Goal: Information Seeking & Learning: Find specific fact

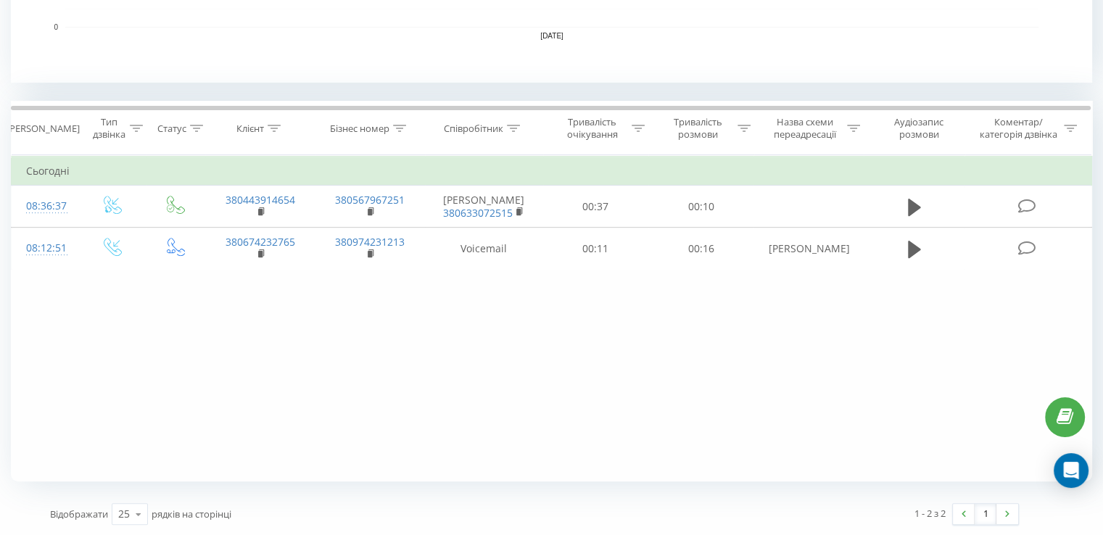
scroll to position [525, 0]
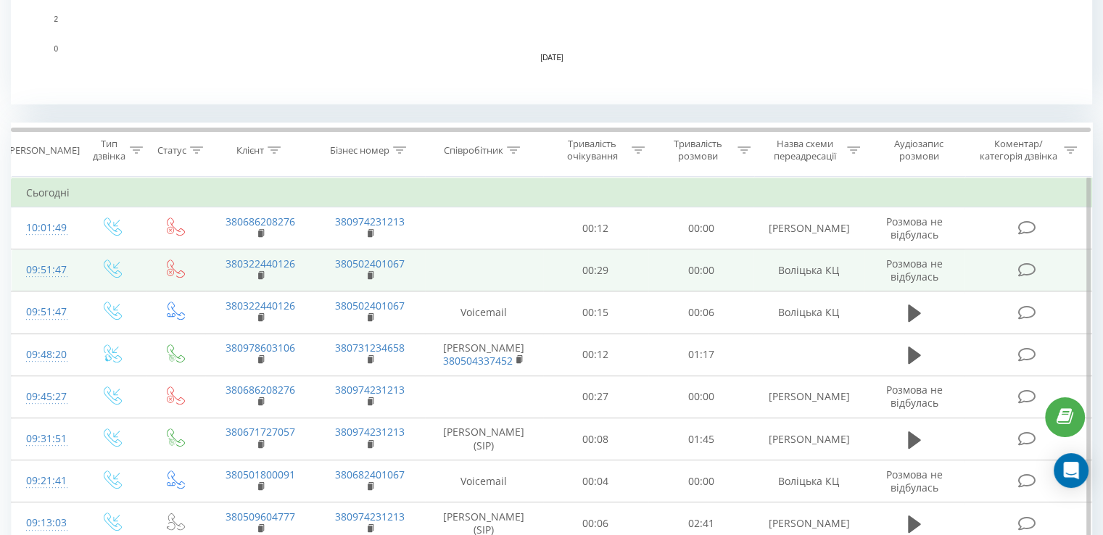
scroll to position [580, 0]
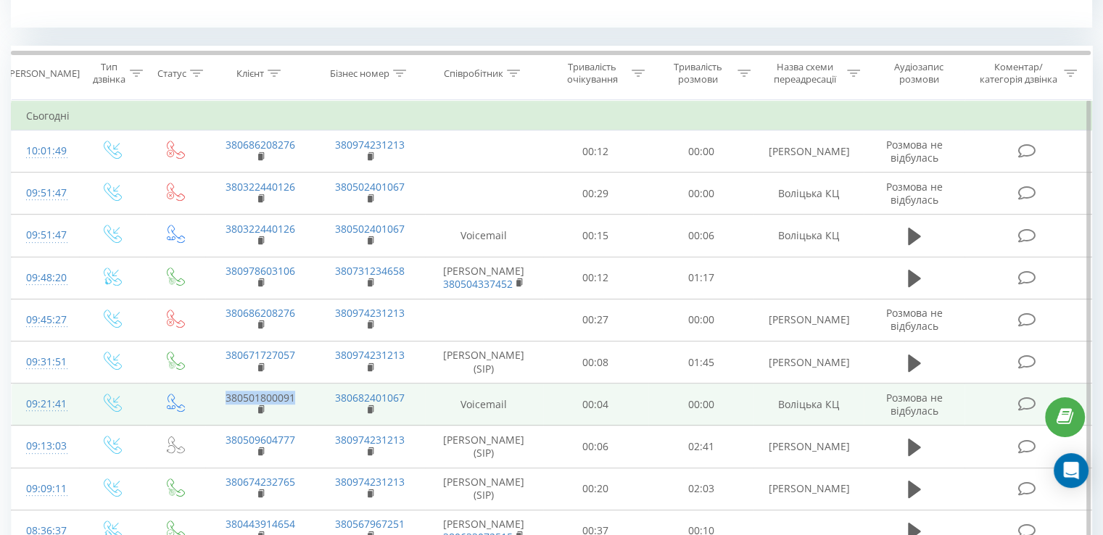
drag, startPoint x: 299, startPoint y: 400, endPoint x: 222, endPoint y: 390, distance: 77.4
click at [222, 390] on td "380501800091" at bounding box center [260, 405] width 110 height 42
copy link "380501800091"
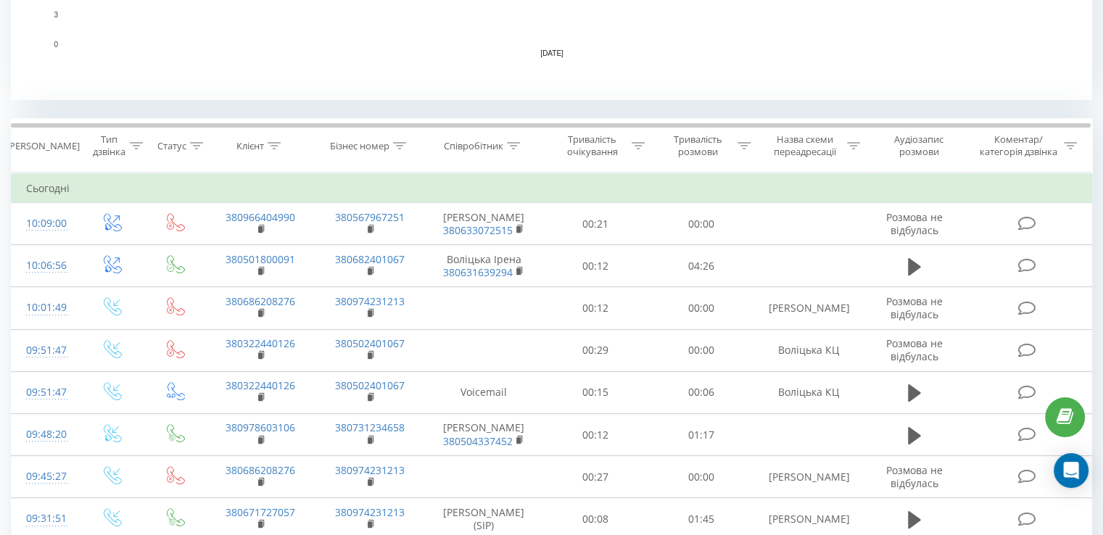
scroll to position [580, 0]
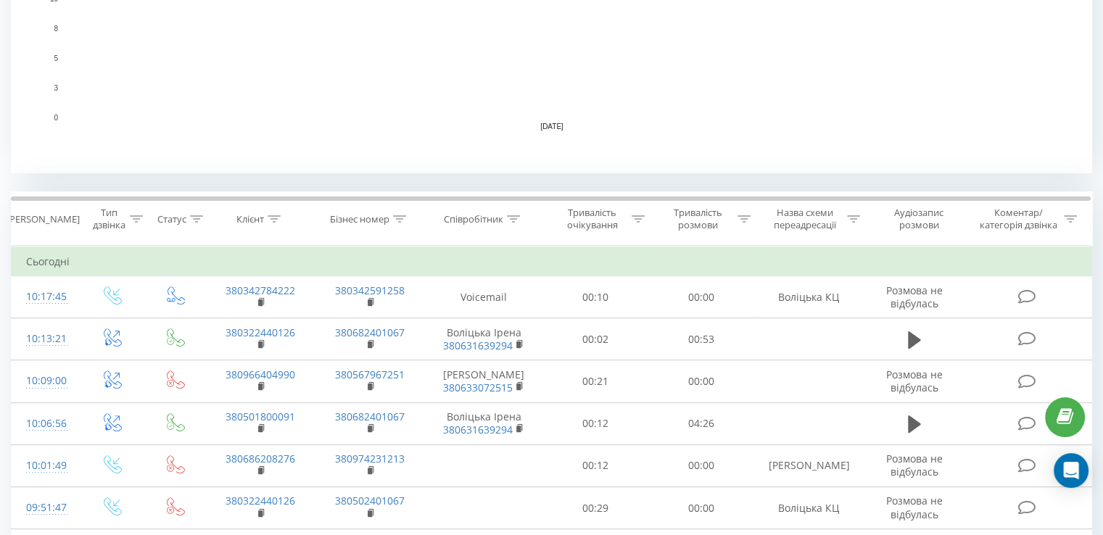
scroll to position [435, 0]
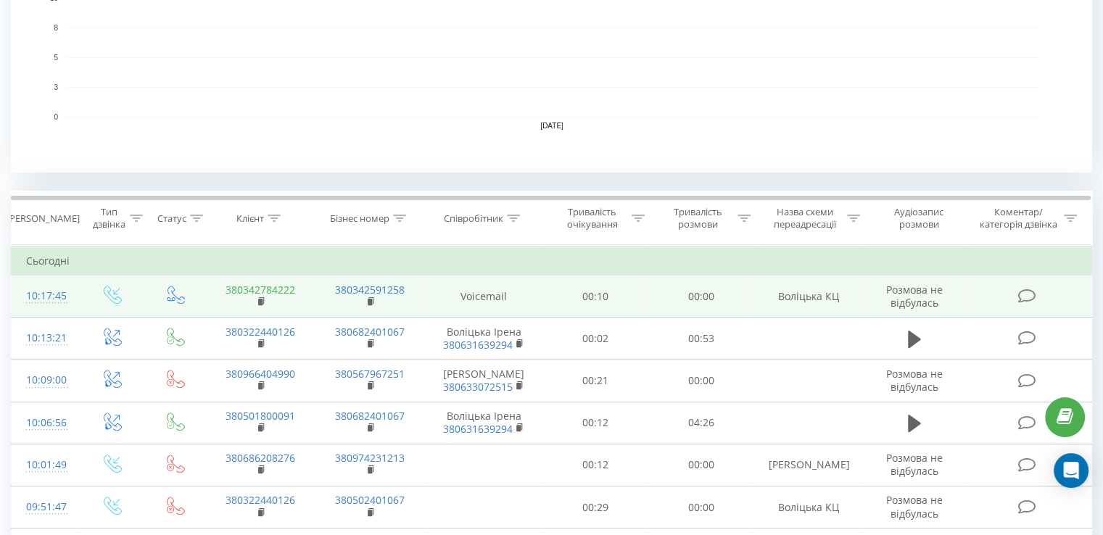
drag, startPoint x: 287, startPoint y: 289, endPoint x: 226, endPoint y: 288, distance: 60.9
click at [226, 288] on td "380342784222" at bounding box center [260, 297] width 110 height 42
drag, startPoint x: 307, startPoint y: 290, endPoint x: 226, endPoint y: 288, distance: 82.0
click at [226, 288] on td "380342784222" at bounding box center [260, 297] width 110 height 42
copy link "380342784222"
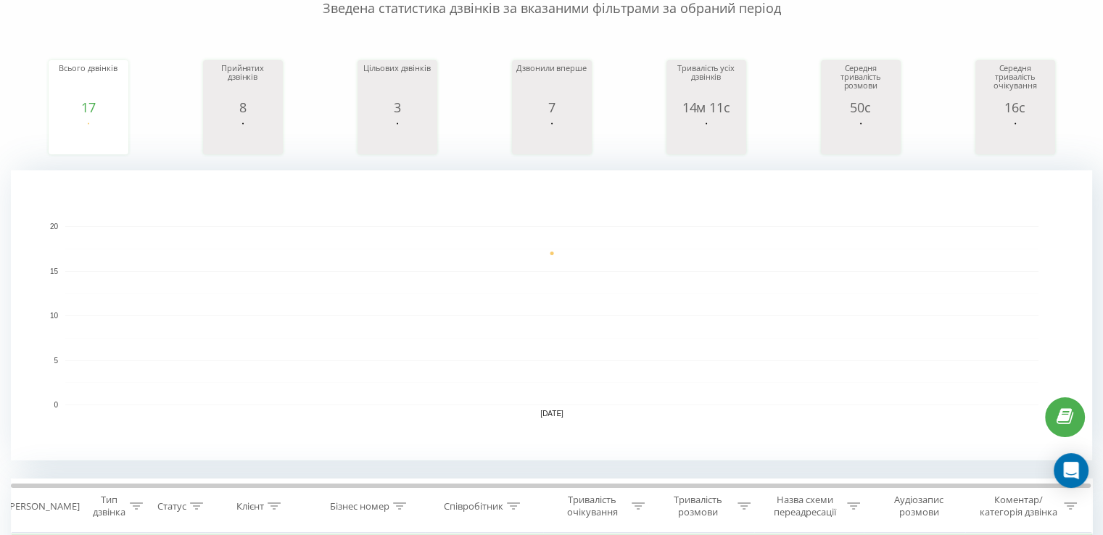
scroll to position [145, 0]
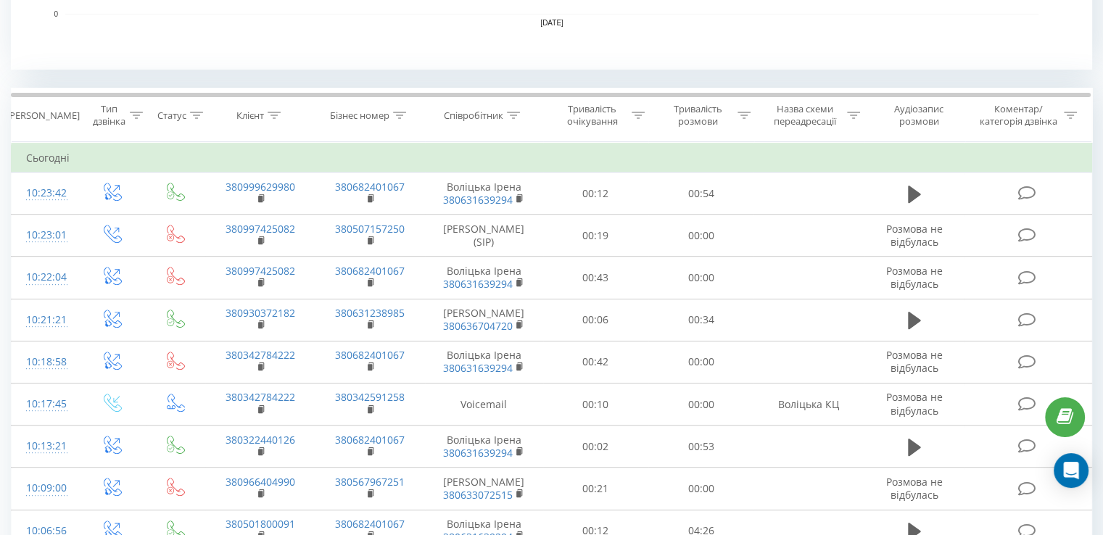
scroll to position [580, 0]
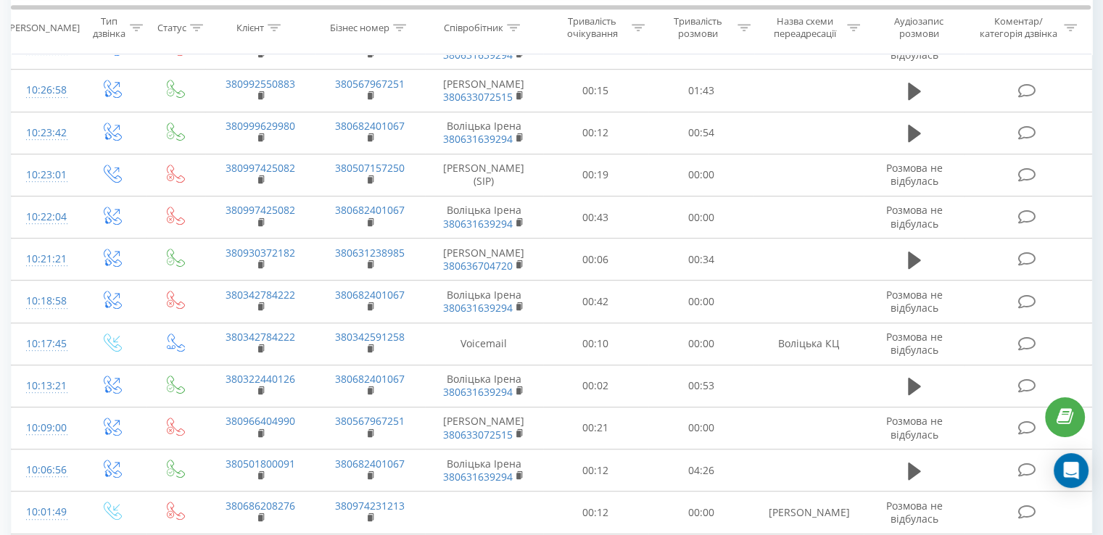
scroll to position [798, 0]
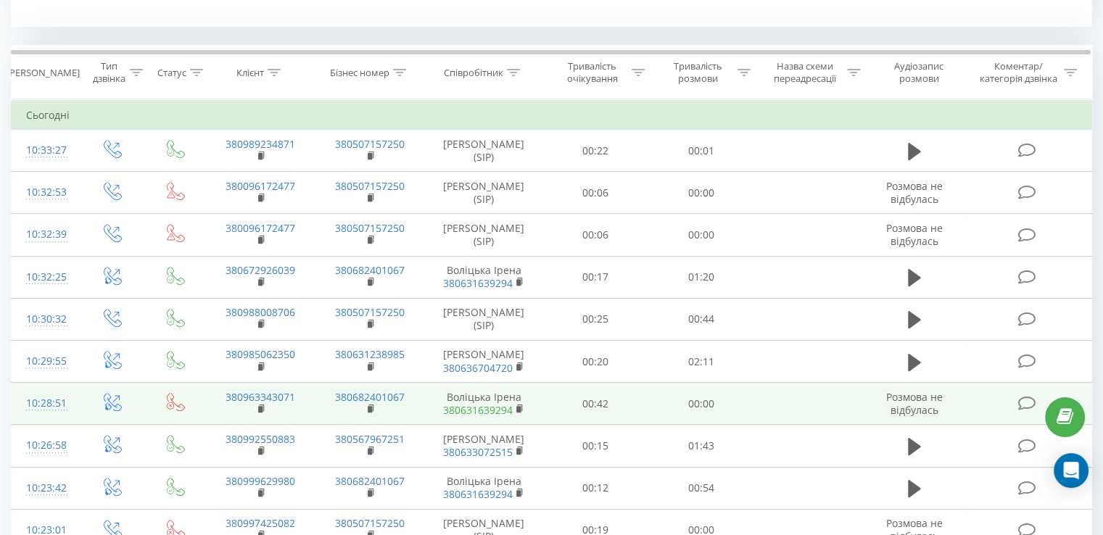
scroll to position [580, 0]
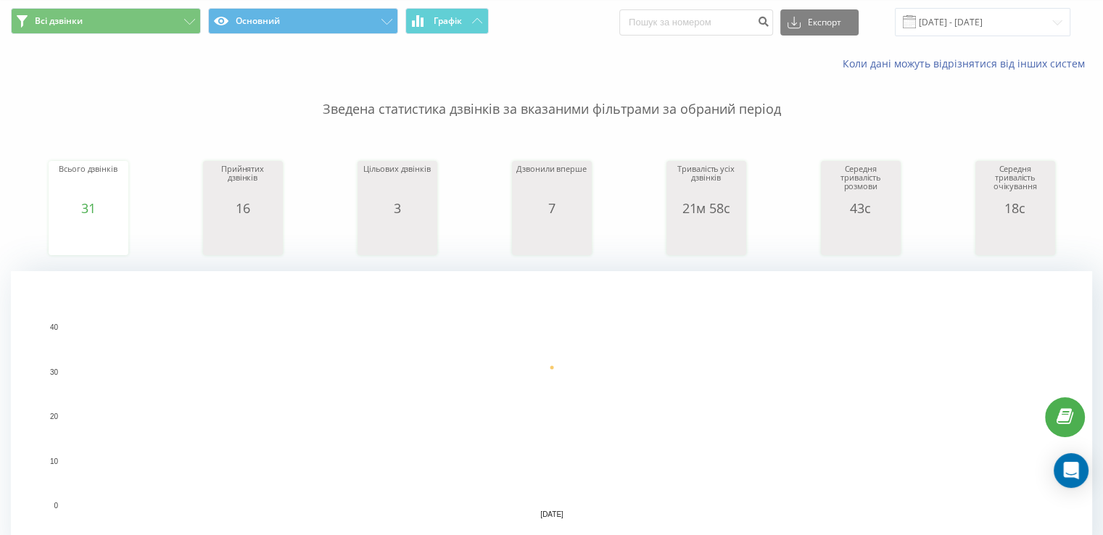
scroll to position [73, 0]
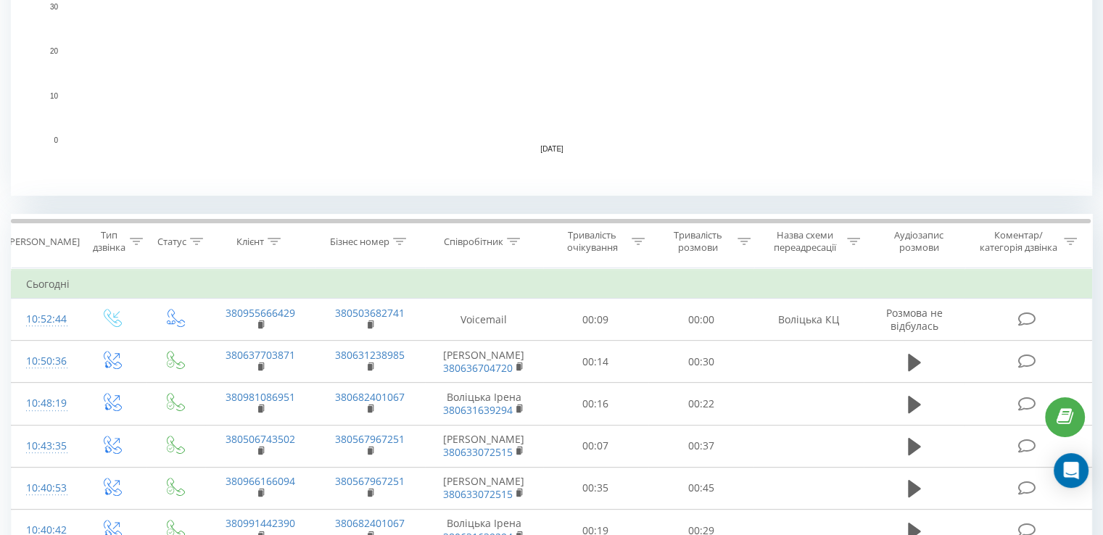
scroll to position [321, 0]
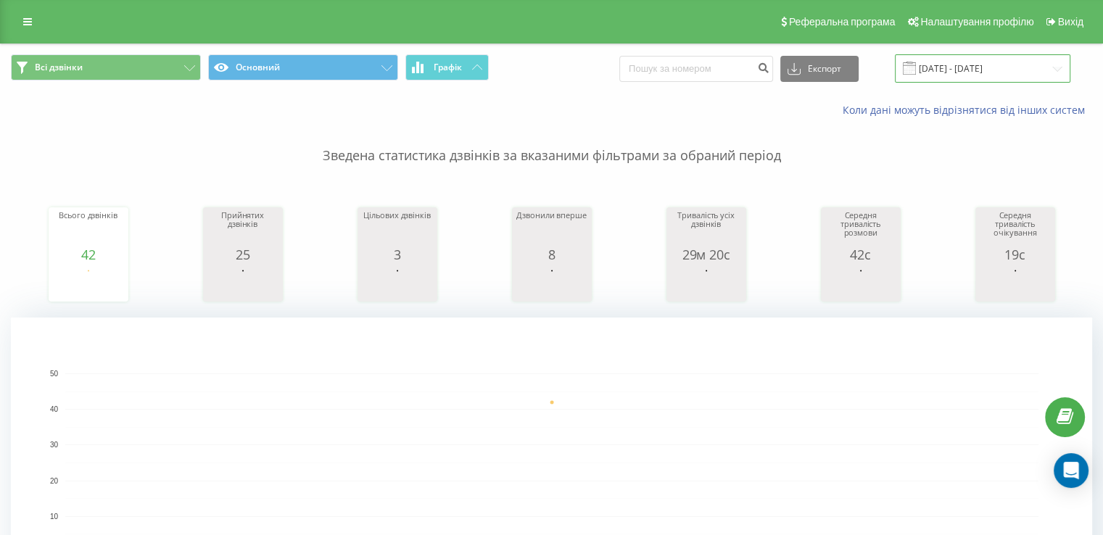
click at [943, 70] on input "[DATE] - [DATE]" at bounding box center [982, 68] width 175 height 28
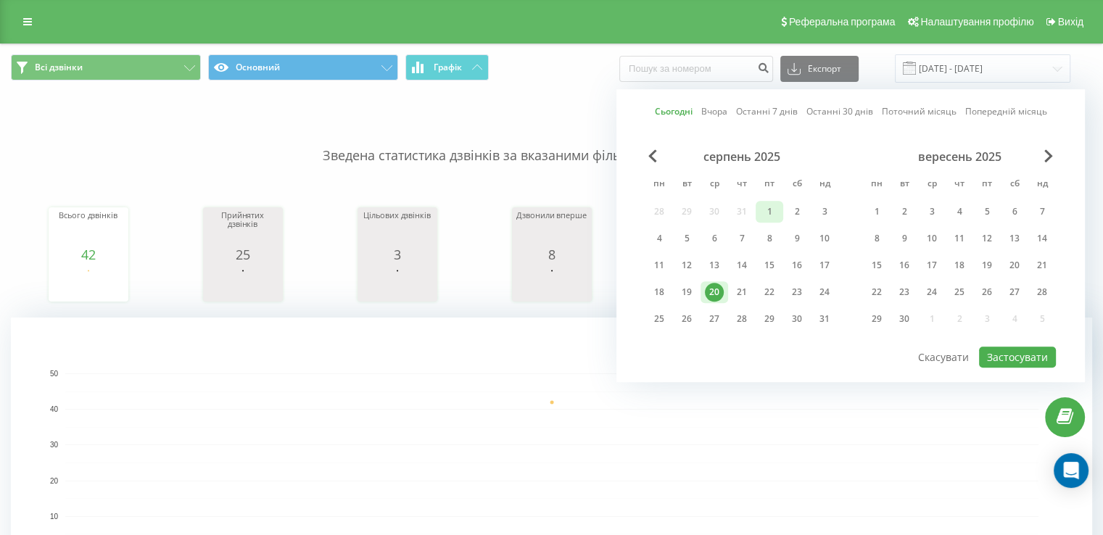
click at [775, 207] on div "1" at bounding box center [769, 211] width 19 height 19
click at [718, 288] on div "20" at bounding box center [714, 292] width 19 height 19
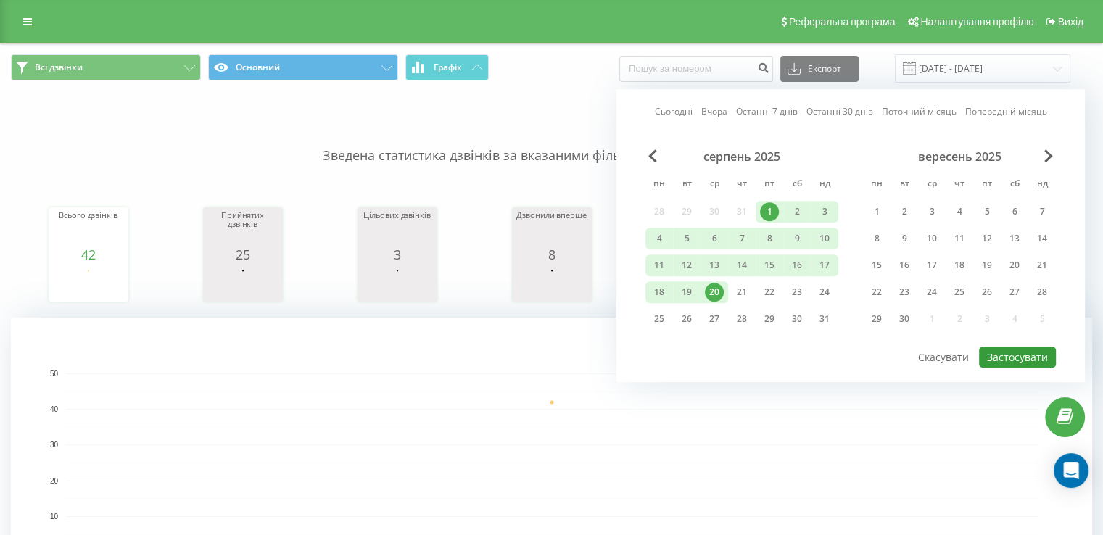
click at [1036, 352] on button "Застосувати" at bounding box center [1017, 357] width 77 height 21
type input "01.08.2025 - 20.08.2025"
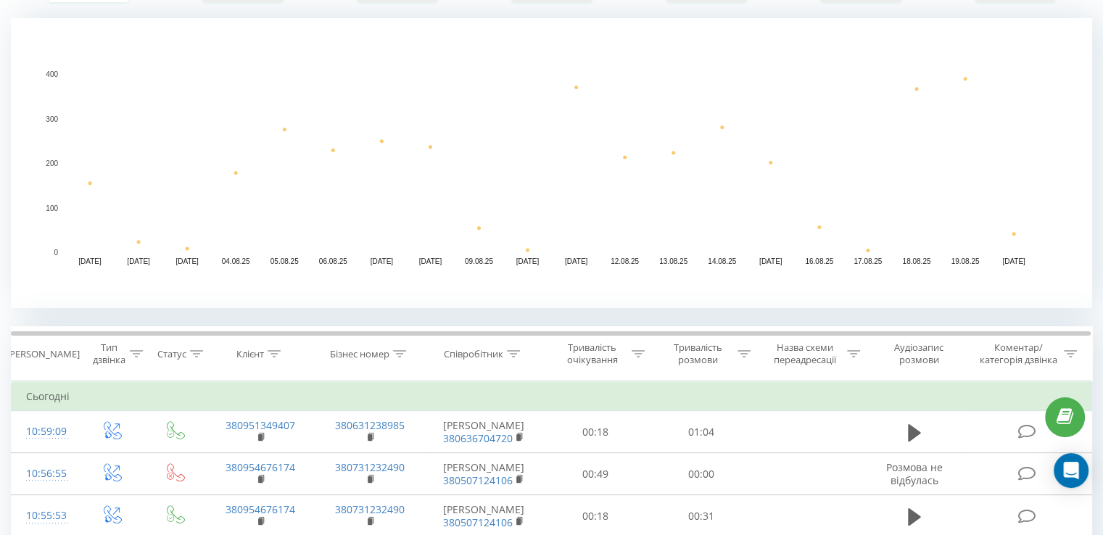
scroll to position [363, 0]
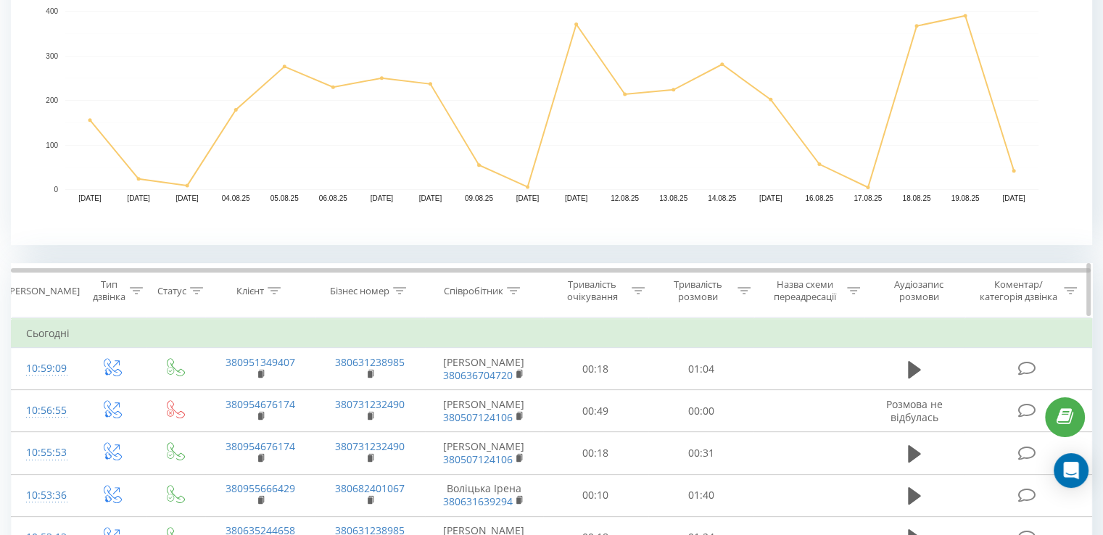
click at [514, 292] on icon at bounding box center [513, 290] width 13 height 7
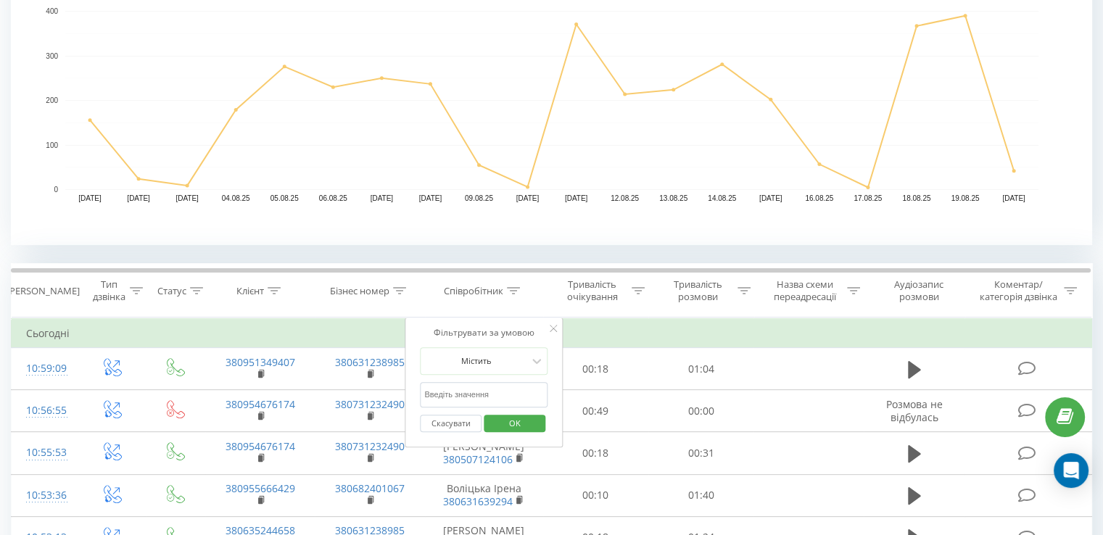
click at [470, 397] on input "text" at bounding box center [484, 394] width 128 height 25
click at [513, 426] on span "OK" at bounding box center [515, 423] width 41 height 22
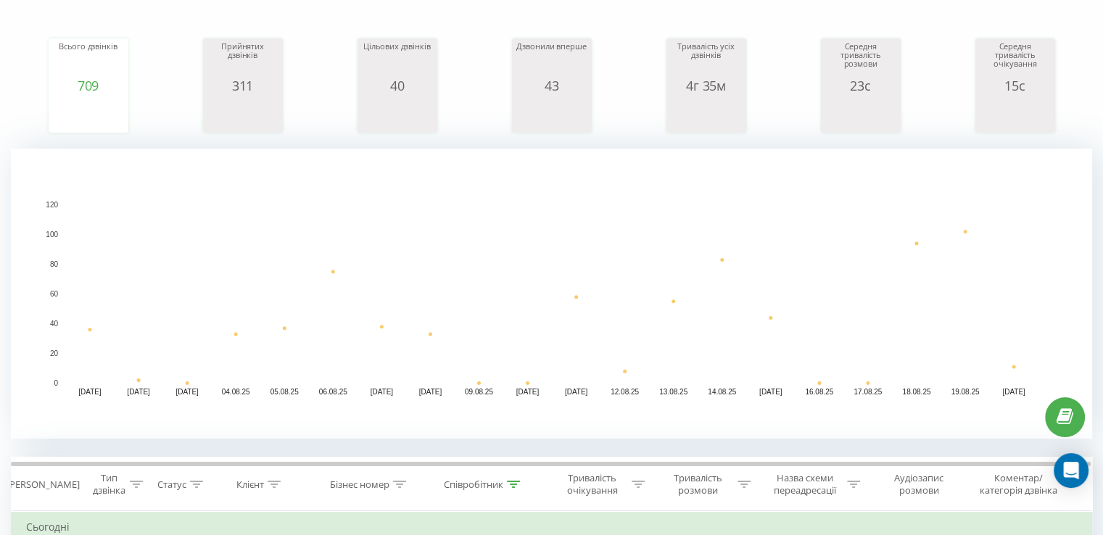
scroll to position [290, 0]
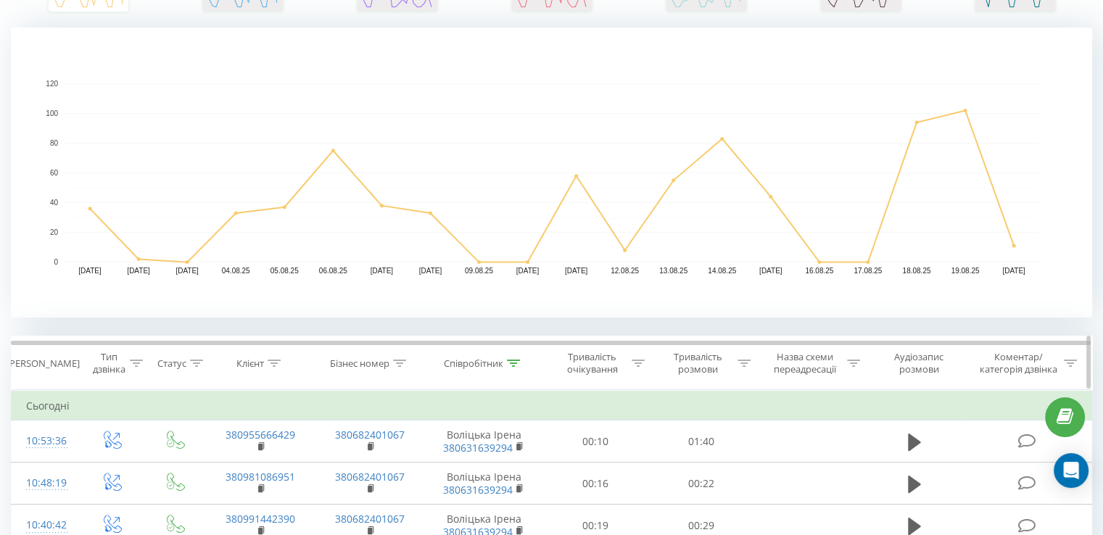
click at [513, 360] on icon at bounding box center [513, 363] width 13 height 7
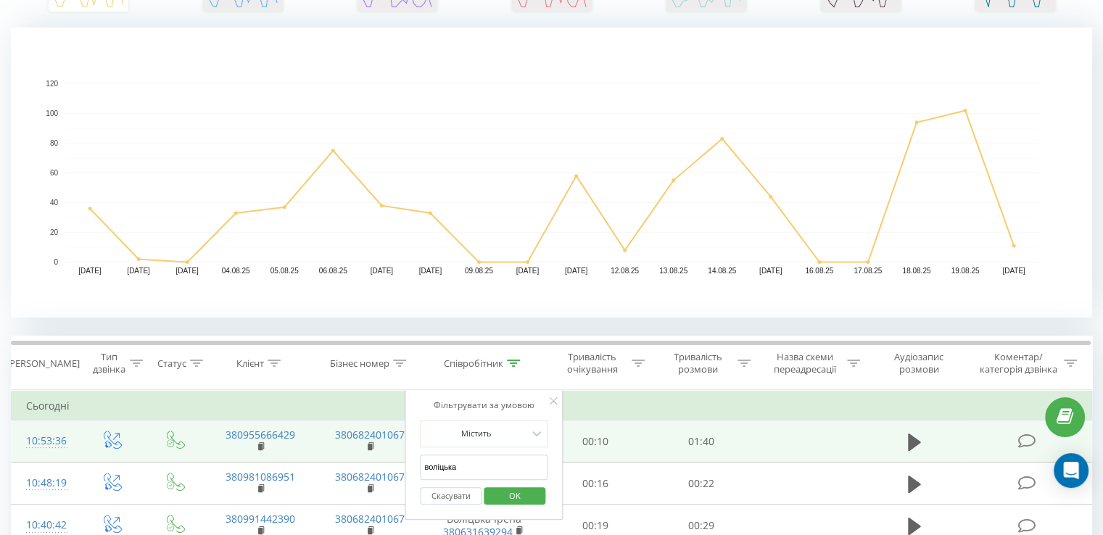
drag, startPoint x: 471, startPoint y: 471, endPoint x: 396, endPoint y: 447, distance: 78.7
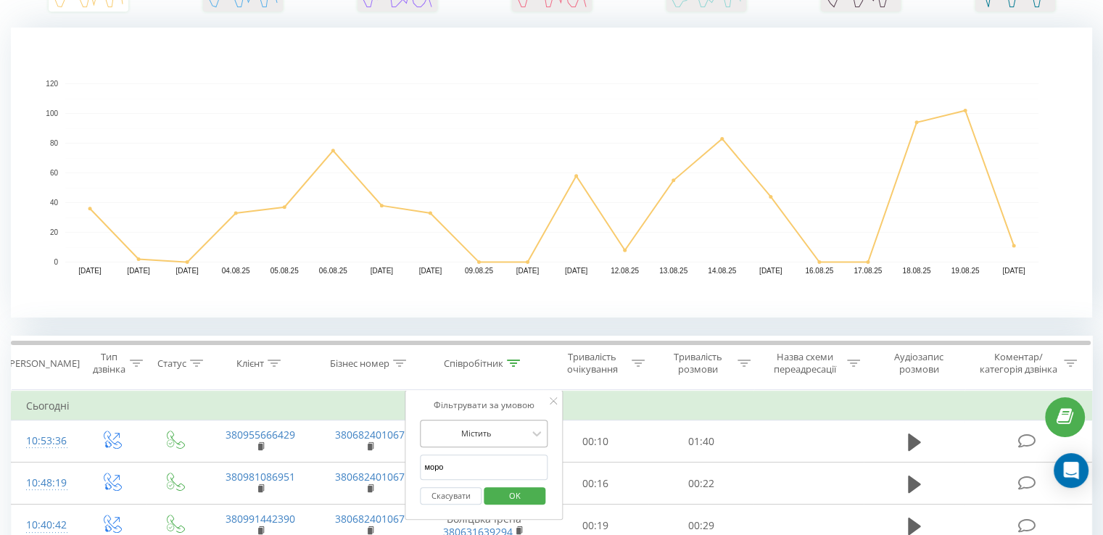
type input "Морозова"
drag, startPoint x: 518, startPoint y: 497, endPoint x: 513, endPoint y: 489, distance: 9.1
click at [516, 496] on span "OK" at bounding box center [515, 495] width 41 height 22
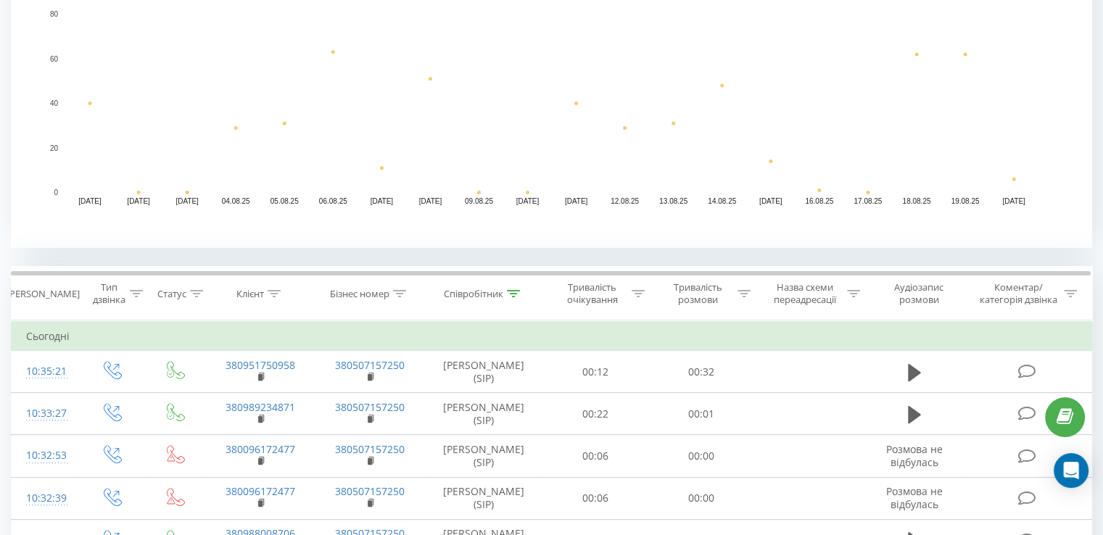
scroll to position [435, 0]
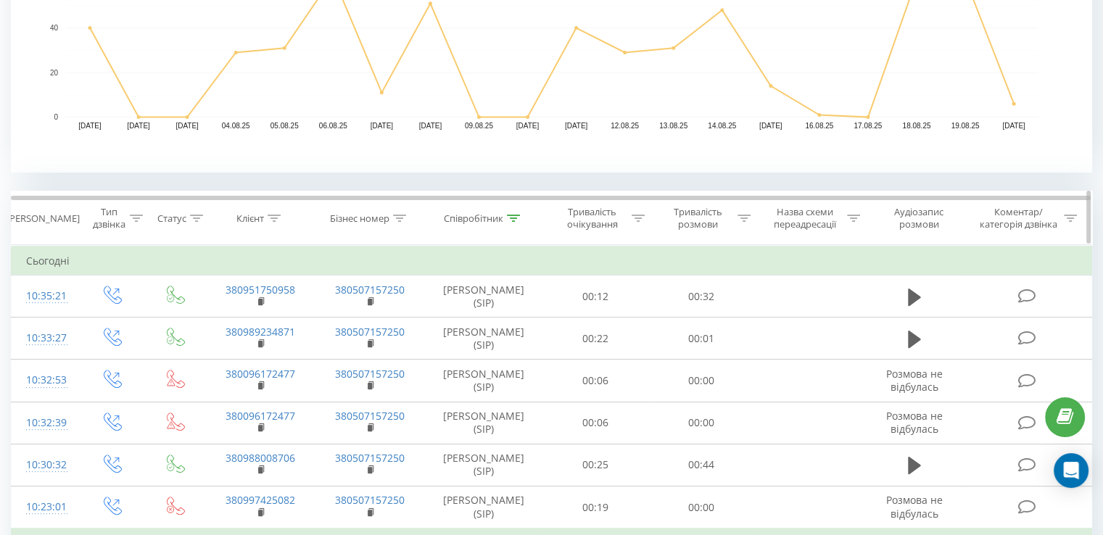
click at [511, 218] on icon at bounding box center [513, 218] width 13 height 7
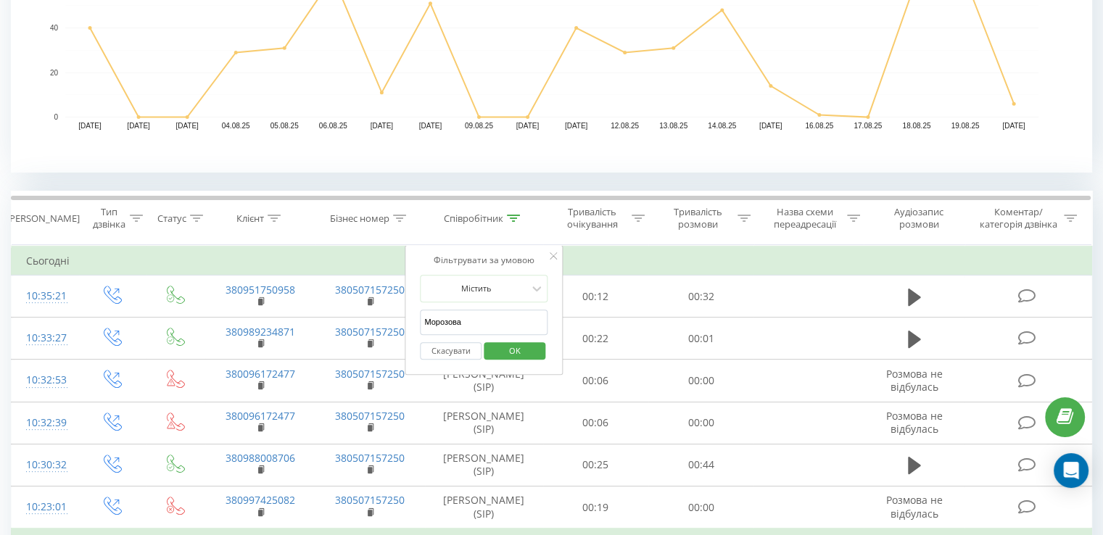
drag, startPoint x: 490, startPoint y: 321, endPoint x: 405, endPoint y: 334, distance: 85.8
click at [405, 334] on div "Фільтрувати за умовою Містить Морозова Скасувати OK" at bounding box center [484, 310] width 158 height 131
type input "гураль"
click at [519, 354] on span "OK" at bounding box center [515, 350] width 41 height 22
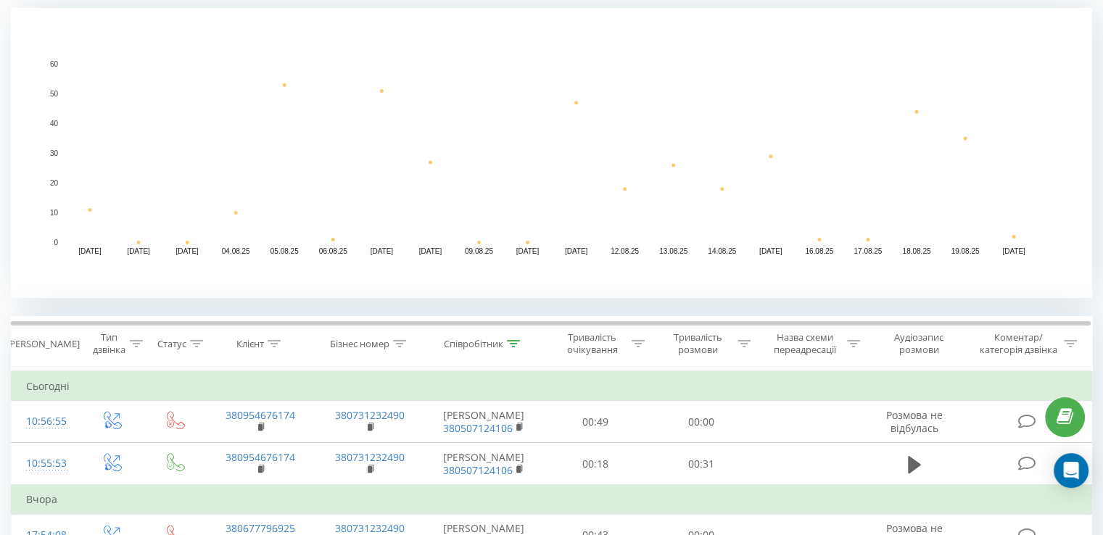
scroll to position [421, 0]
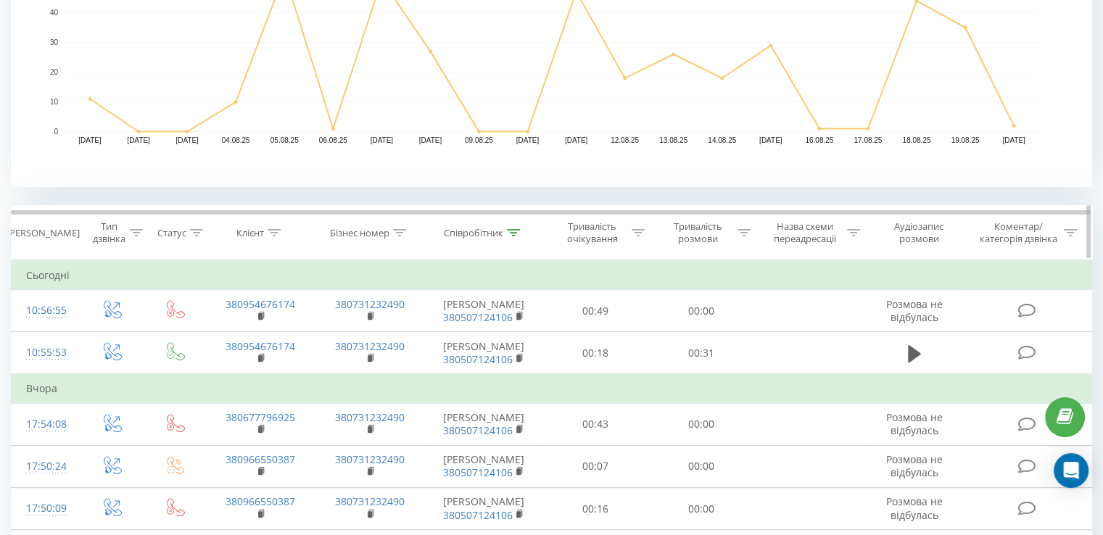
click at [514, 230] on icon at bounding box center [513, 232] width 13 height 7
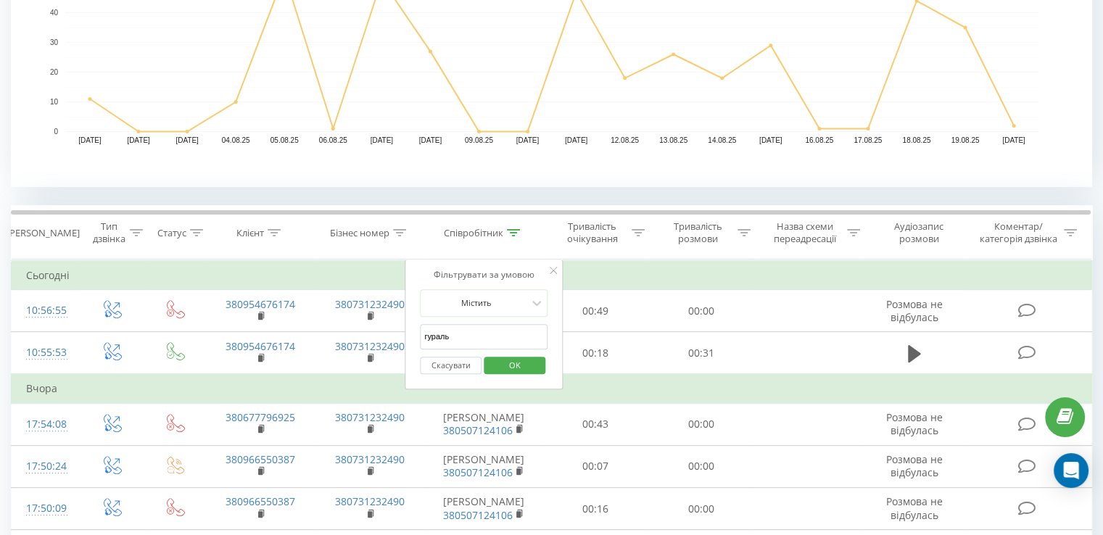
click at [445, 367] on button "Скасувати" at bounding box center [451, 366] width 62 height 18
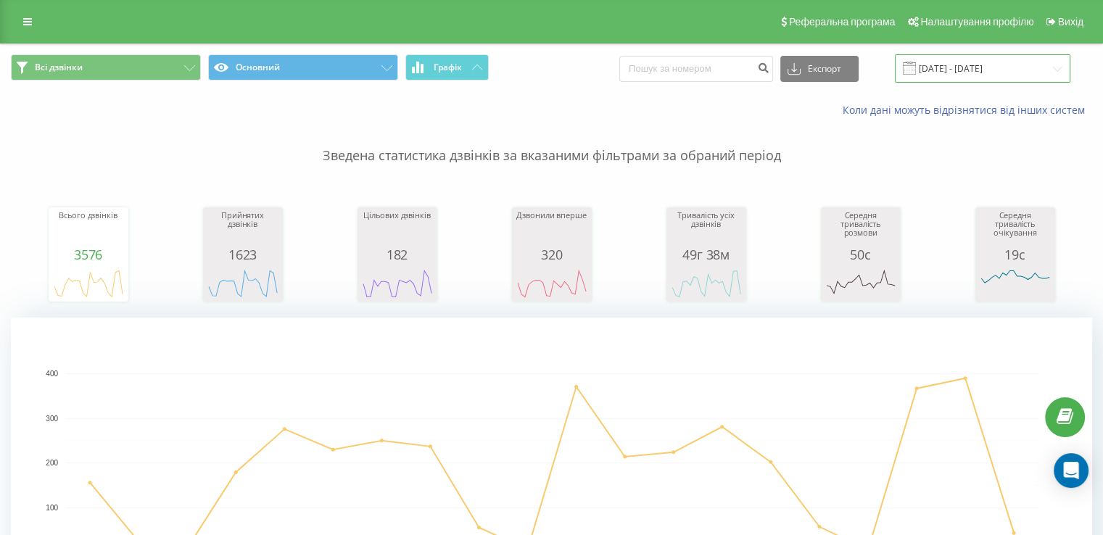
click at [963, 69] on input "01.08.2025 - 20.08.2025" at bounding box center [982, 68] width 175 height 28
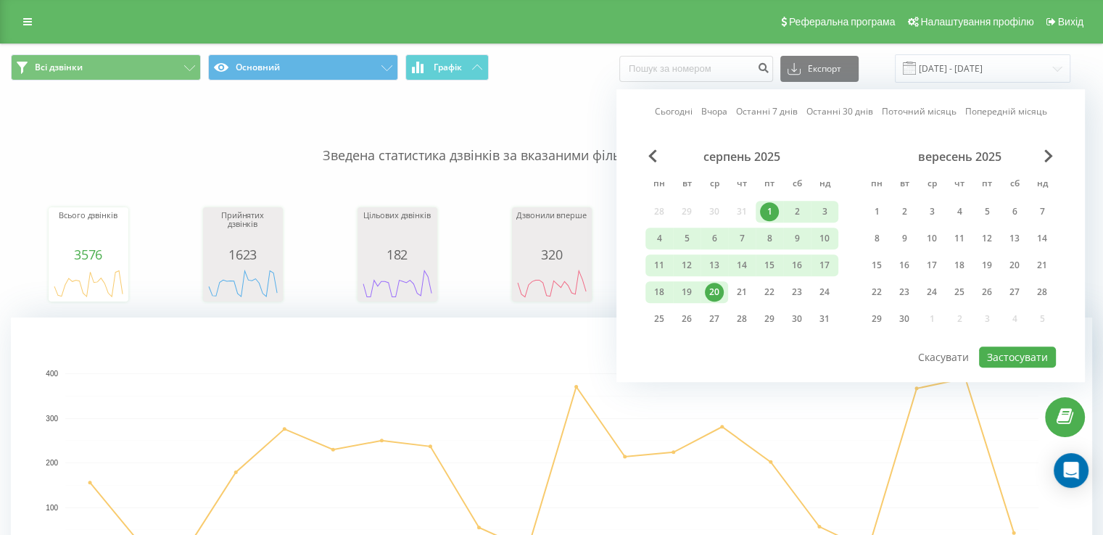
click at [711, 289] on div "20" at bounding box center [714, 292] width 19 height 19
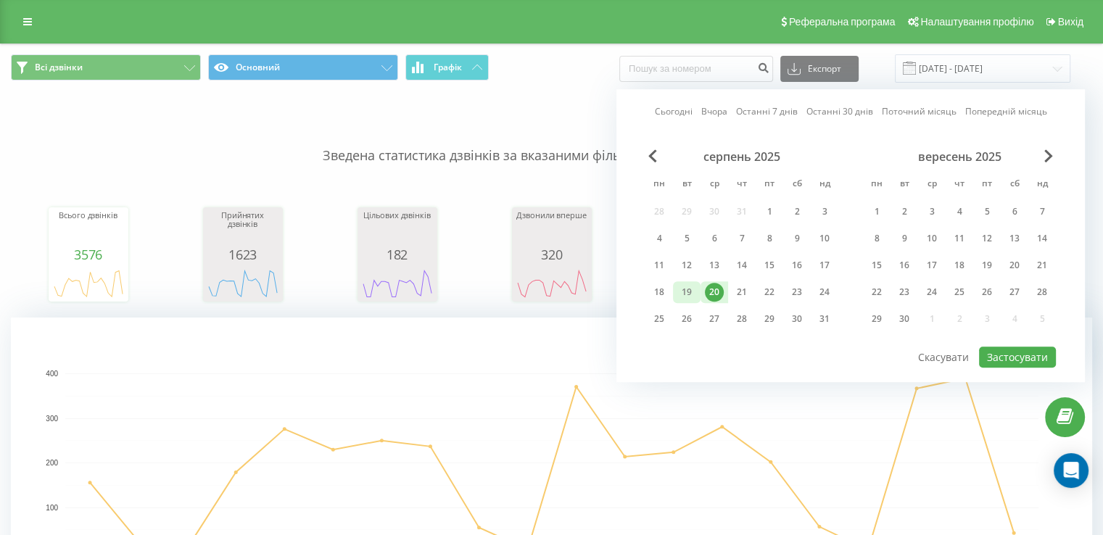
click at [686, 293] on div "19" at bounding box center [686, 292] width 19 height 19
click at [685, 286] on div "19" at bounding box center [686, 292] width 19 height 19
click at [1015, 350] on button "Застосувати" at bounding box center [1017, 357] width 77 height 21
type input "19.08.2025 - 19.08.2025"
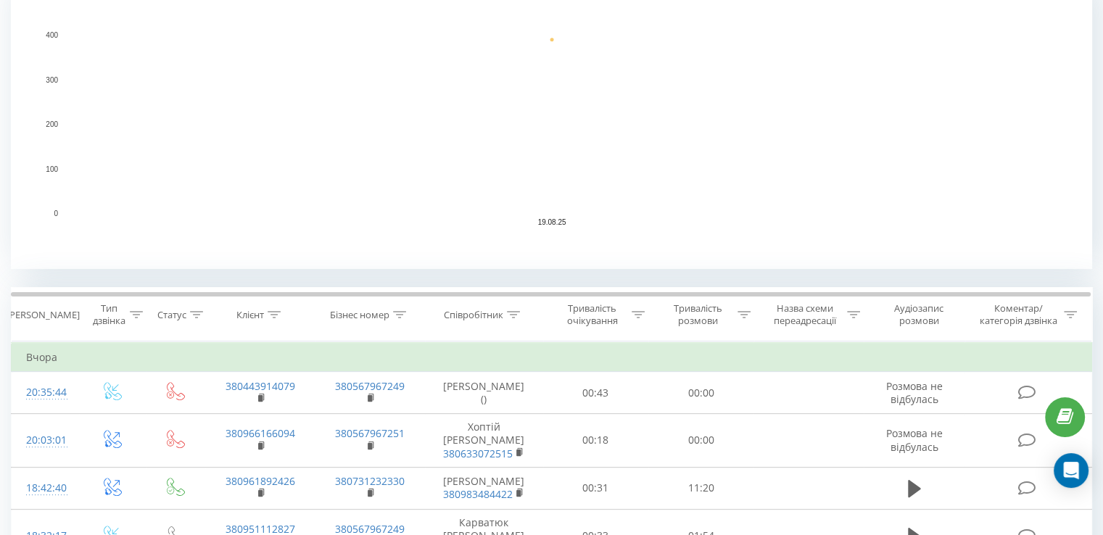
scroll to position [435, 0]
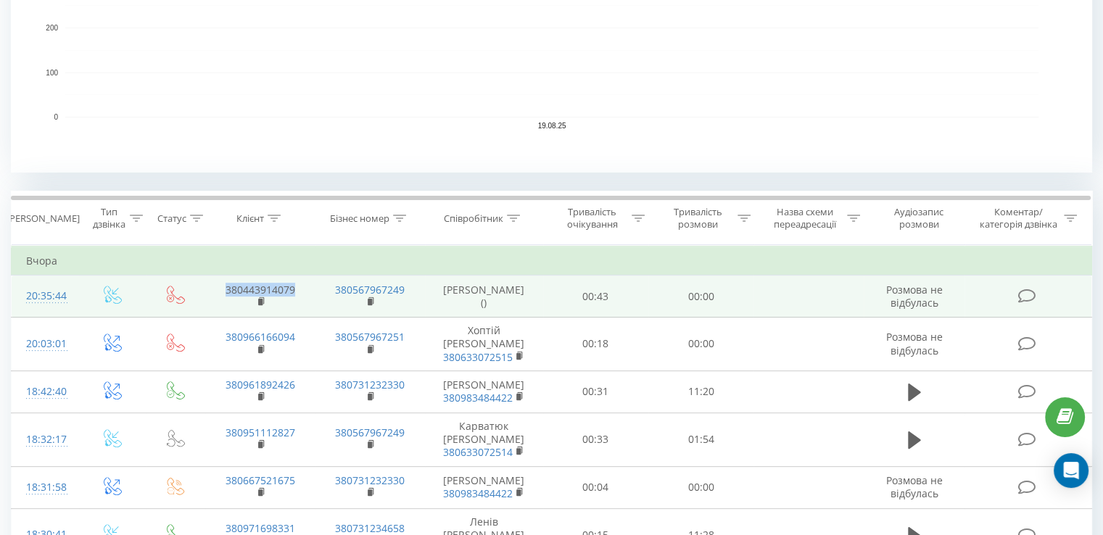
drag, startPoint x: 262, startPoint y: 284, endPoint x: 219, endPoint y: 285, distance: 42.8
click at [219, 285] on td "380443914079" at bounding box center [260, 297] width 110 height 42
copy link "380443914079"
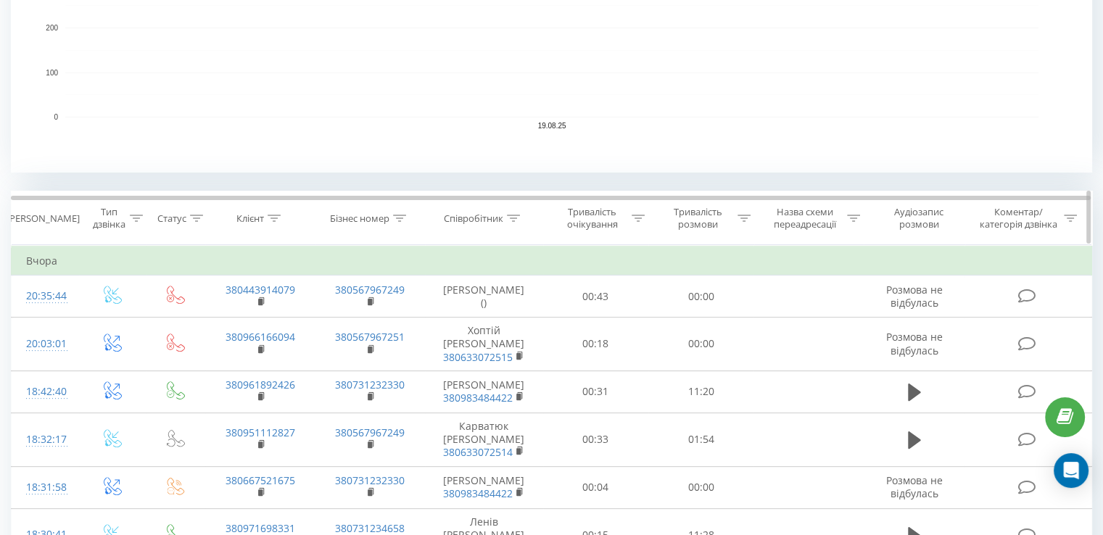
click at [513, 221] on div at bounding box center [513, 218] width 13 height 12
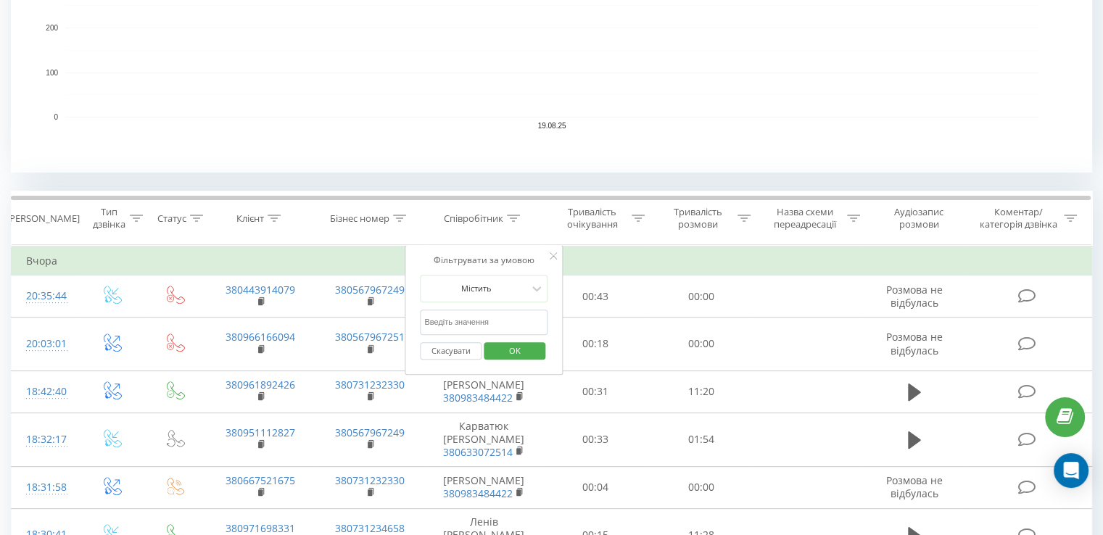
click at [489, 321] on input "text" at bounding box center [484, 322] width 128 height 25
type input "Морозова"
click at [511, 352] on span "OK" at bounding box center [515, 350] width 41 height 22
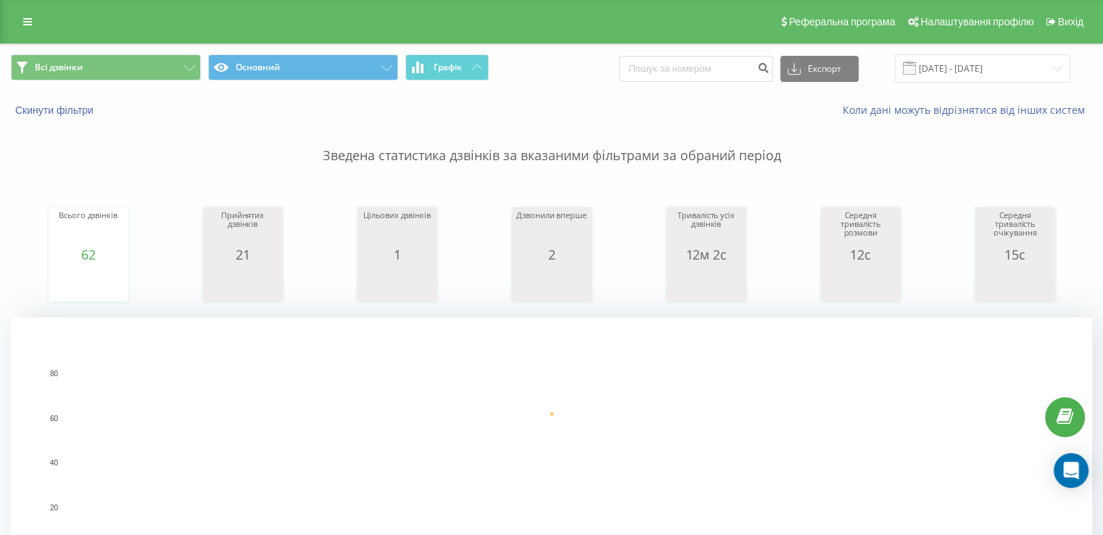
scroll to position [218, 0]
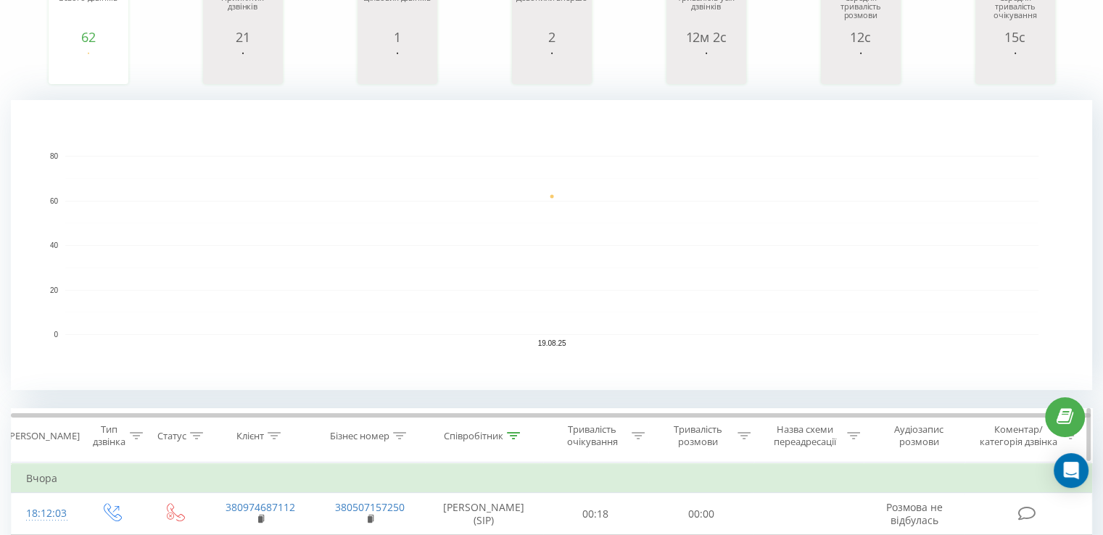
click at [513, 434] on icon at bounding box center [513, 435] width 13 height 7
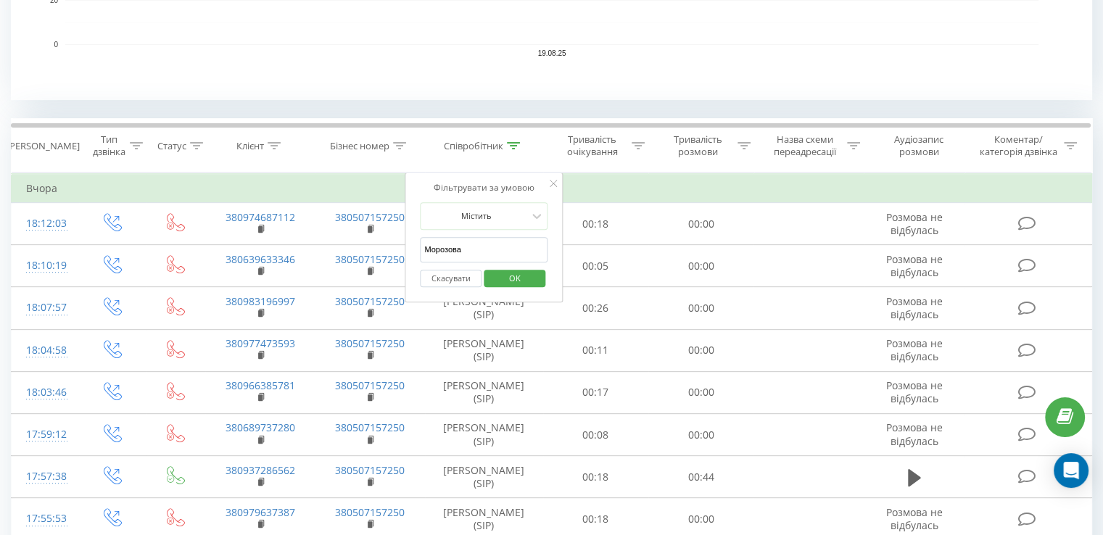
click at [465, 276] on button "Скасувати" at bounding box center [451, 279] width 62 height 18
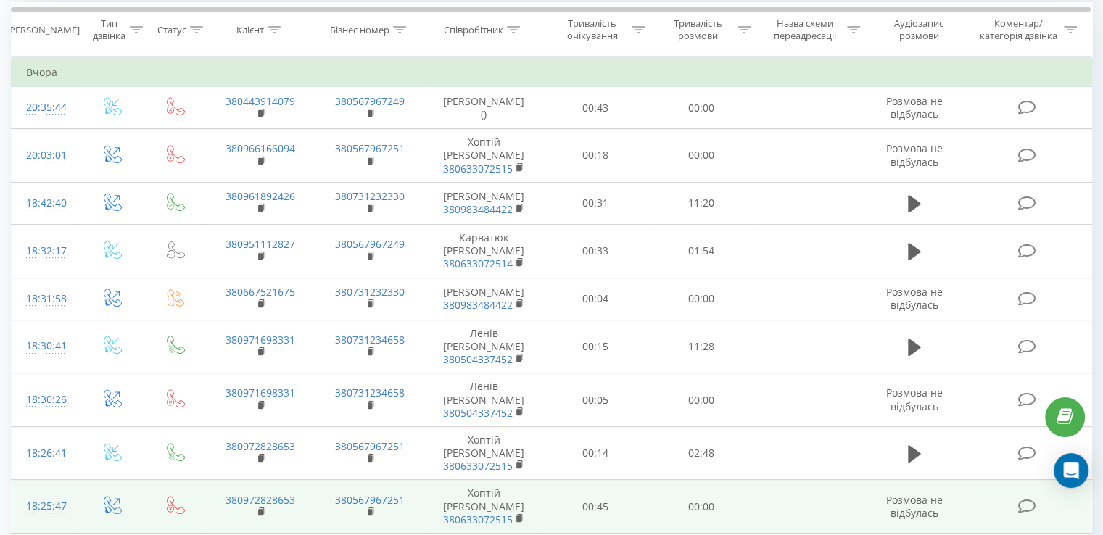
scroll to position [566, 0]
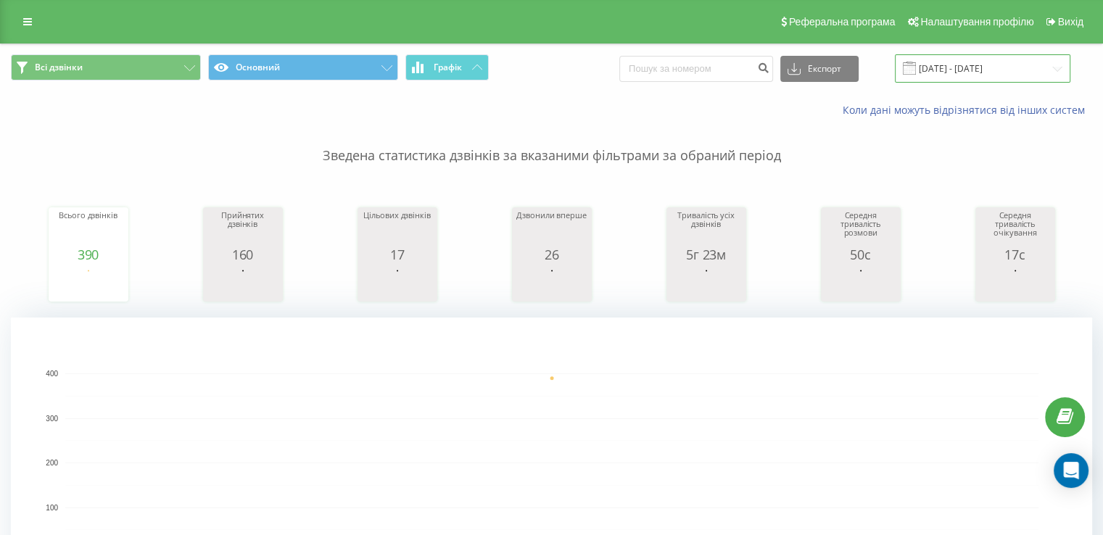
click at [942, 65] on input "19.08.2025 - 19.08.2025" at bounding box center [982, 68] width 175 height 28
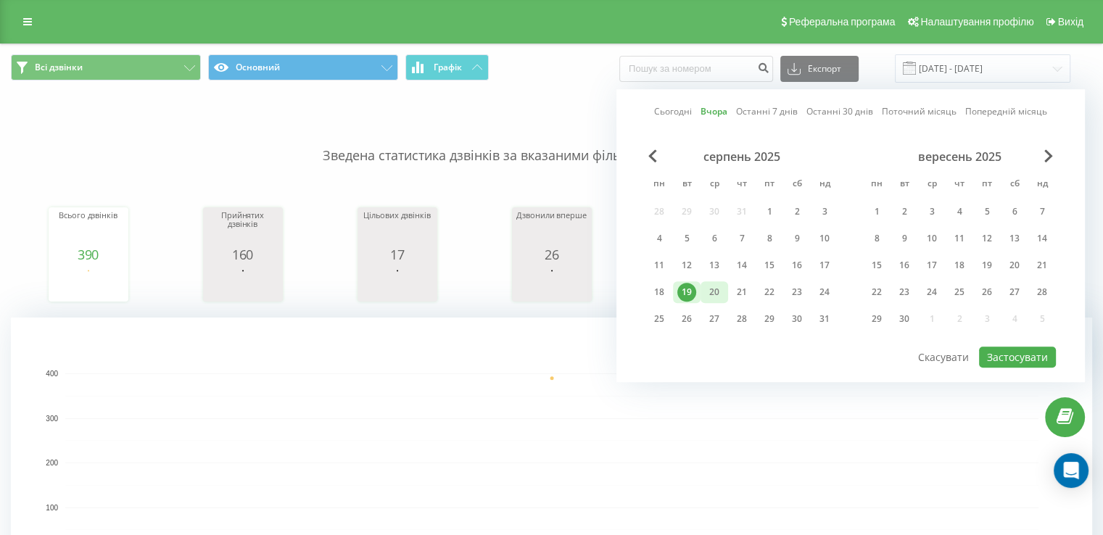
click at [722, 297] on div "20" at bounding box center [714, 292] width 19 height 19
click at [1015, 350] on button "Застосувати" at bounding box center [1017, 357] width 77 height 21
type input "[DATE] - [DATE]"
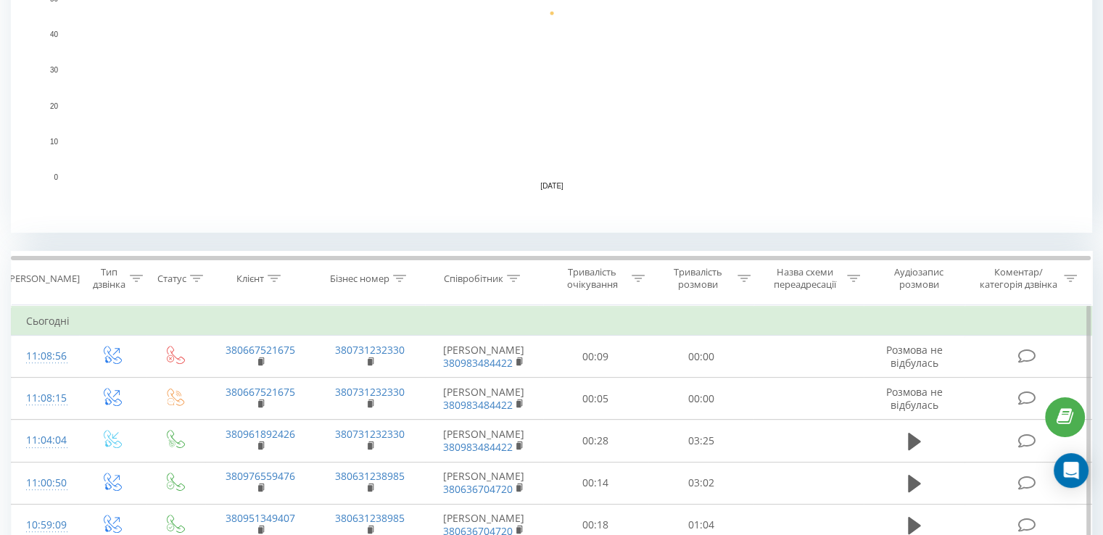
scroll to position [363, 0]
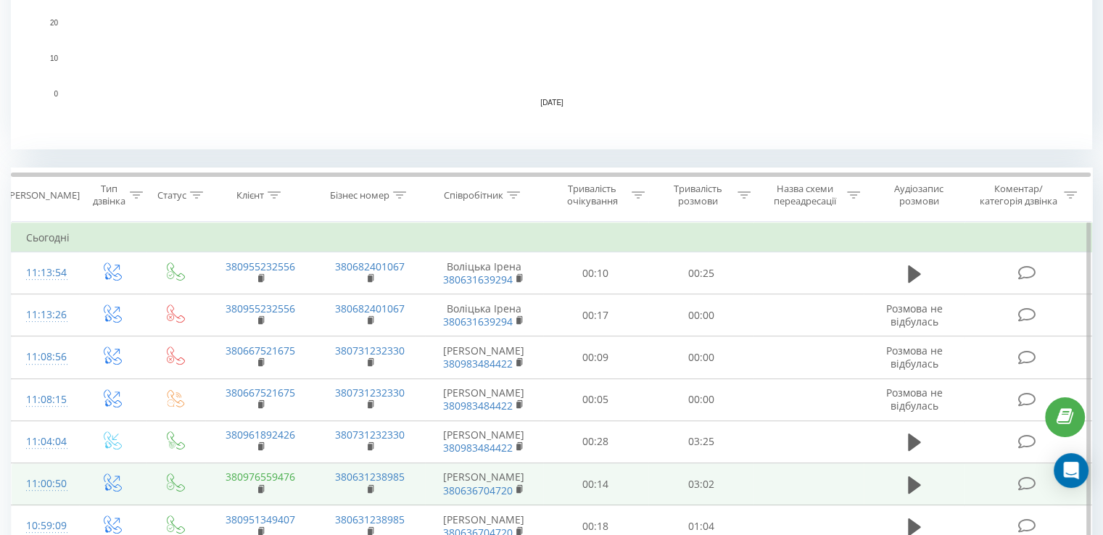
scroll to position [435, 0]
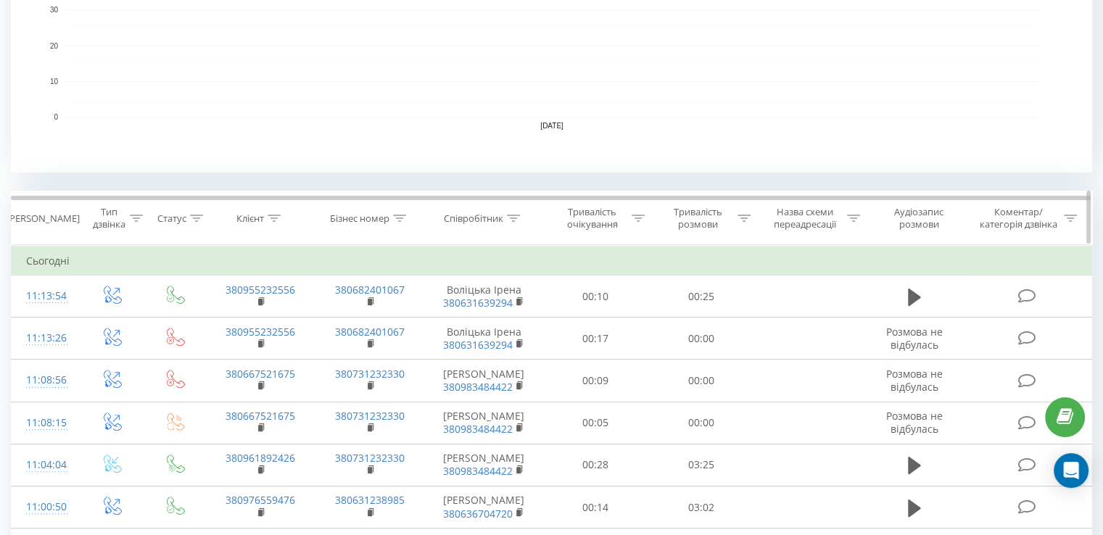
click at [479, 221] on div "Співробітник" at bounding box center [473, 218] width 59 height 12
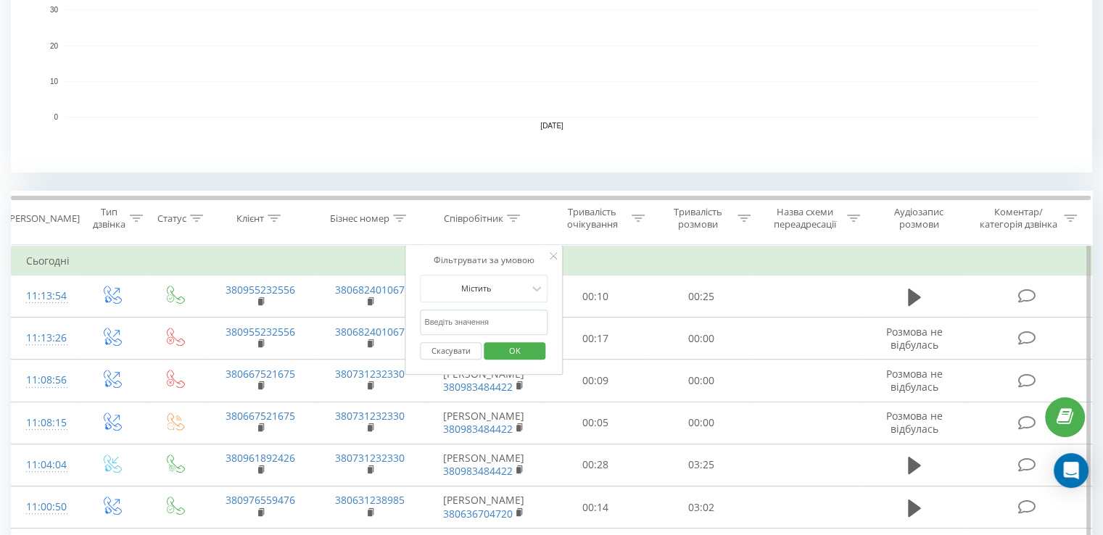
click at [466, 314] on input "text" at bounding box center [484, 322] width 128 height 25
click at [513, 346] on span "OK" at bounding box center [515, 350] width 41 height 22
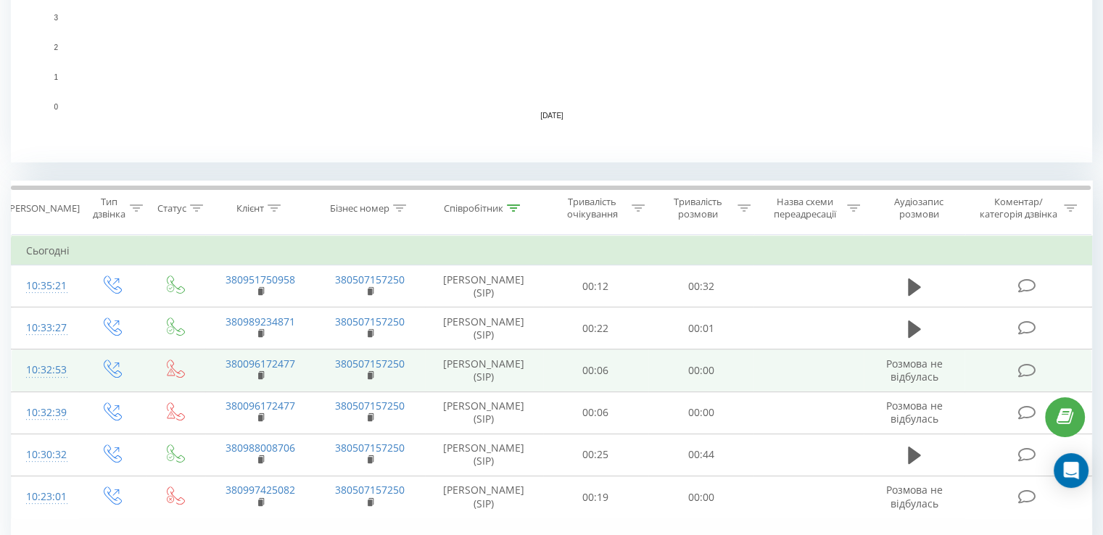
scroll to position [525, 0]
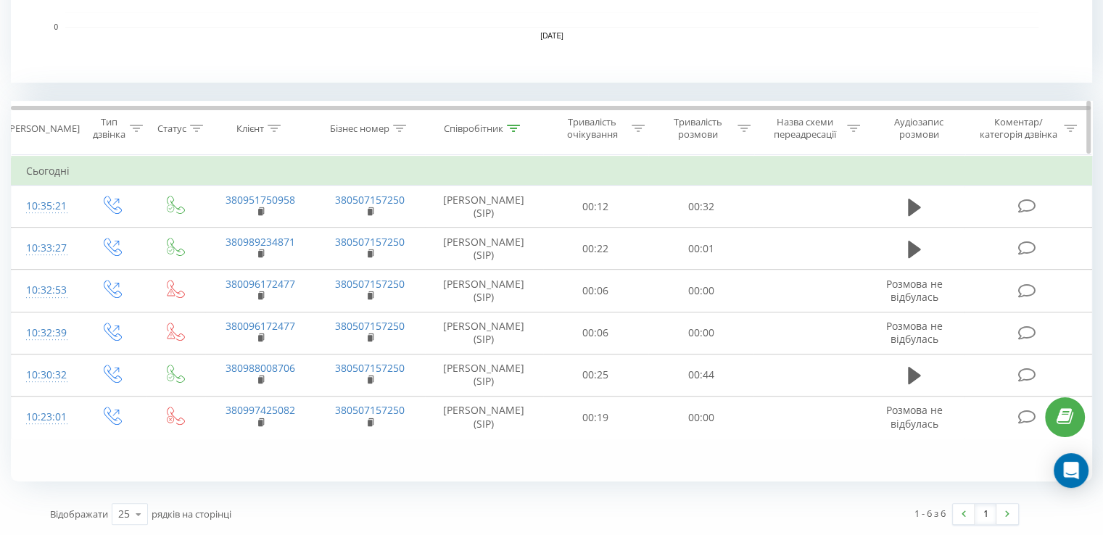
click at [518, 125] on icon at bounding box center [513, 128] width 13 height 7
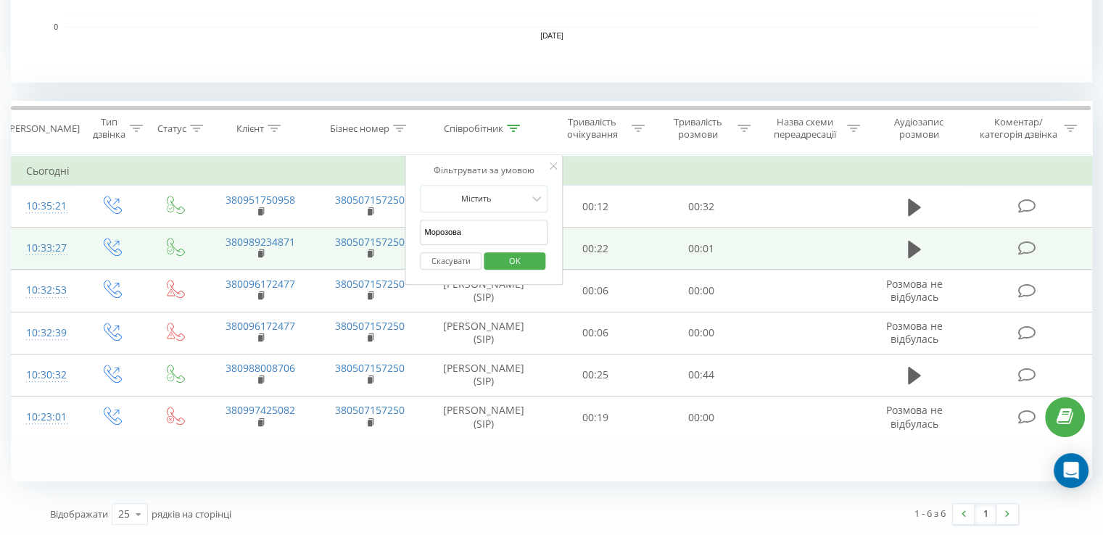
drag, startPoint x: 493, startPoint y: 235, endPoint x: 331, endPoint y: 230, distance: 161.8
click at [331, 230] on table "Фільтрувати за умовою Дорівнює Введіть значення Скасувати OK Фільтрувати за умо…" at bounding box center [551, 297] width 1081 height 284
type input "воліцька"
click button "OK" at bounding box center [515, 261] width 62 height 18
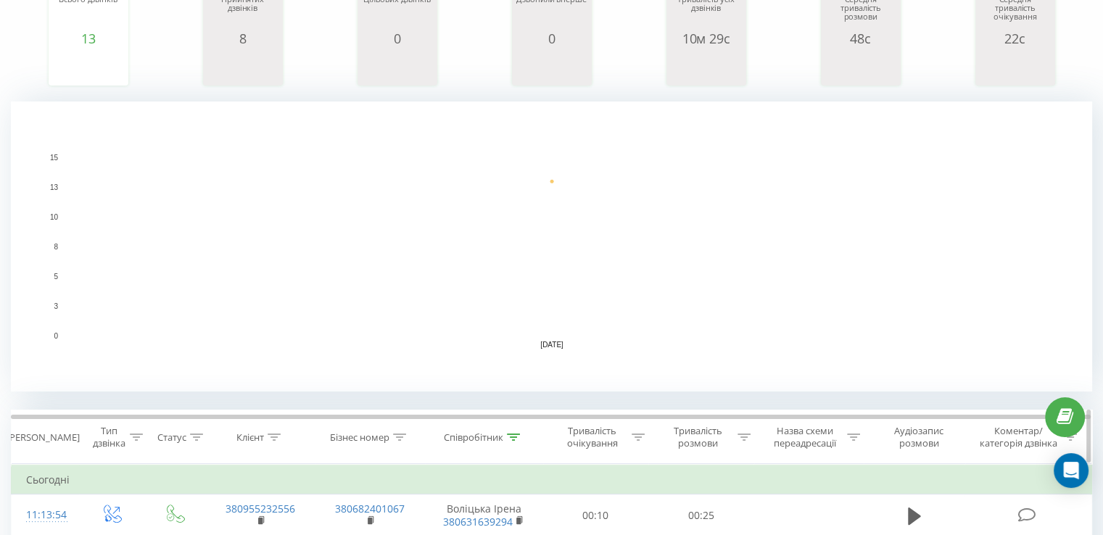
scroll to position [435, 0]
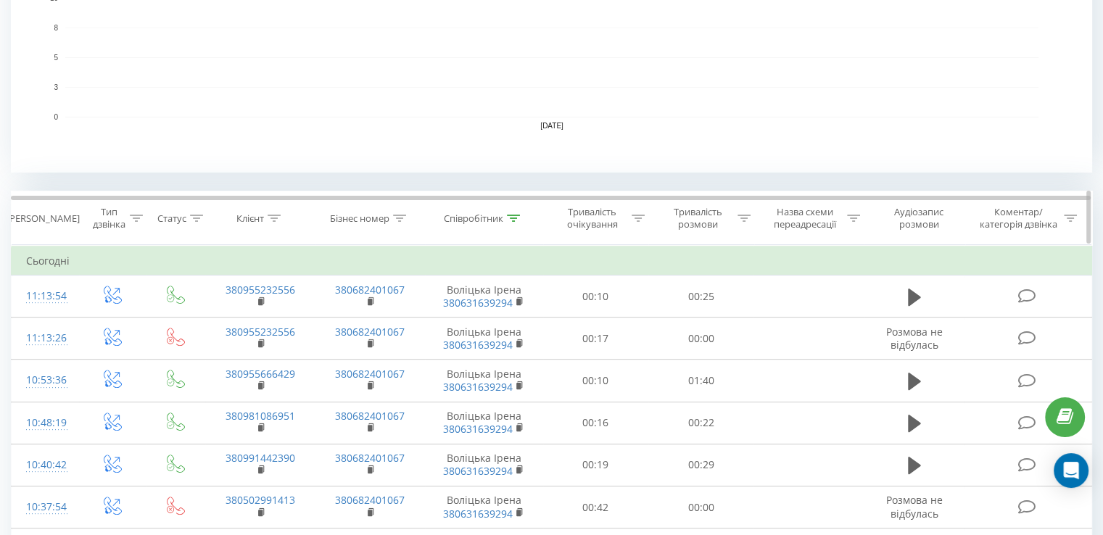
click at [515, 223] on div at bounding box center [513, 218] width 13 height 12
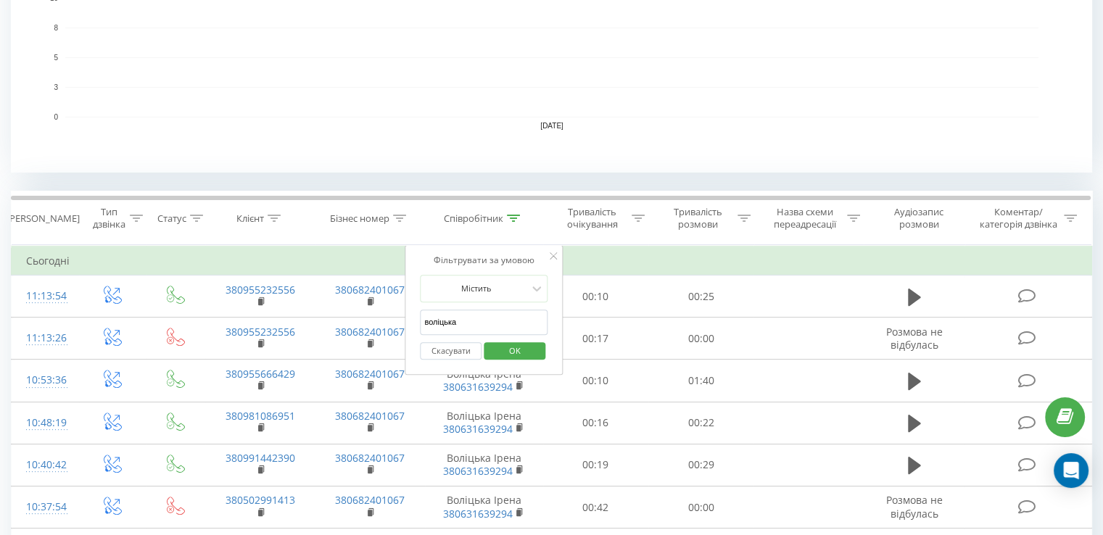
click at [455, 354] on button "Скасувати" at bounding box center [451, 351] width 62 height 18
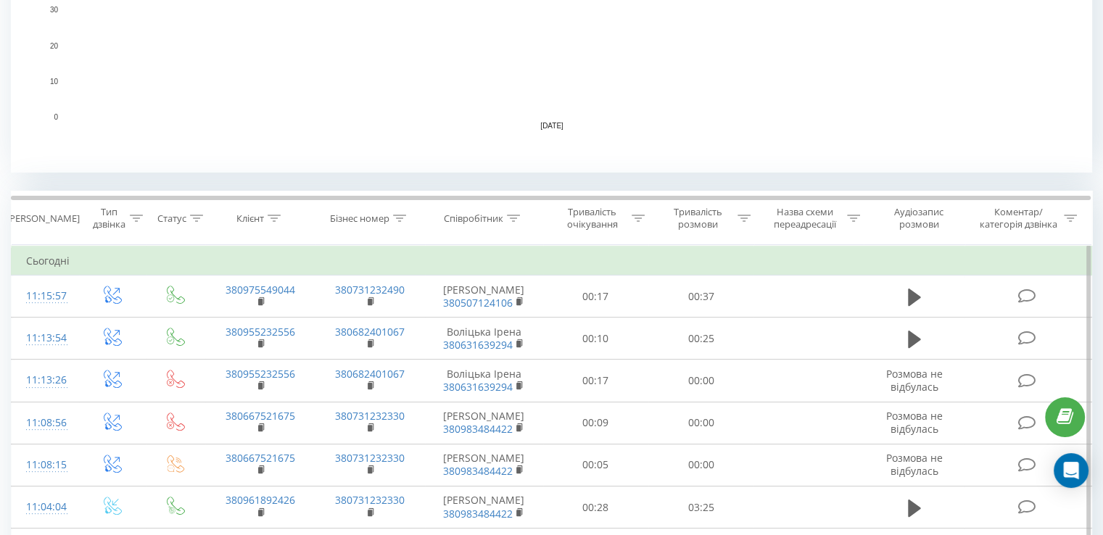
scroll to position [638, 0]
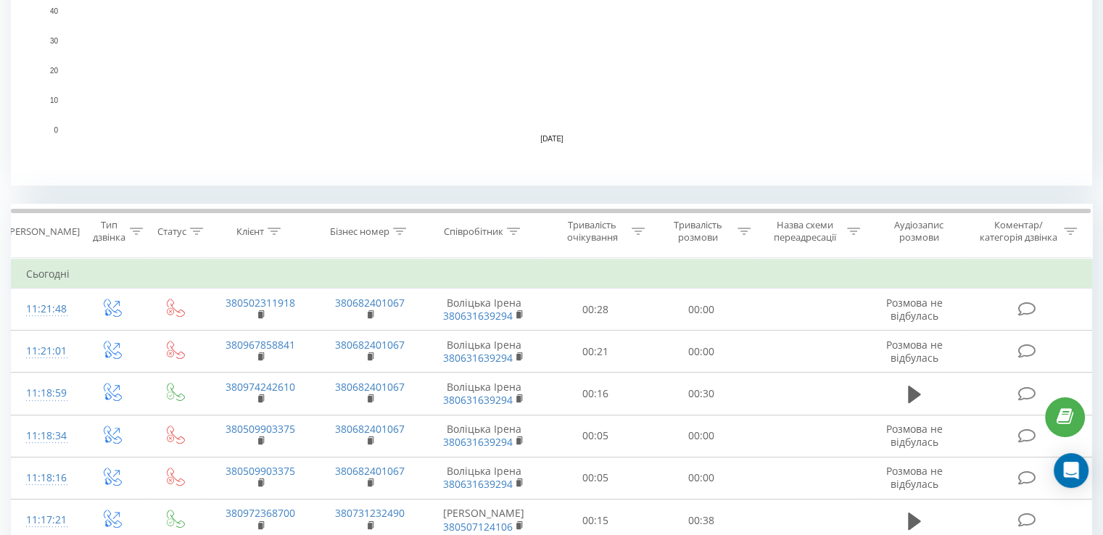
scroll to position [363, 0]
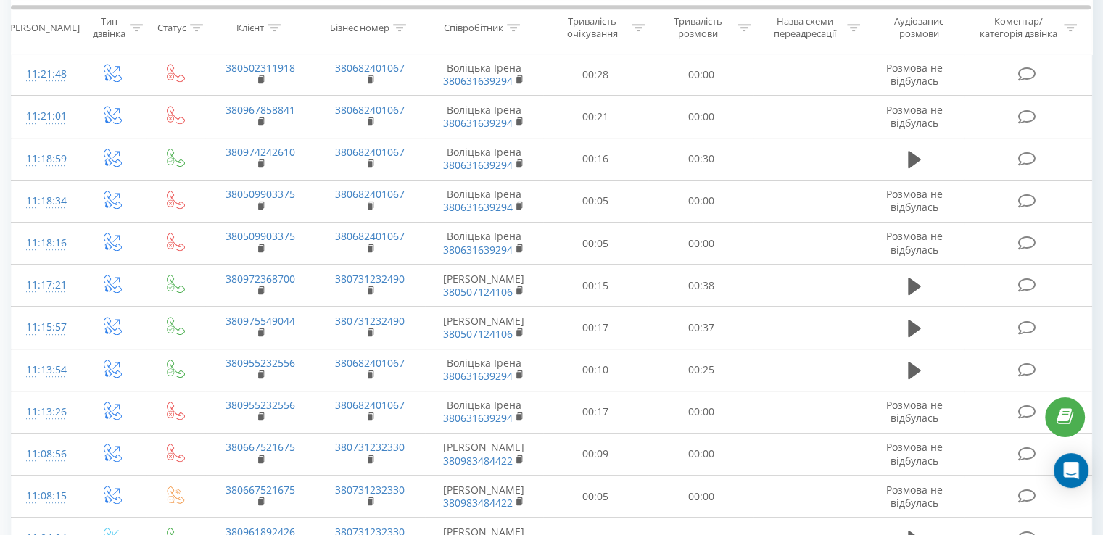
scroll to position [725, 0]
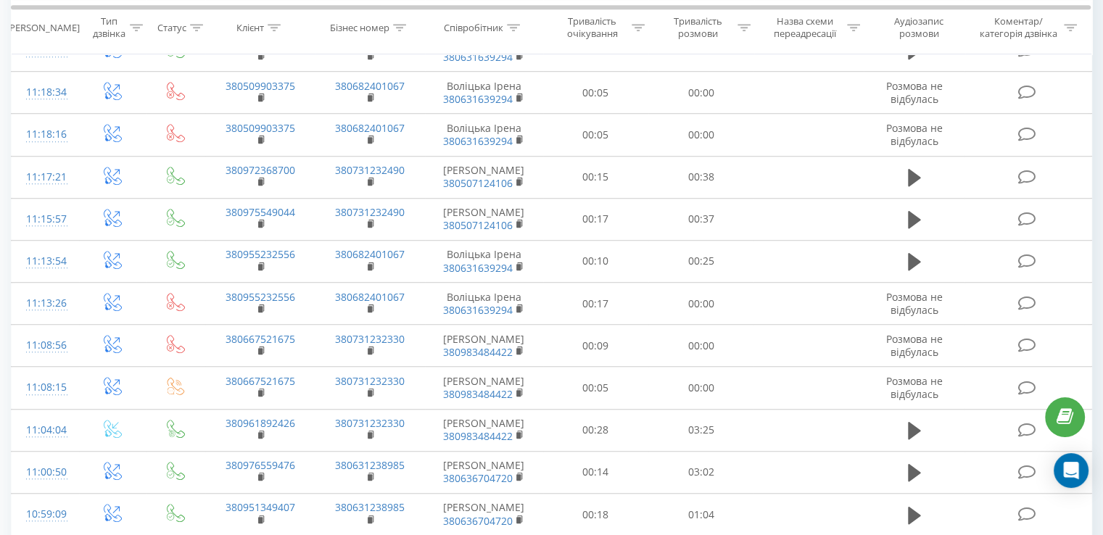
scroll to position [918, 0]
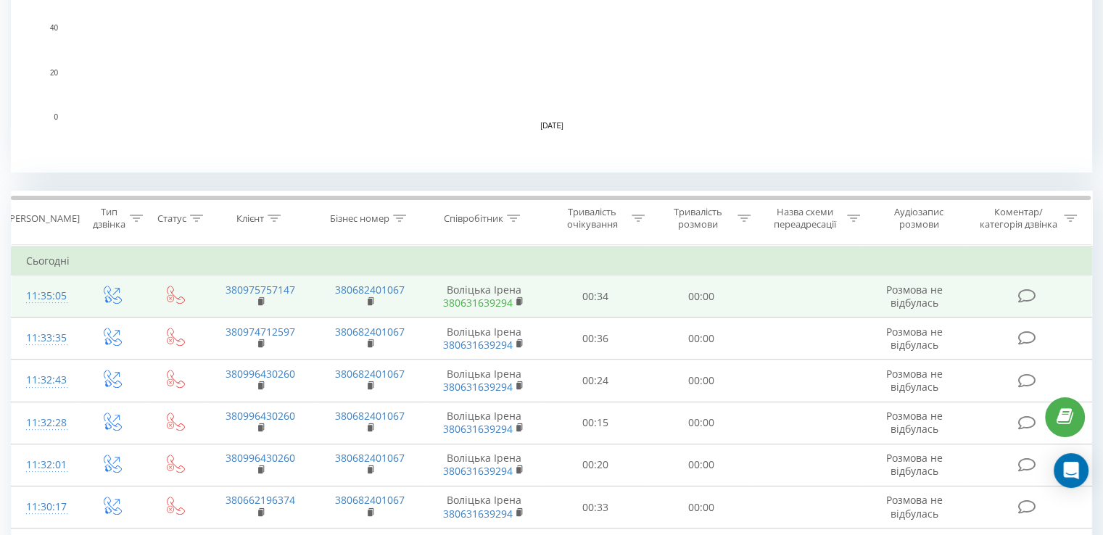
scroll to position [508, 0]
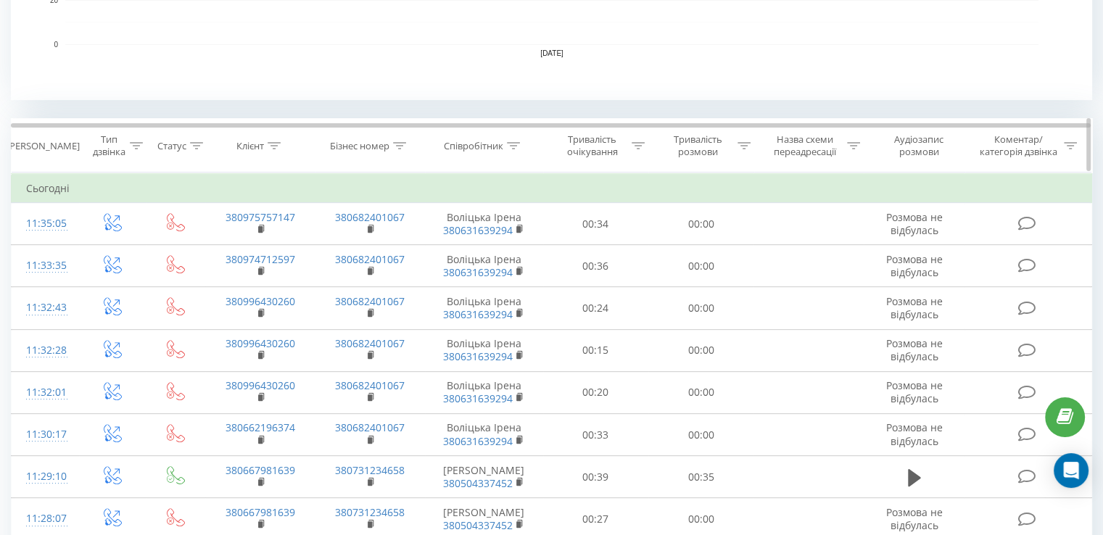
click at [511, 146] on icon at bounding box center [513, 145] width 13 height 7
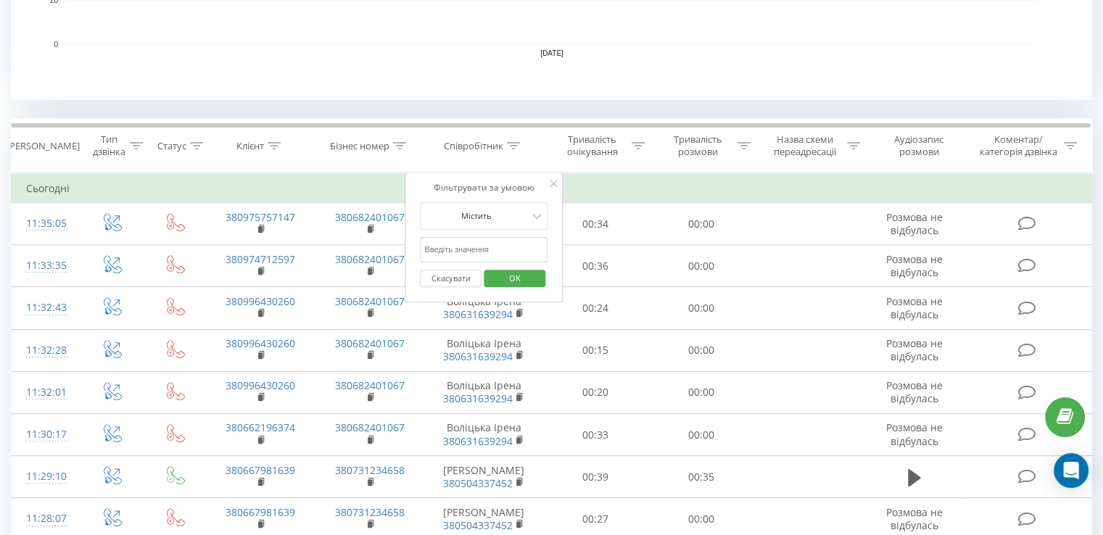
click at [466, 247] on input "text" at bounding box center [484, 249] width 128 height 25
type input "воліцька"
click at [511, 279] on span "OK" at bounding box center [515, 278] width 41 height 22
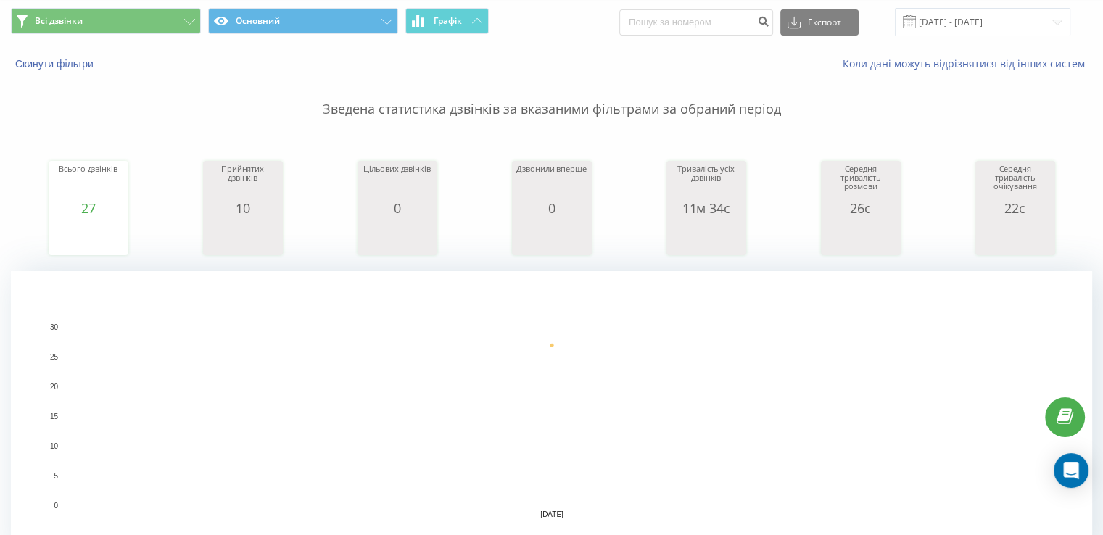
scroll to position [73, 0]
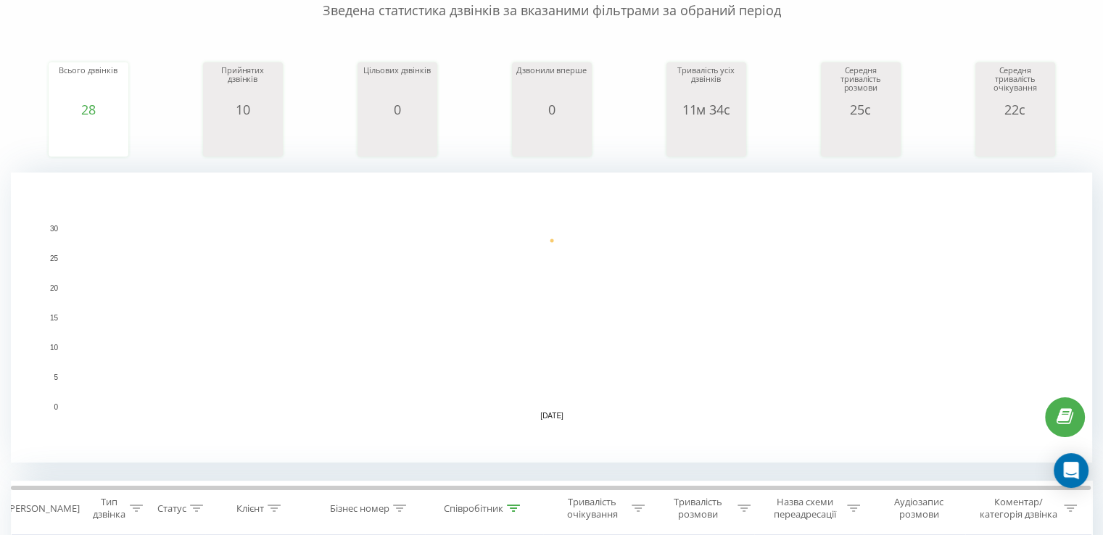
scroll to position [435, 0]
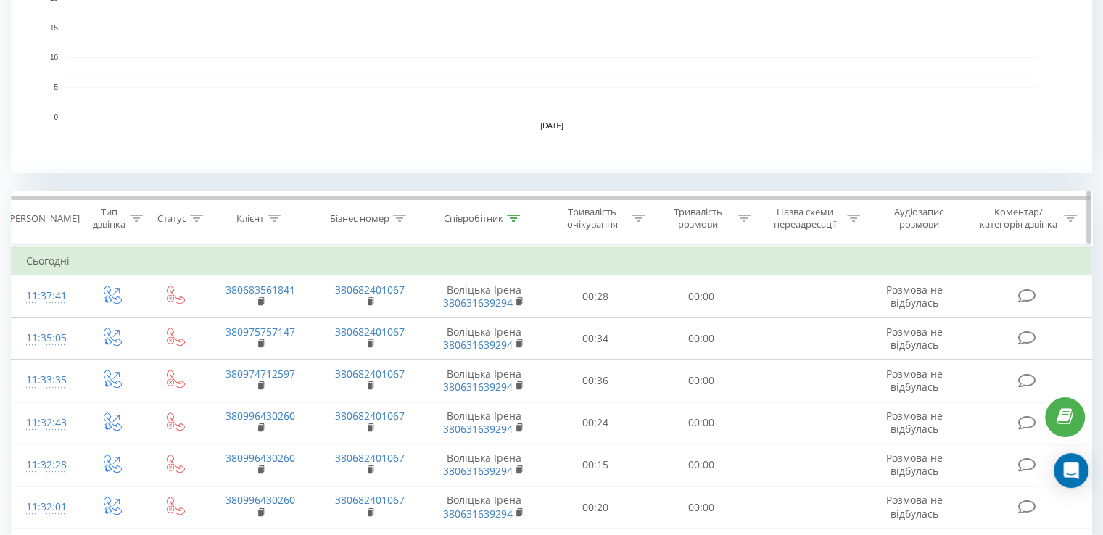
click at [513, 218] on icon at bounding box center [513, 218] width 13 height 7
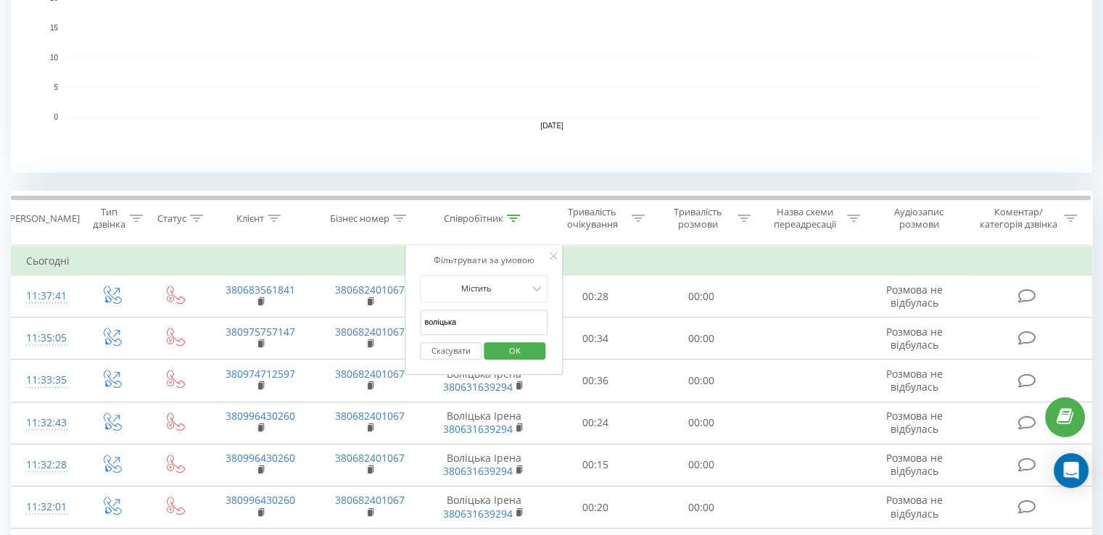
click at [444, 350] on button "Скасувати" at bounding box center [451, 351] width 62 height 18
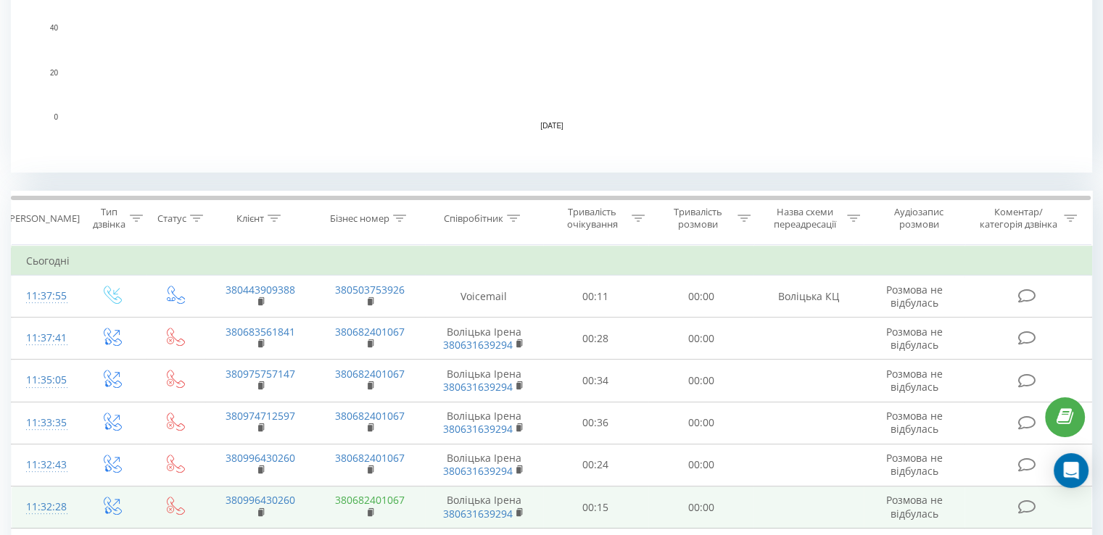
scroll to position [638, 0]
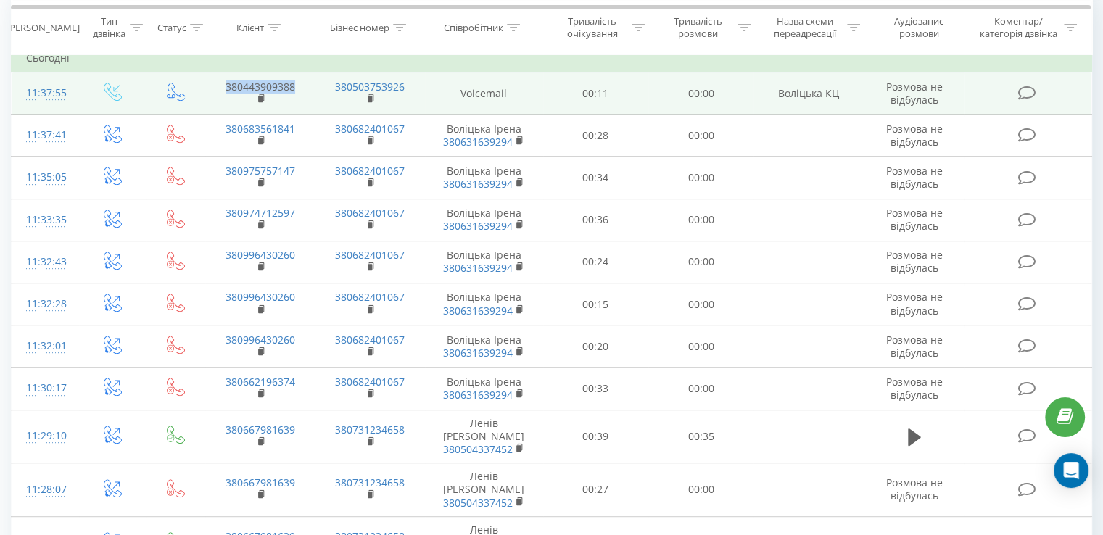
drag, startPoint x: 299, startPoint y: 88, endPoint x: 226, endPoint y: 80, distance: 73.7
click at [226, 80] on td "380443909388" at bounding box center [260, 94] width 110 height 42
copy link "380443909388"
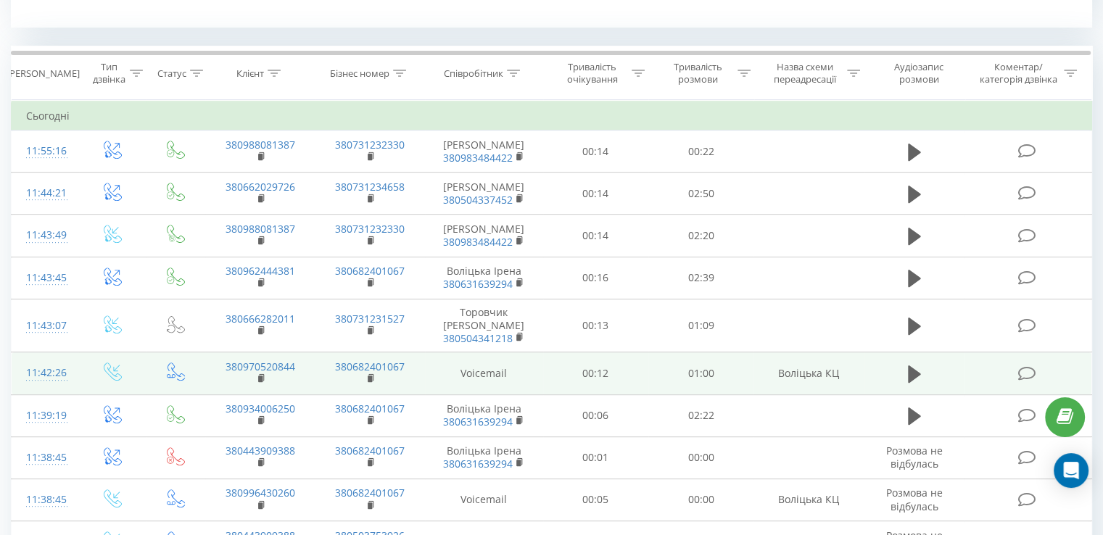
scroll to position [653, 0]
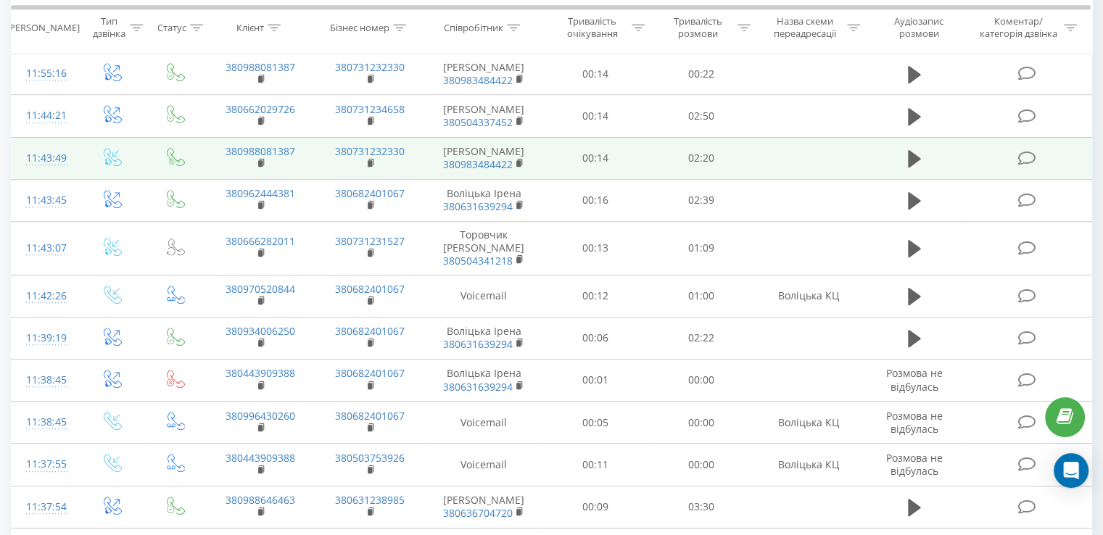
scroll to position [725, 0]
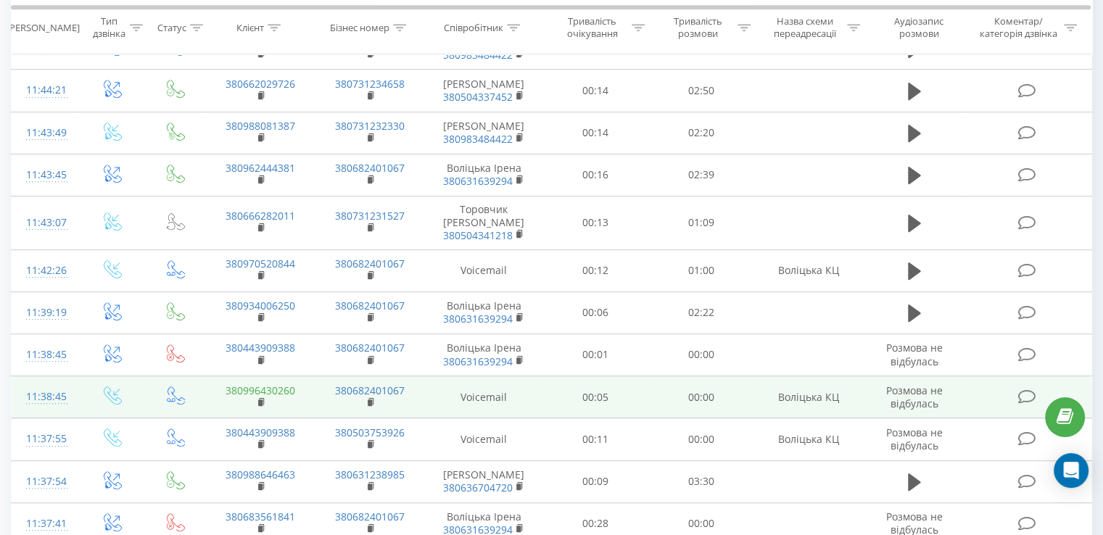
drag, startPoint x: 300, startPoint y: 384, endPoint x: 226, endPoint y: 375, distance: 74.6
click at [226, 376] on td "380996430260" at bounding box center [260, 397] width 110 height 42
drag, startPoint x: 302, startPoint y: 377, endPoint x: 223, endPoint y: 376, distance: 79.8
click at [223, 376] on td "380996430260" at bounding box center [260, 397] width 110 height 42
copy link "380996430260"
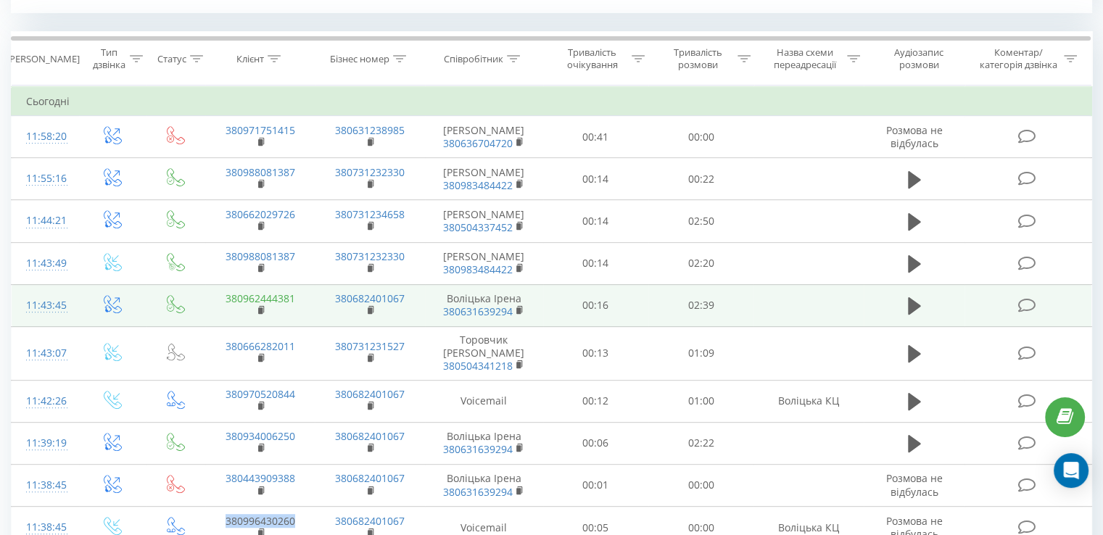
scroll to position [580, 0]
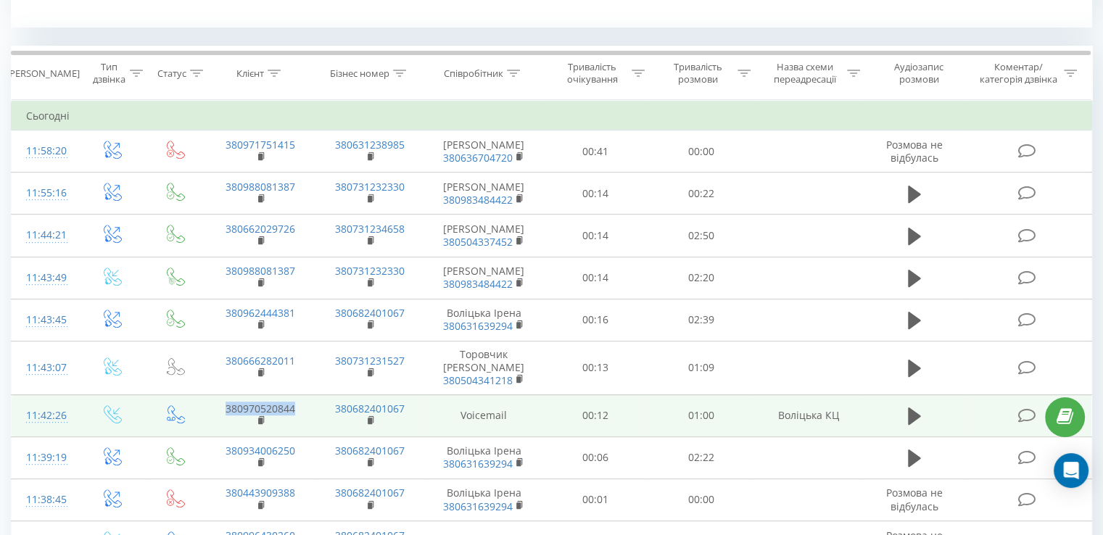
drag, startPoint x: 296, startPoint y: 394, endPoint x: 221, endPoint y: 394, distance: 74.7
click at [221, 394] on td "380970520844" at bounding box center [260, 415] width 110 height 42
copy link "380970520844"
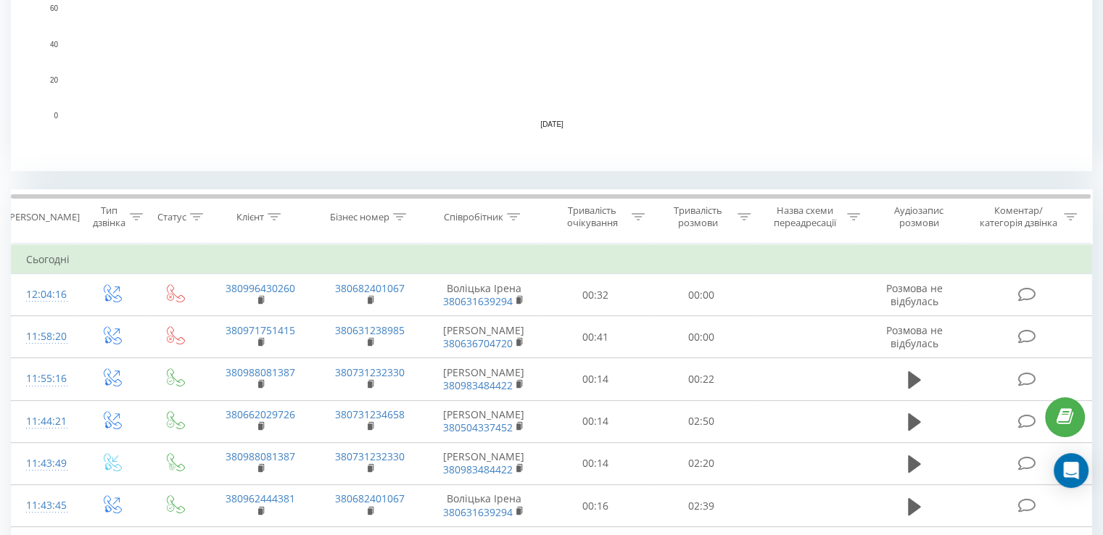
scroll to position [508, 0]
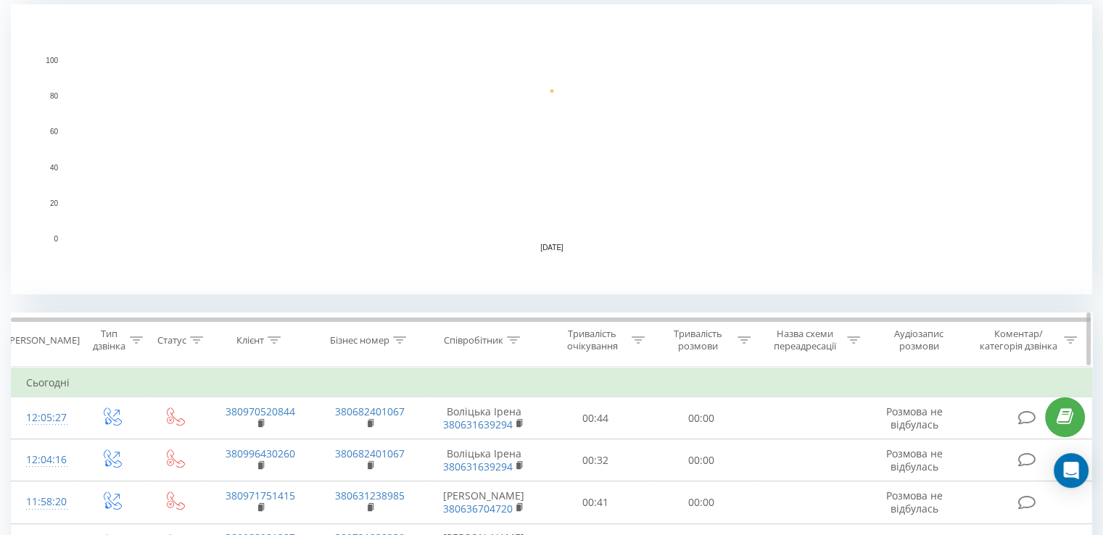
scroll to position [435, 0]
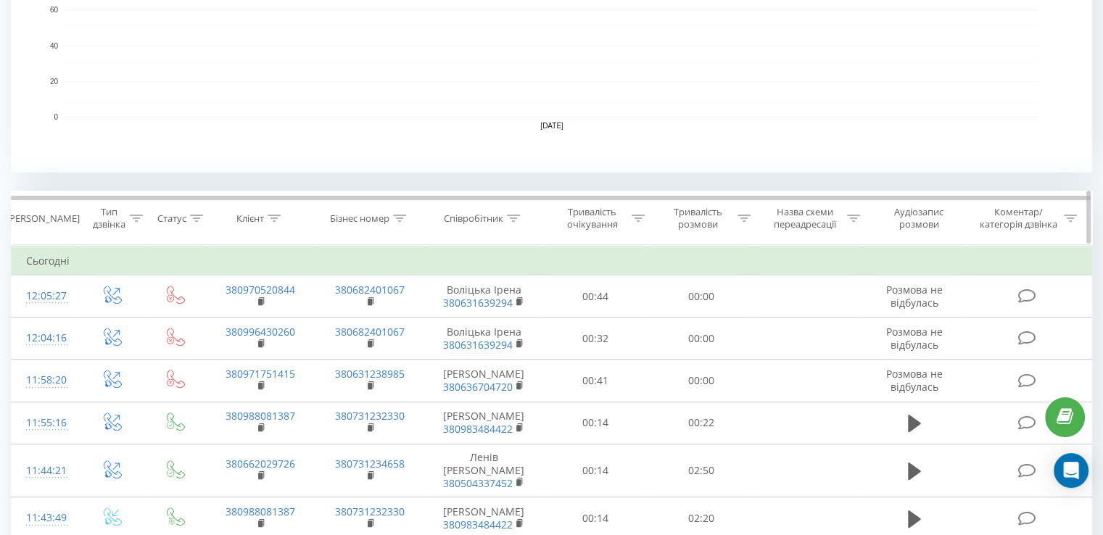
click at [516, 219] on icon at bounding box center [513, 218] width 13 height 7
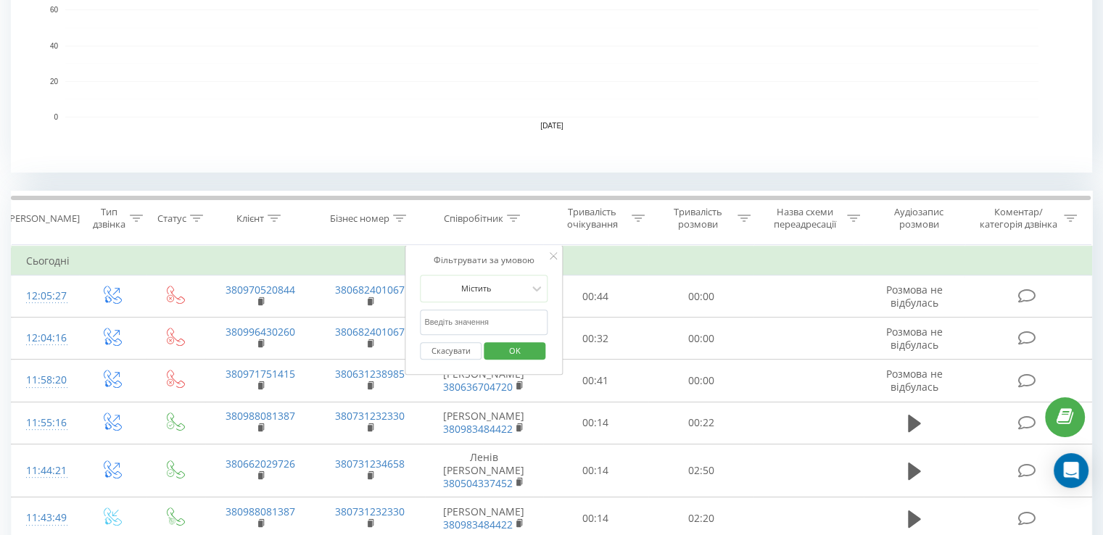
click at [470, 321] on input "text" at bounding box center [484, 322] width 128 height 25
type input "воліцька"
click at [519, 352] on span "OK" at bounding box center [515, 350] width 41 height 22
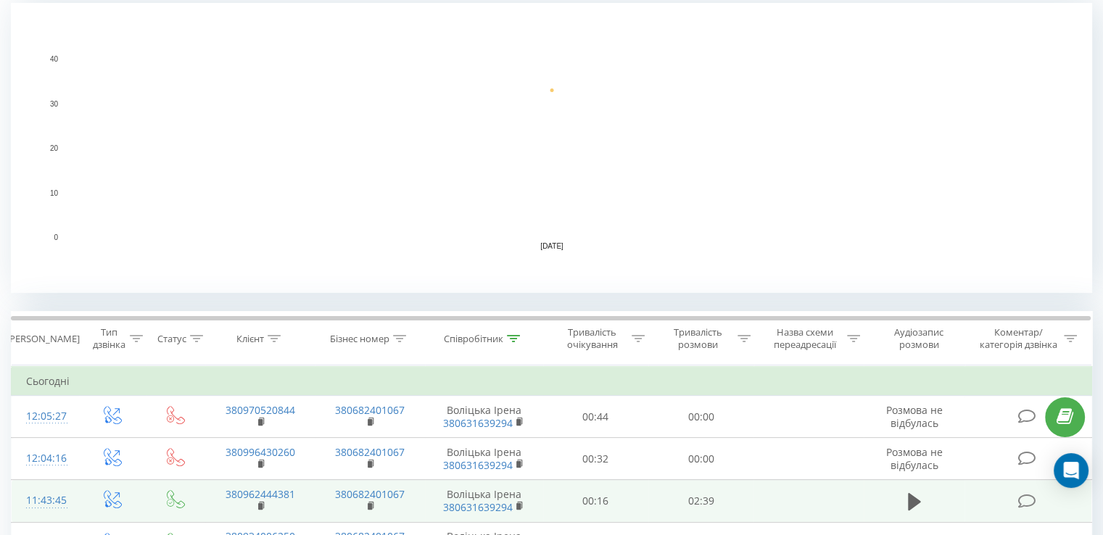
scroll to position [421, 0]
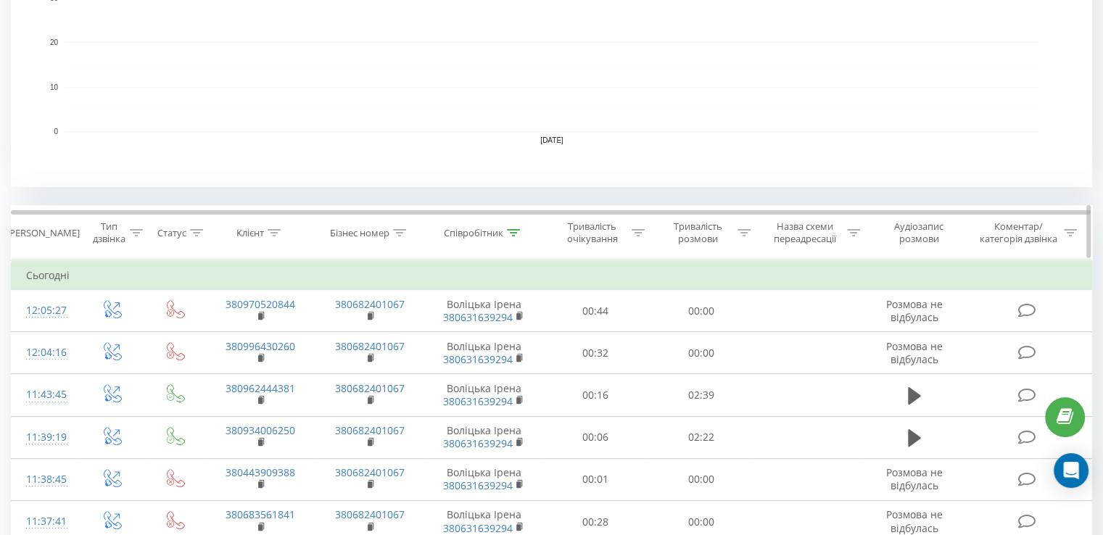
click at [516, 230] on icon at bounding box center [513, 232] width 13 height 7
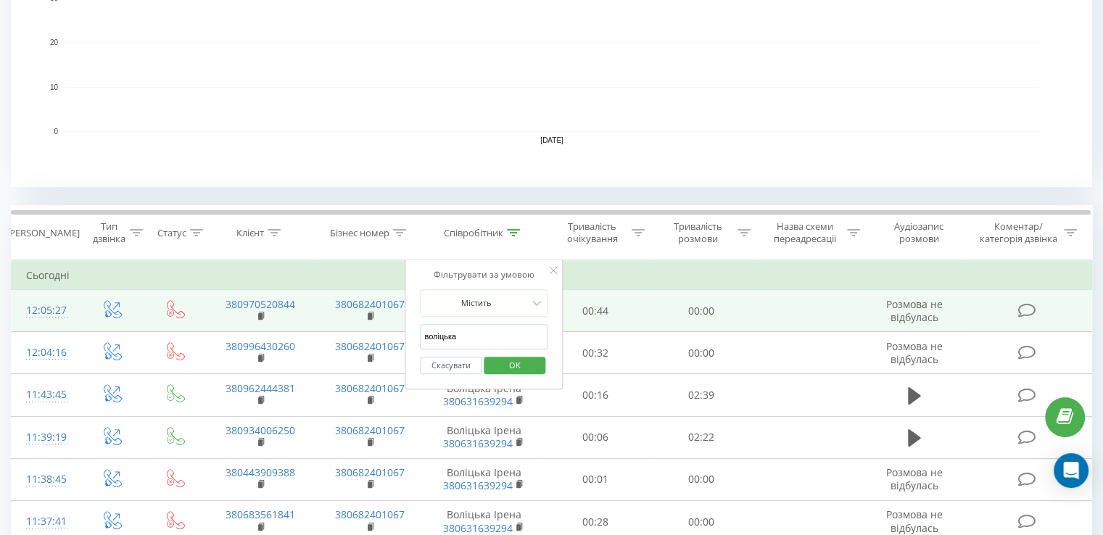
drag, startPoint x: 460, startPoint y: 329, endPoint x: 397, endPoint y: 323, distance: 64.1
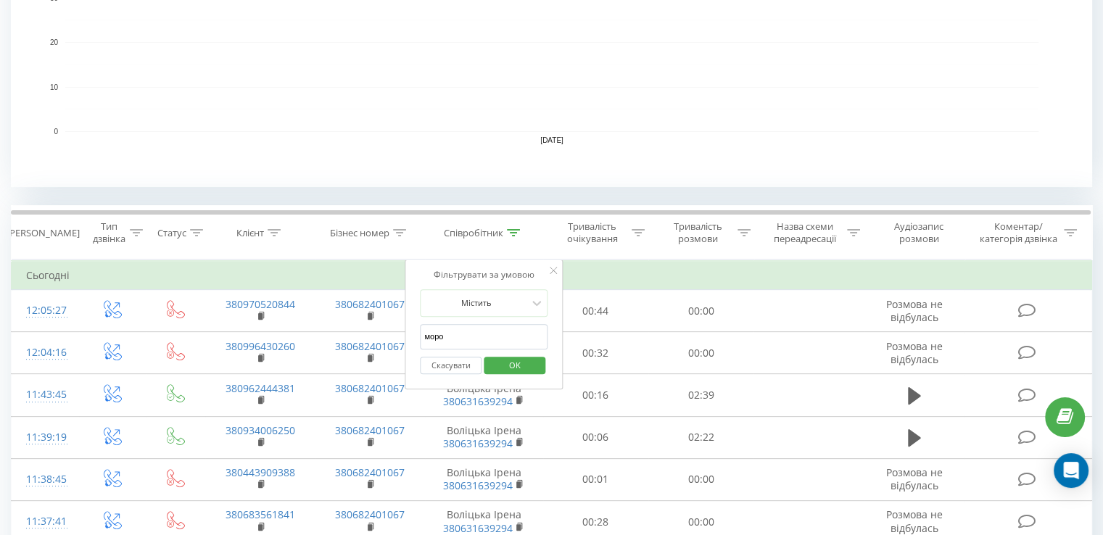
type input "Морозова"
click at [503, 366] on span "OK" at bounding box center [515, 365] width 41 height 22
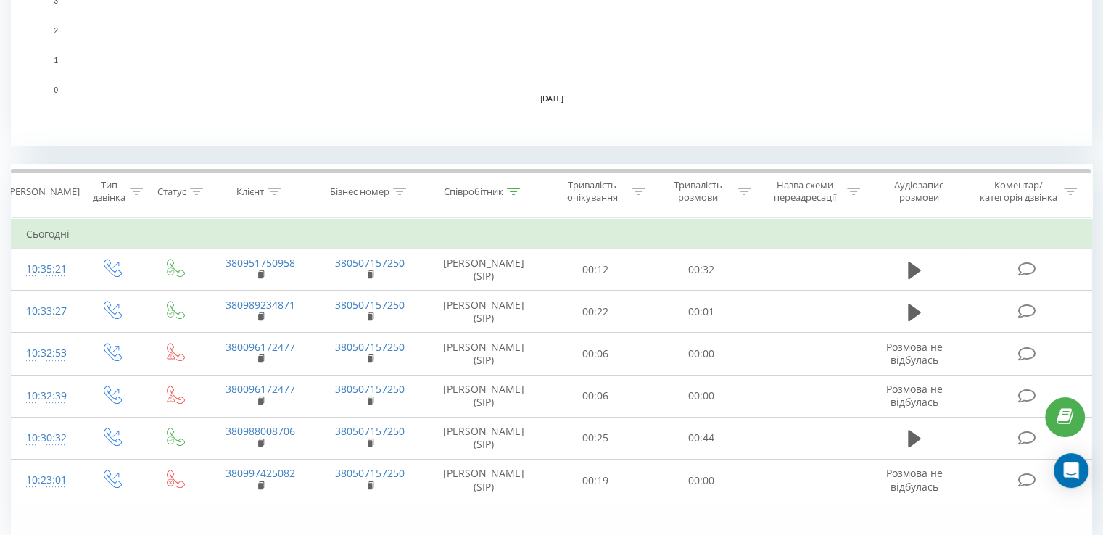
scroll to position [525, 0]
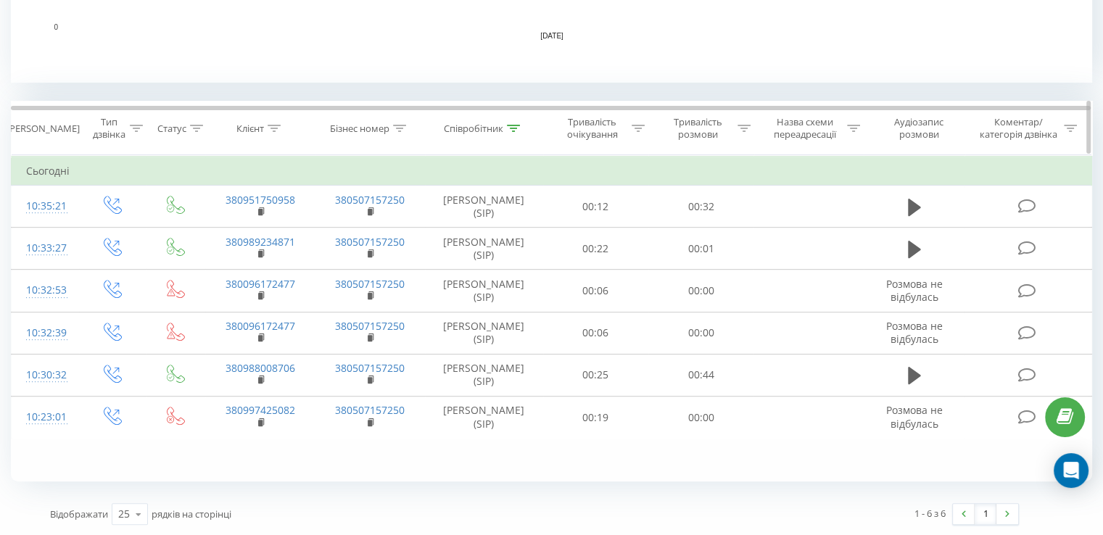
click at [513, 123] on div at bounding box center [513, 129] width 13 height 12
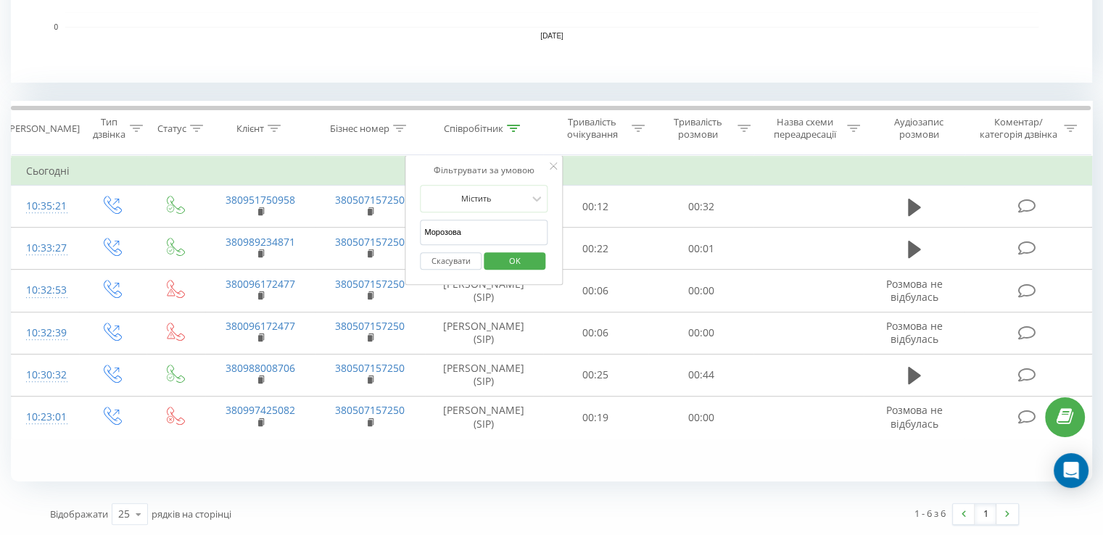
click at [458, 261] on button "Скасувати" at bounding box center [451, 261] width 62 height 18
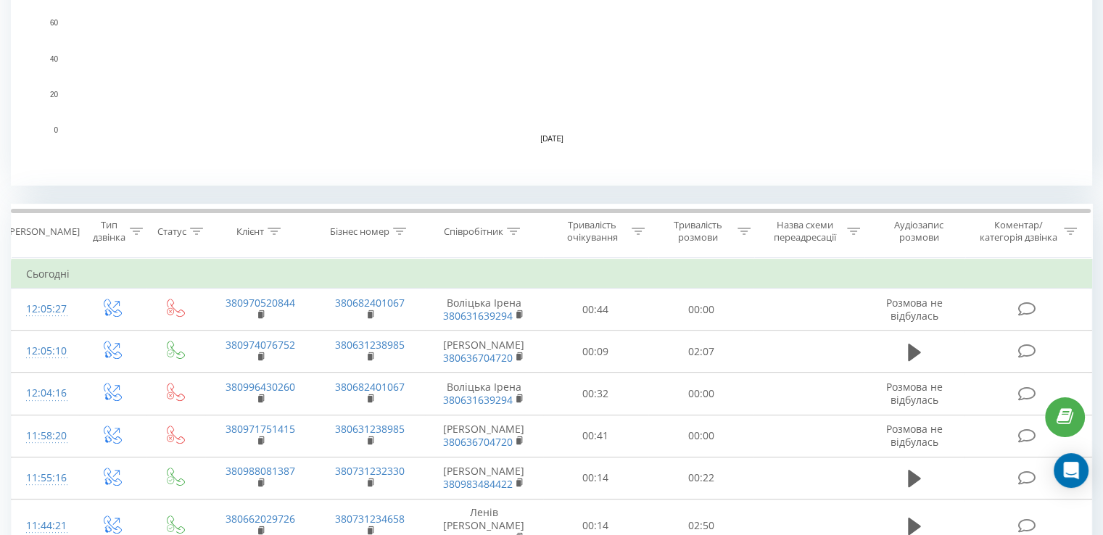
scroll to position [540, 0]
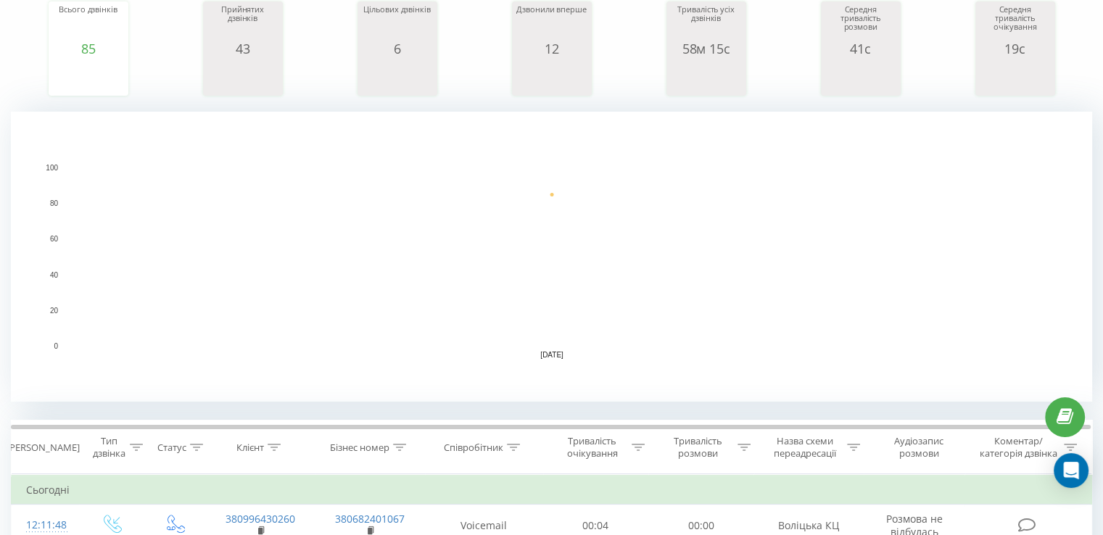
scroll to position [363, 0]
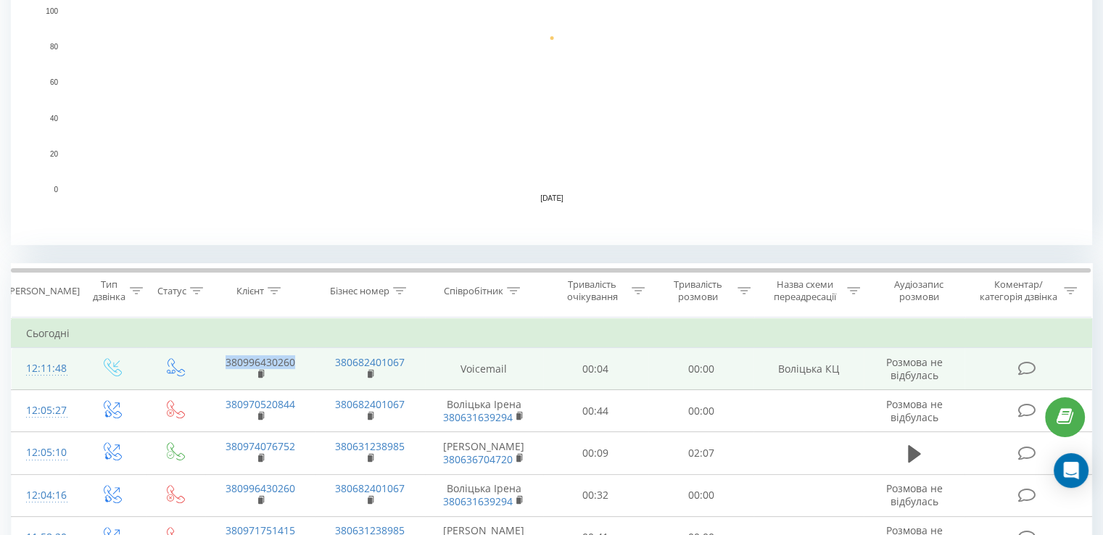
drag, startPoint x: 299, startPoint y: 356, endPoint x: 225, endPoint y: 355, distance: 74.0
click at [225, 355] on td "380996430260" at bounding box center [260, 369] width 110 height 42
copy link "380996430260"
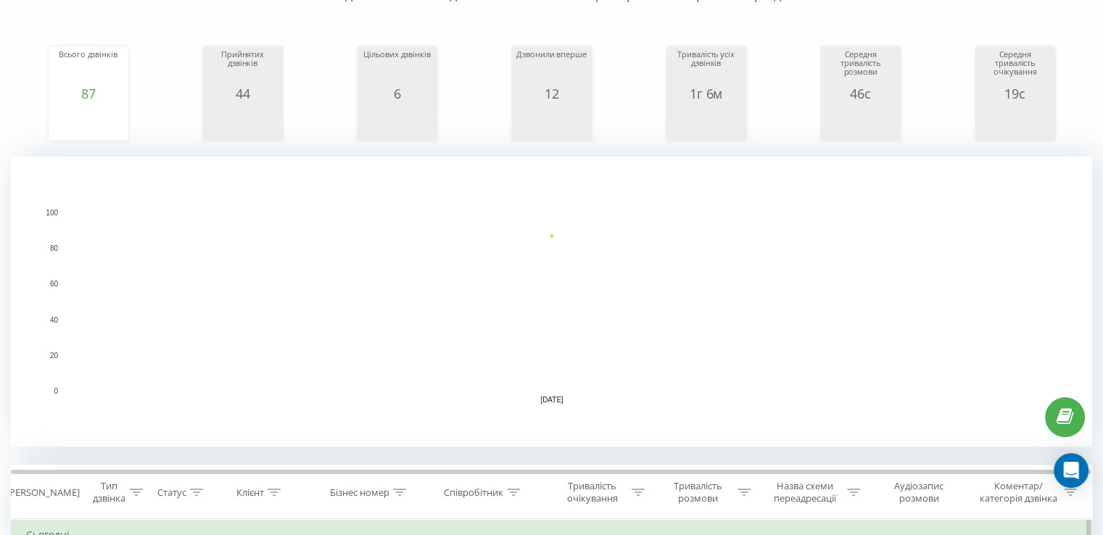
scroll to position [363, 0]
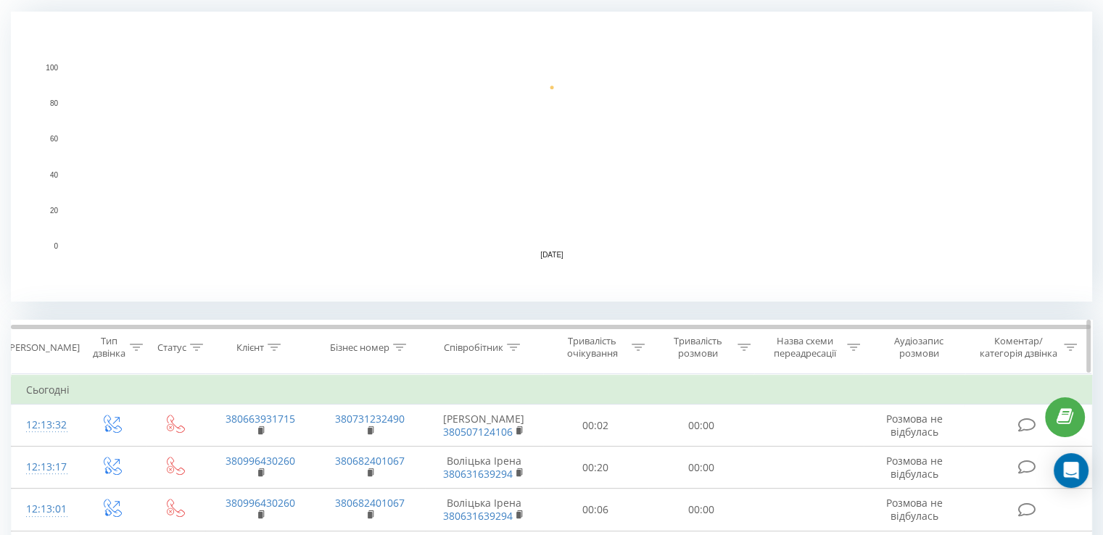
scroll to position [435, 0]
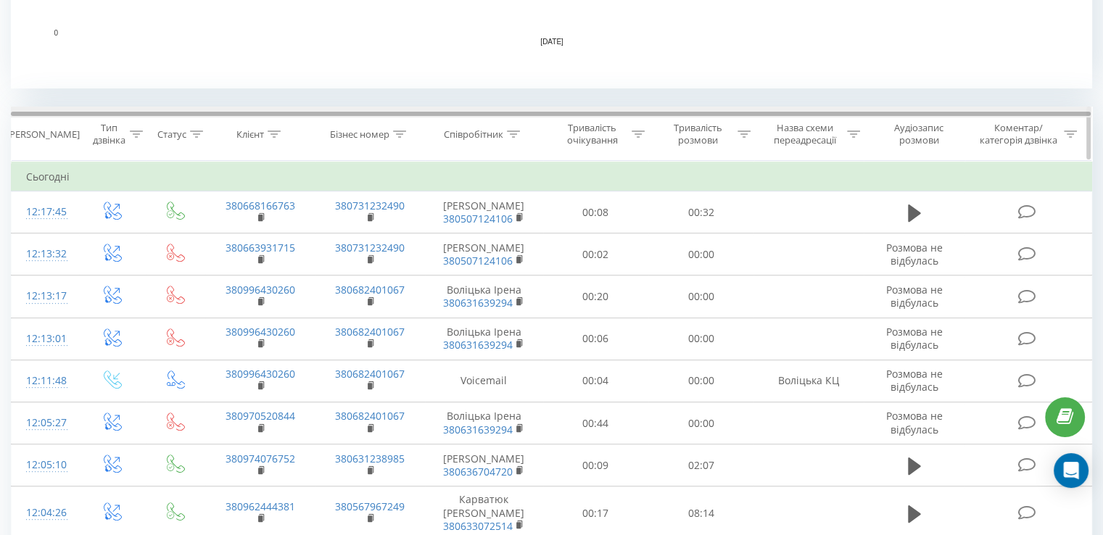
scroll to position [508, 0]
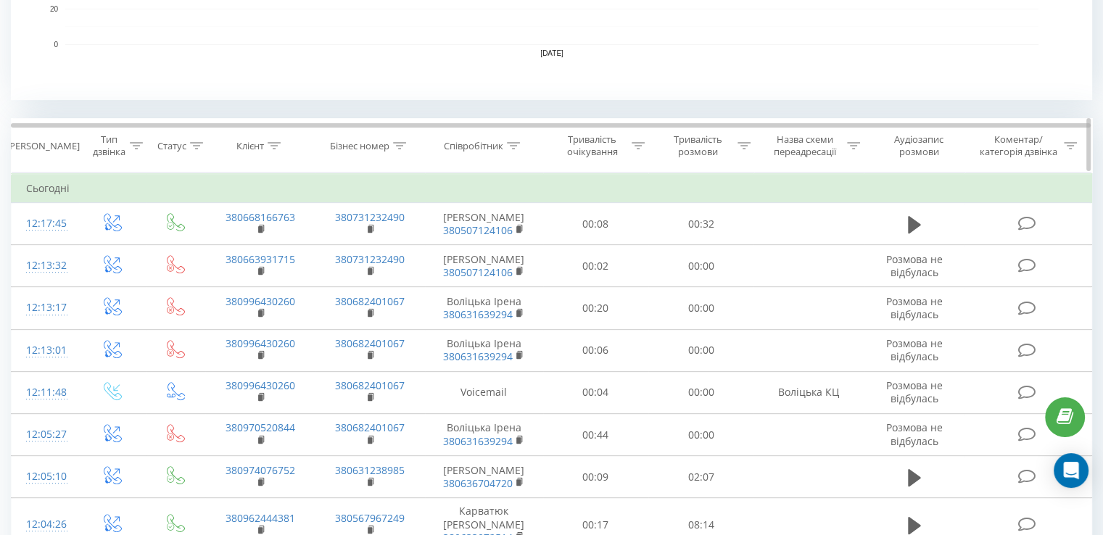
click at [516, 144] on icon at bounding box center [513, 145] width 13 height 7
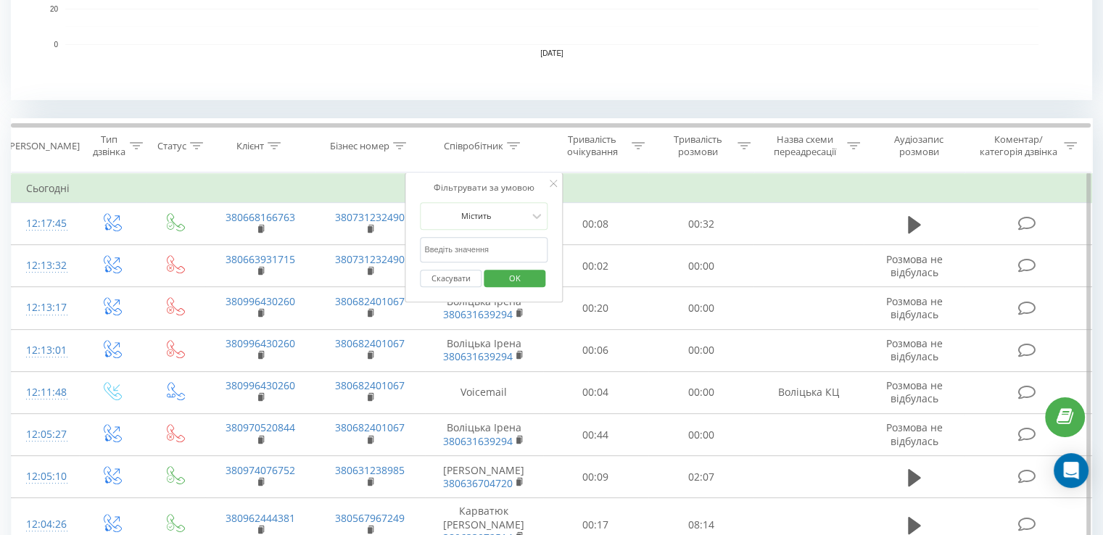
click at [487, 252] on input "text" at bounding box center [484, 249] width 128 height 25
click at [511, 286] on span "OK" at bounding box center [515, 278] width 41 height 22
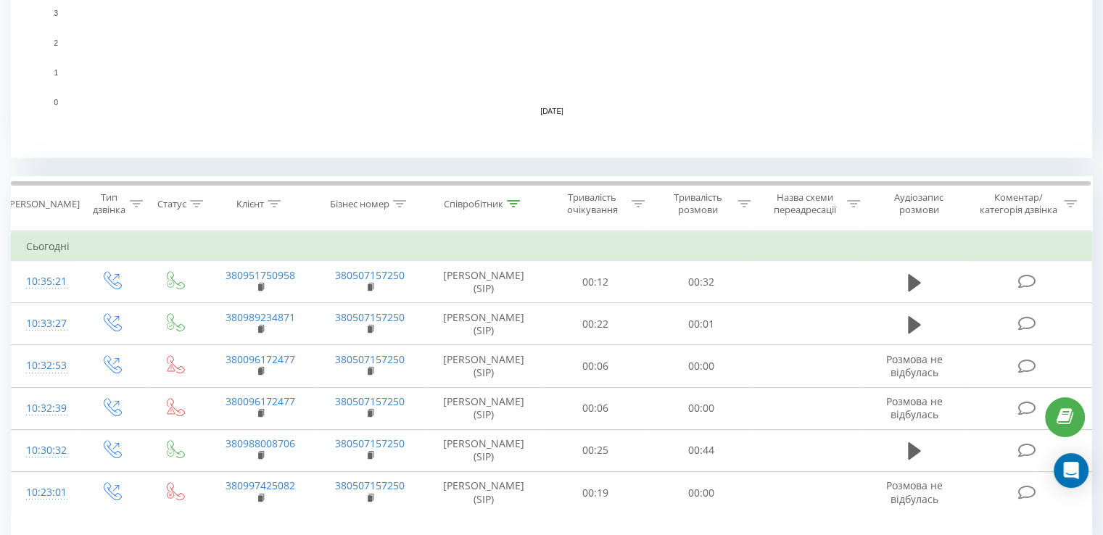
scroll to position [525, 0]
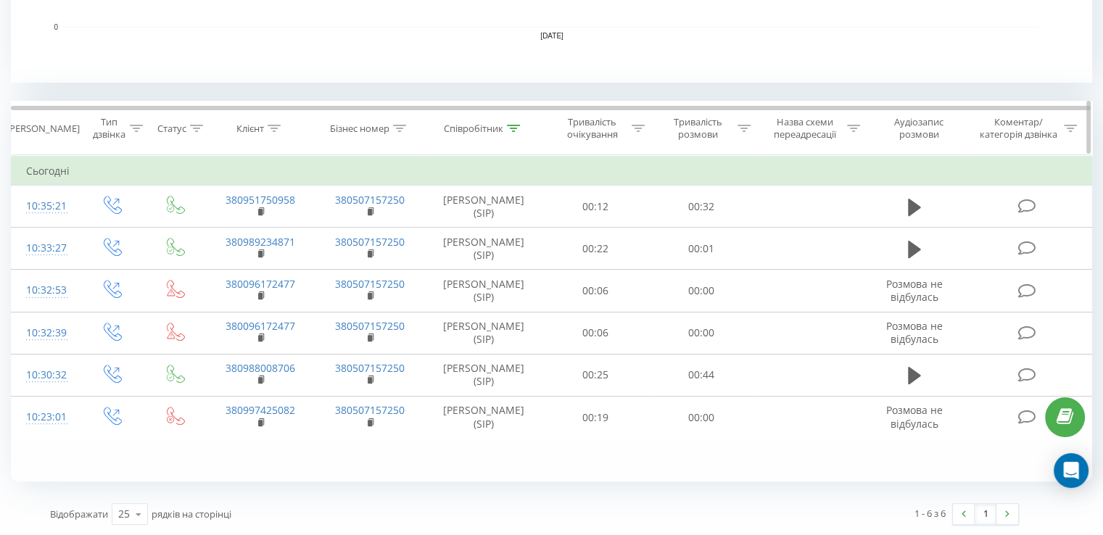
click at [513, 127] on icon at bounding box center [513, 128] width 13 height 7
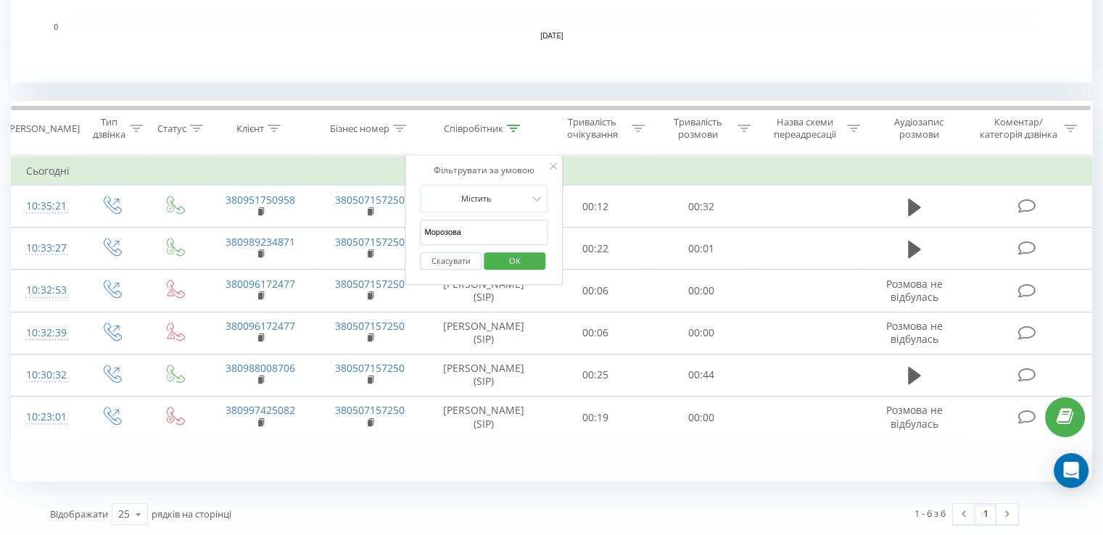
drag, startPoint x: 493, startPoint y: 228, endPoint x: 409, endPoint y: 222, distance: 84.4
click at [409, 222] on div "Фільтрувати за умовою Містить Морозова Скасувати OK" at bounding box center [484, 220] width 158 height 131
type input "воліцька"
click at [530, 263] on span "OK" at bounding box center [515, 260] width 41 height 22
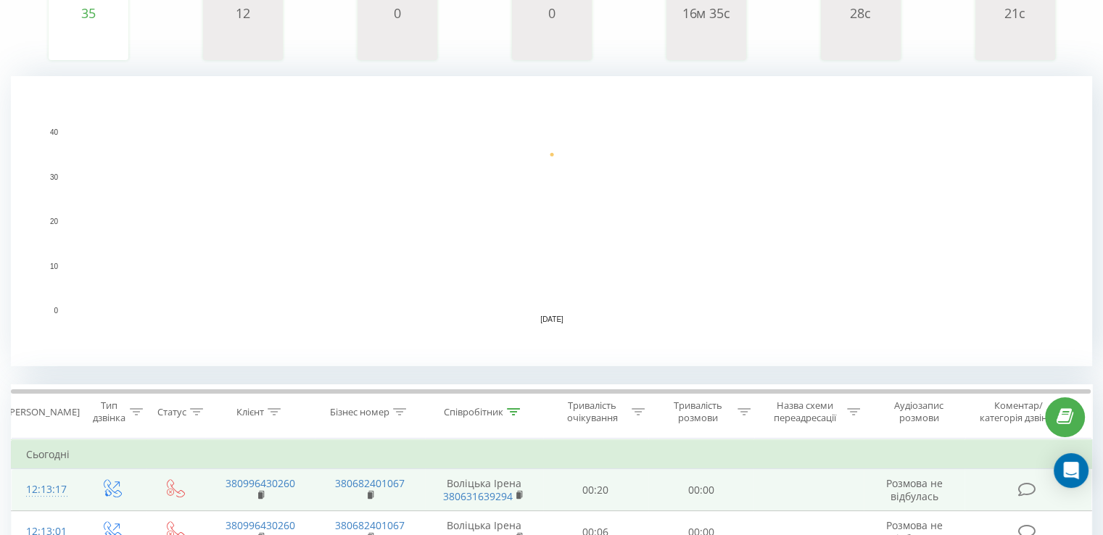
scroll to position [73, 0]
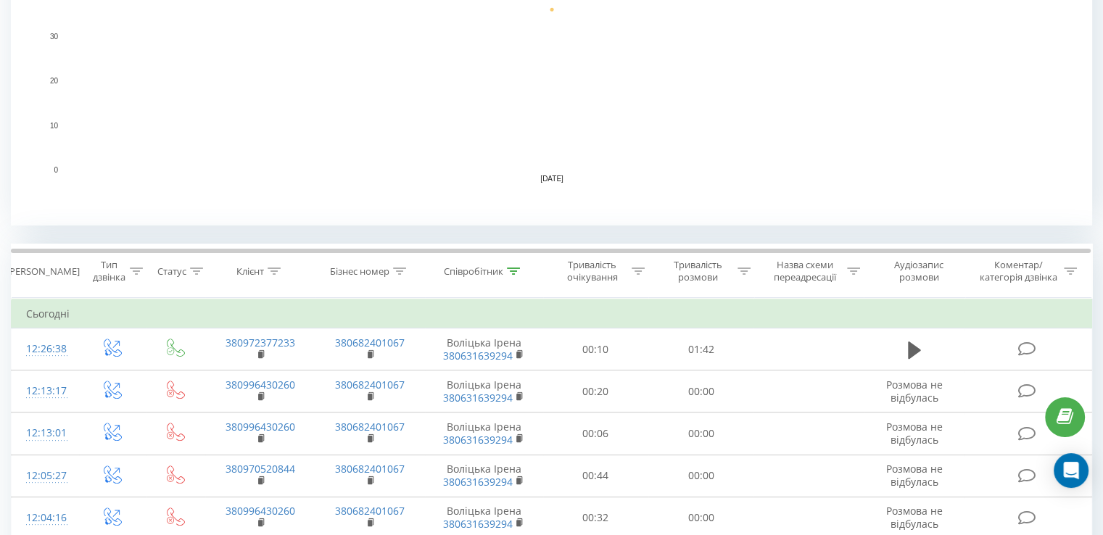
scroll to position [508, 0]
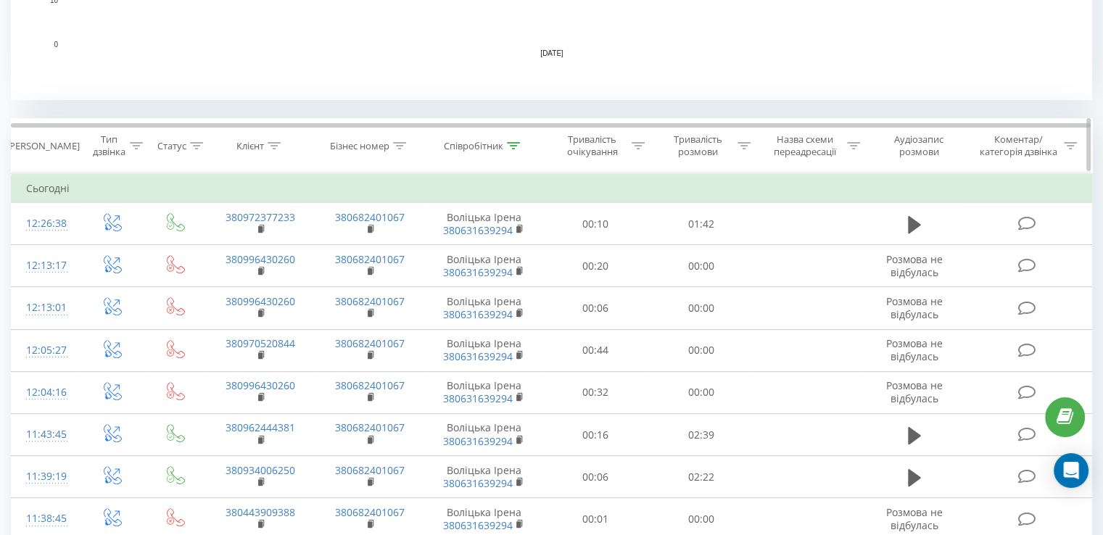
click at [514, 143] on icon at bounding box center [513, 145] width 13 height 7
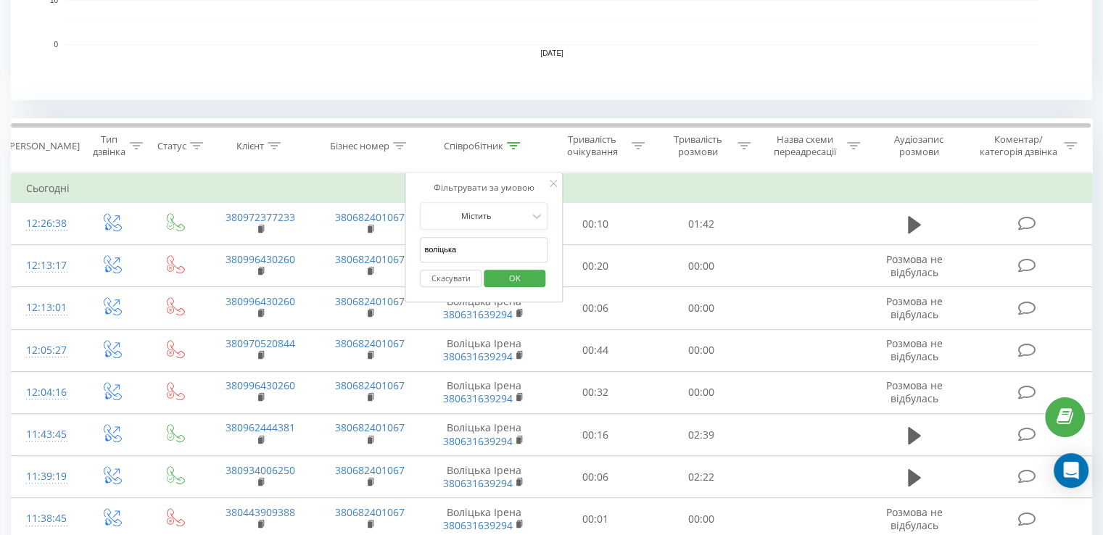
click at [455, 276] on button "Скасувати" at bounding box center [451, 279] width 62 height 18
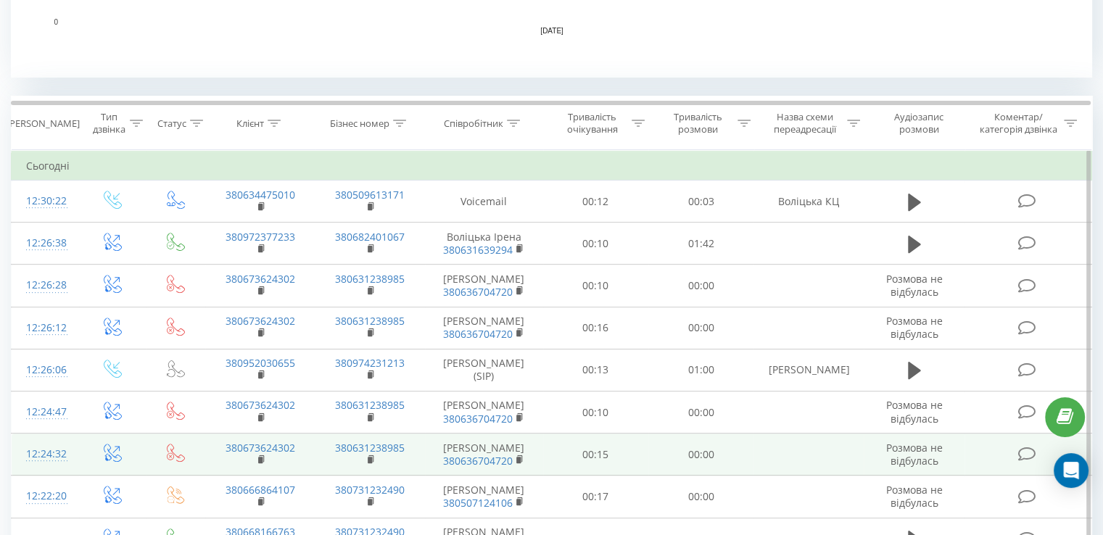
scroll to position [421, 0]
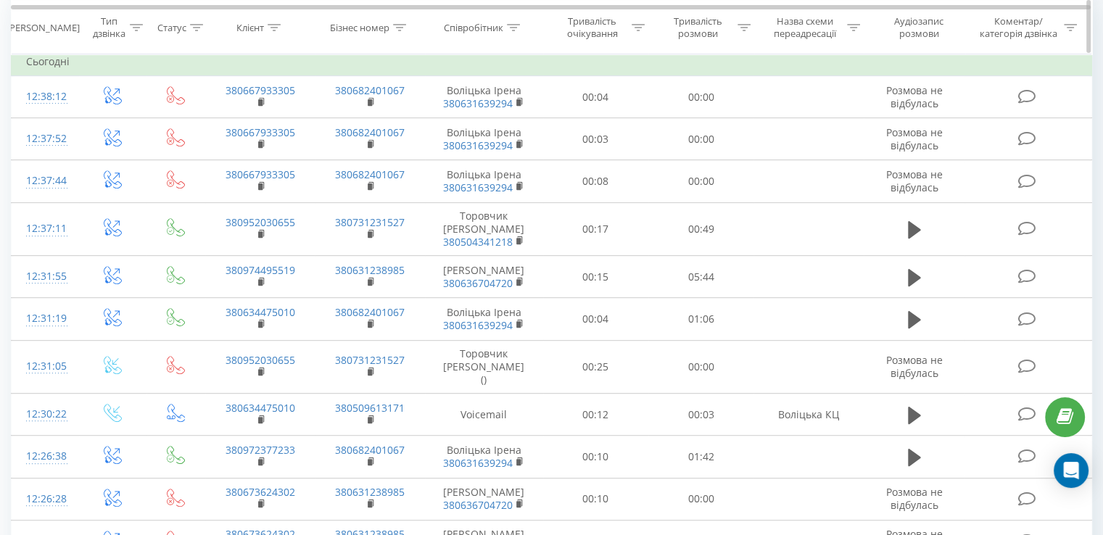
scroll to position [580, 0]
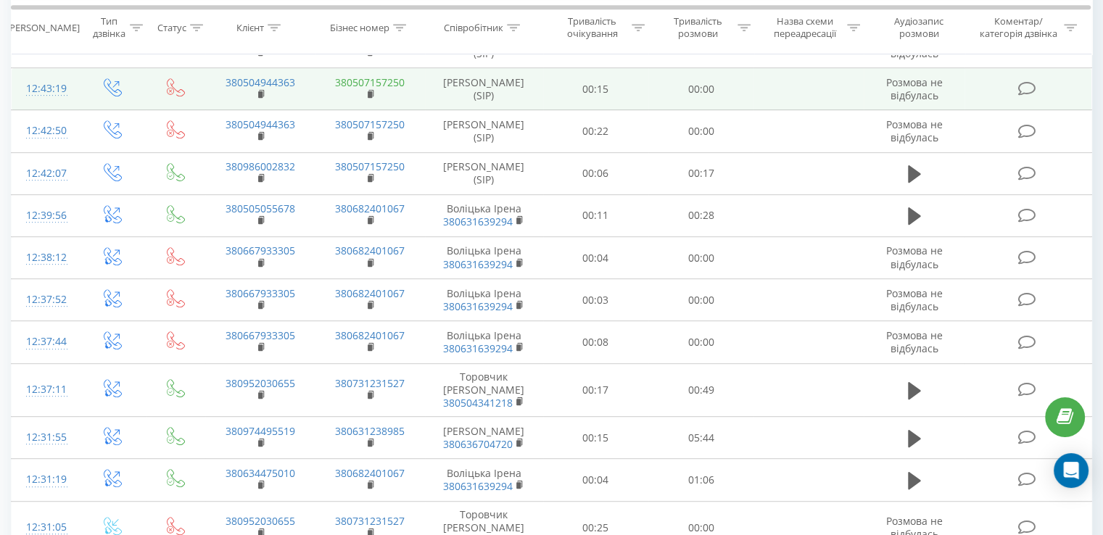
scroll to position [798, 0]
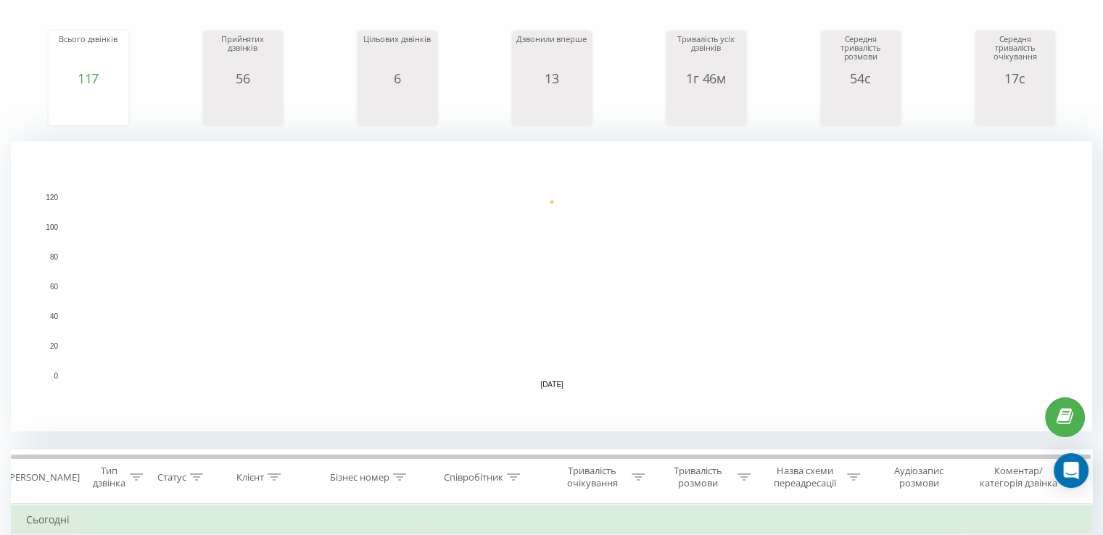
scroll to position [363, 0]
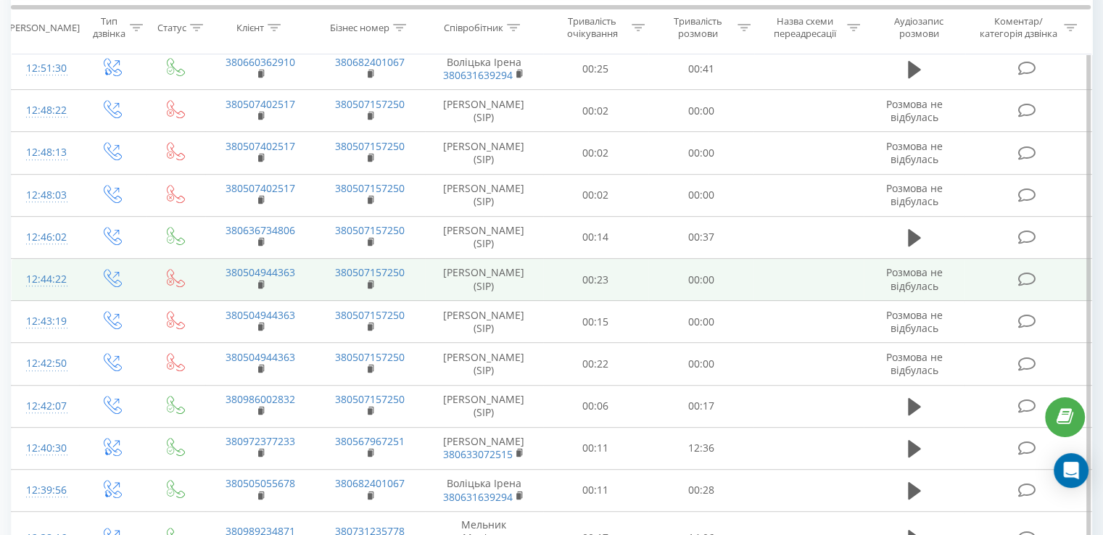
scroll to position [725, 0]
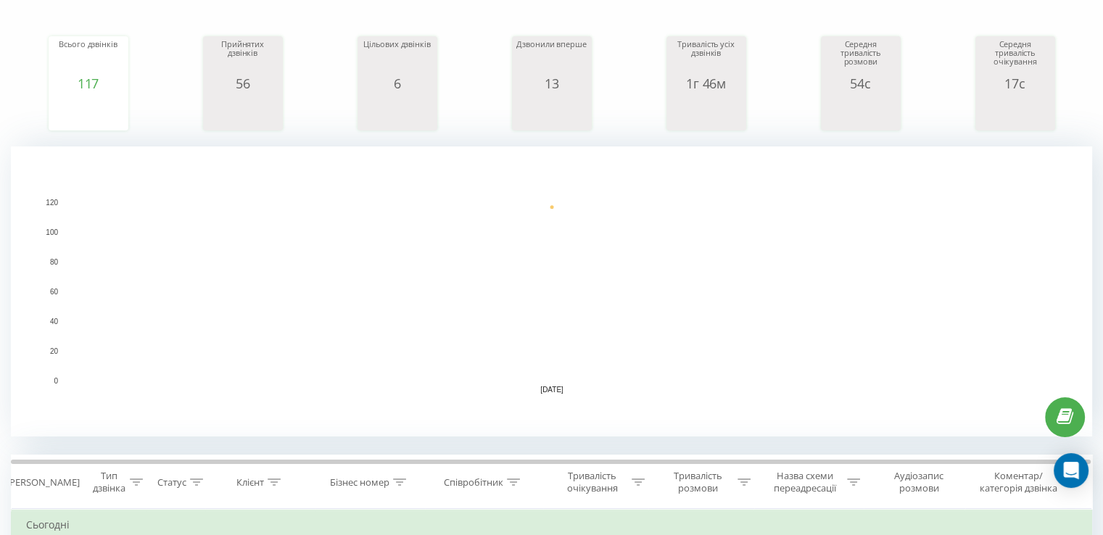
scroll to position [435, 0]
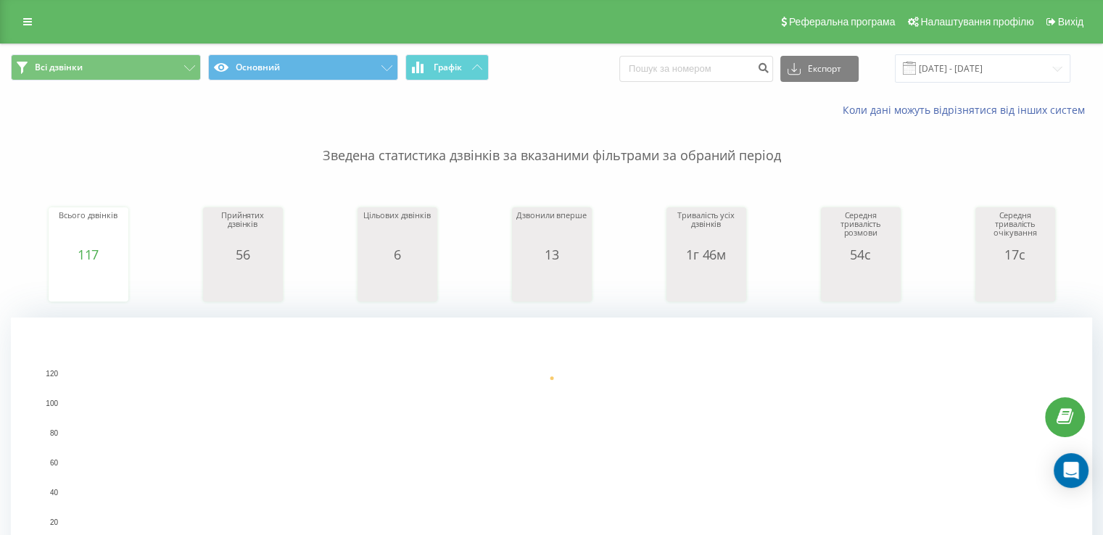
scroll to position [363, 0]
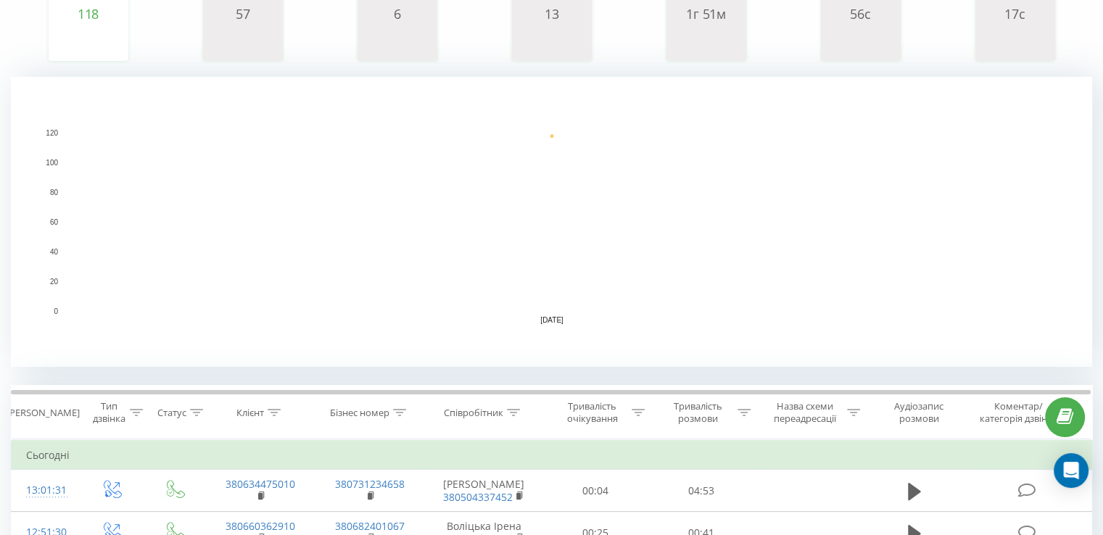
scroll to position [435, 0]
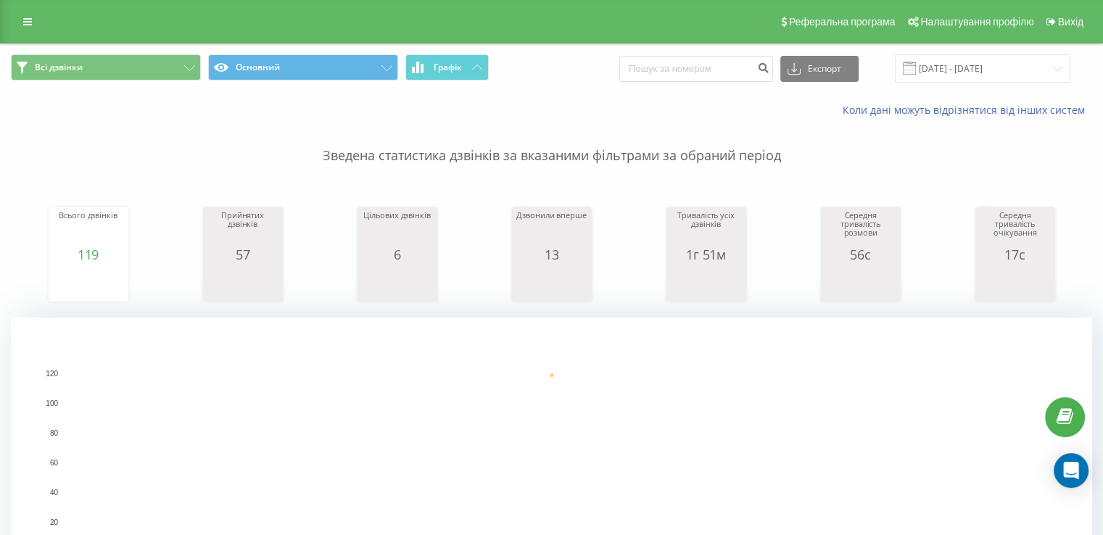
scroll to position [363, 0]
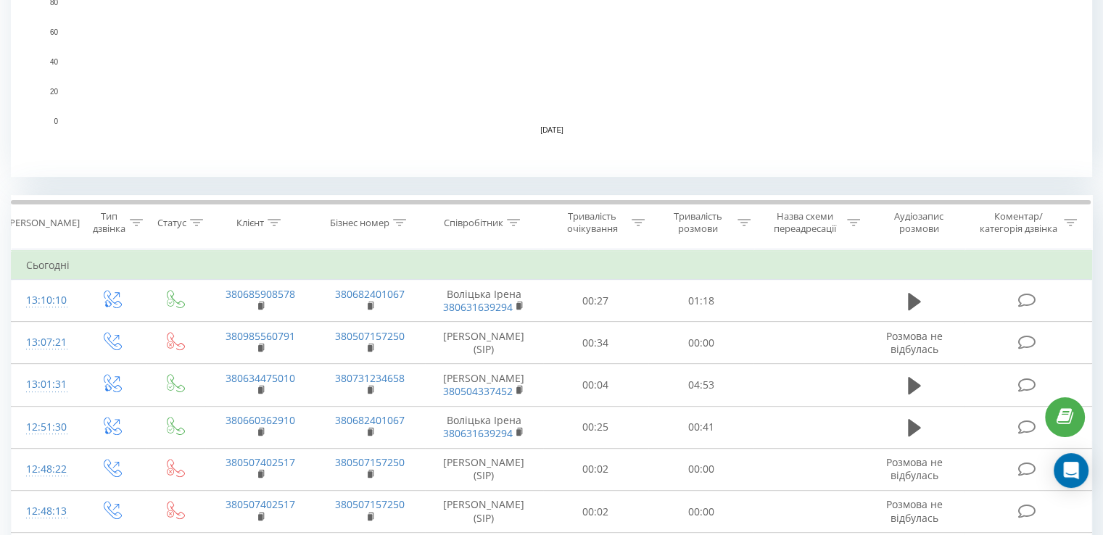
scroll to position [508, 0]
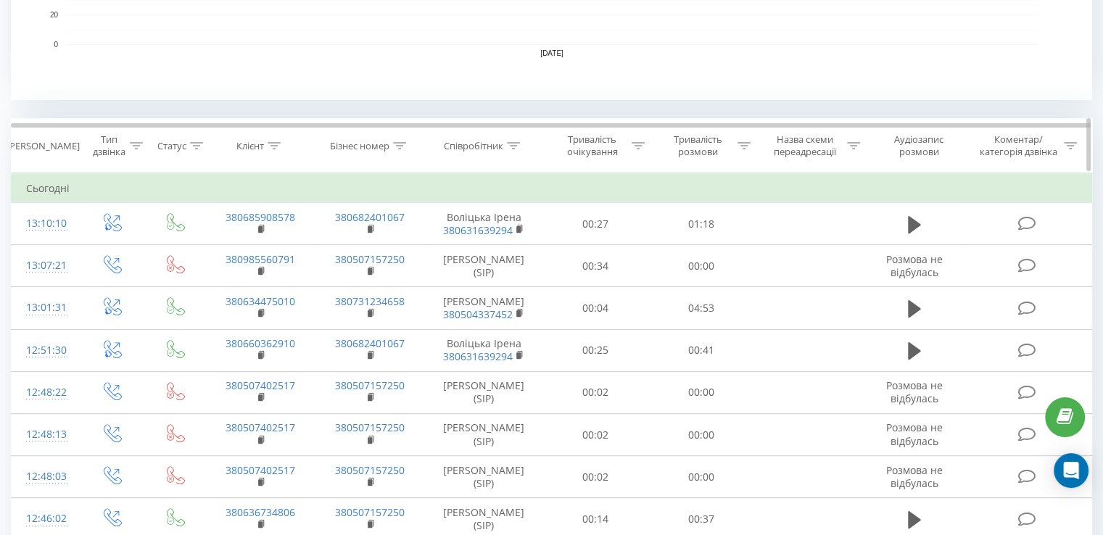
click at [508, 144] on icon at bounding box center [513, 145] width 13 height 7
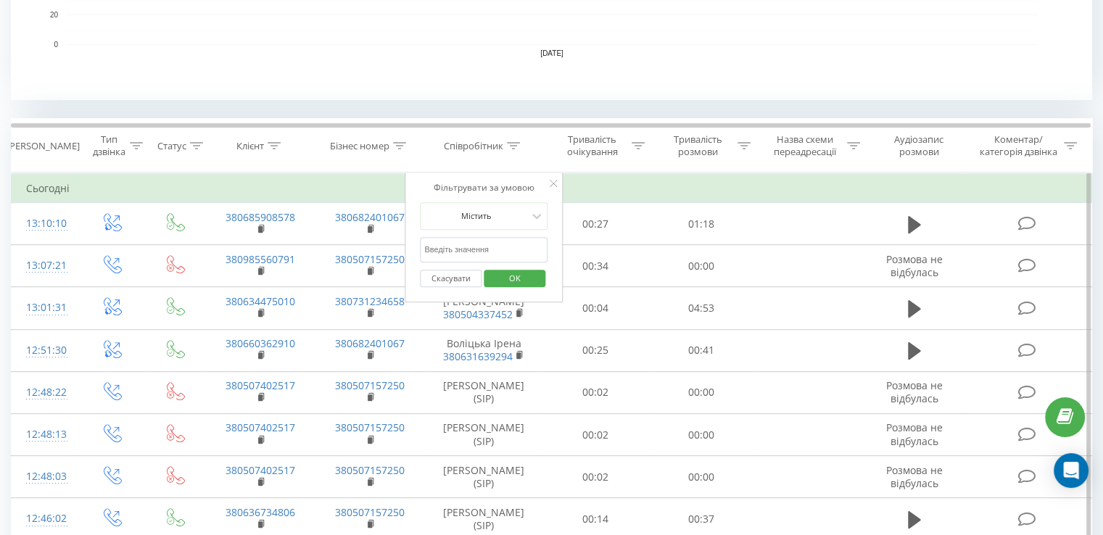
click at [487, 246] on input "text" at bounding box center [484, 249] width 128 height 25
click at [492, 282] on button "OK" at bounding box center [515, 279] width 62 height 18
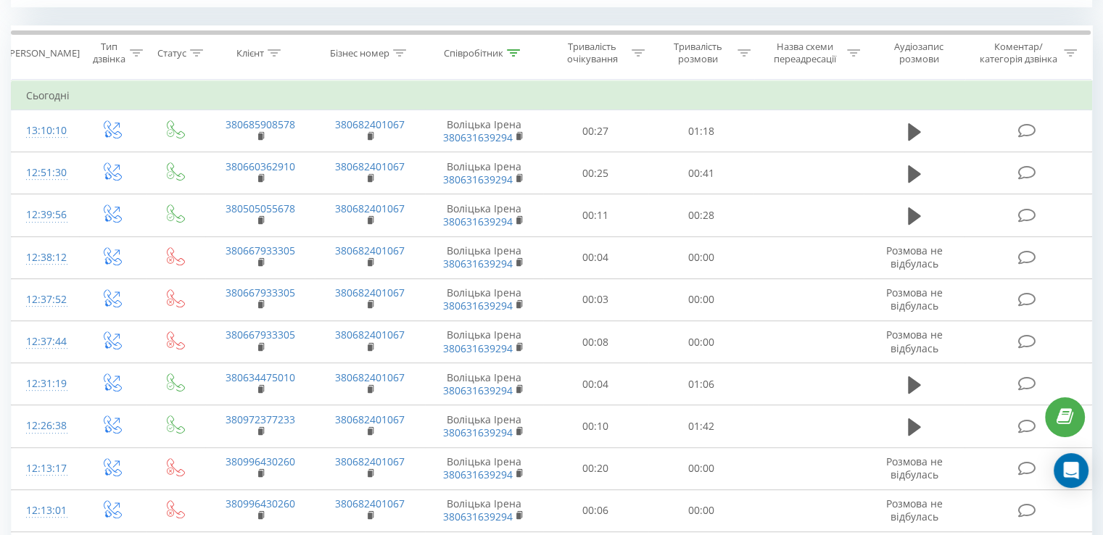
scroll to position [493, 0]
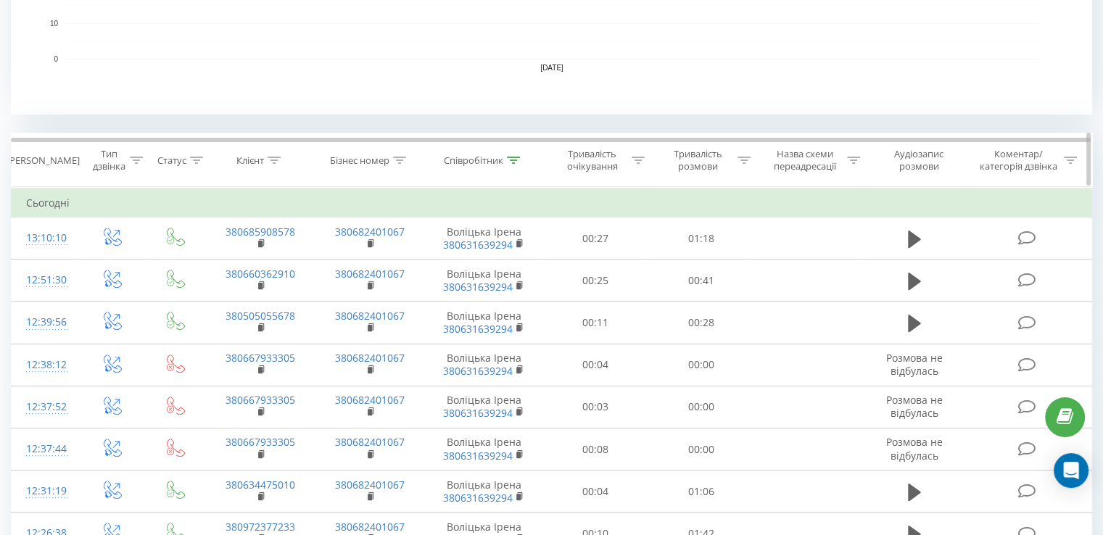
click at [513, 157] on icon at bounding box center [513, 160] width 13 height 7
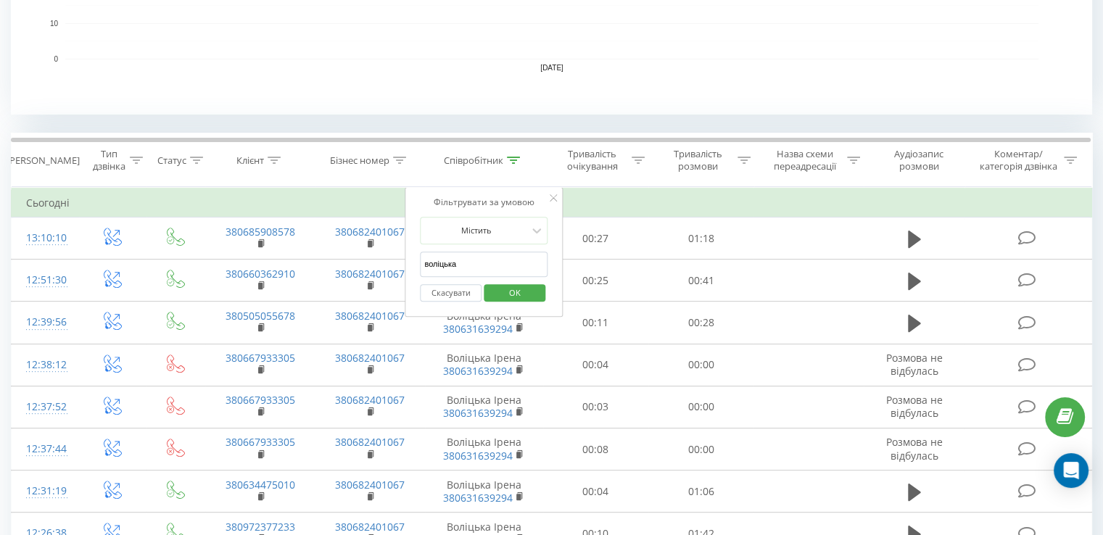
drag, startPoint x: 484, startPoint y: 252, endPoint x: 429, endPoint y: 252, distance: 55.1
click at [429, 252] on input "воліцька" at bounding box center [484, 264] width 128 height 25
type input "в"
type input "Морозова"
click at [519, 292] on span "OK" at bounding box center [515, 292] width 41 height 22
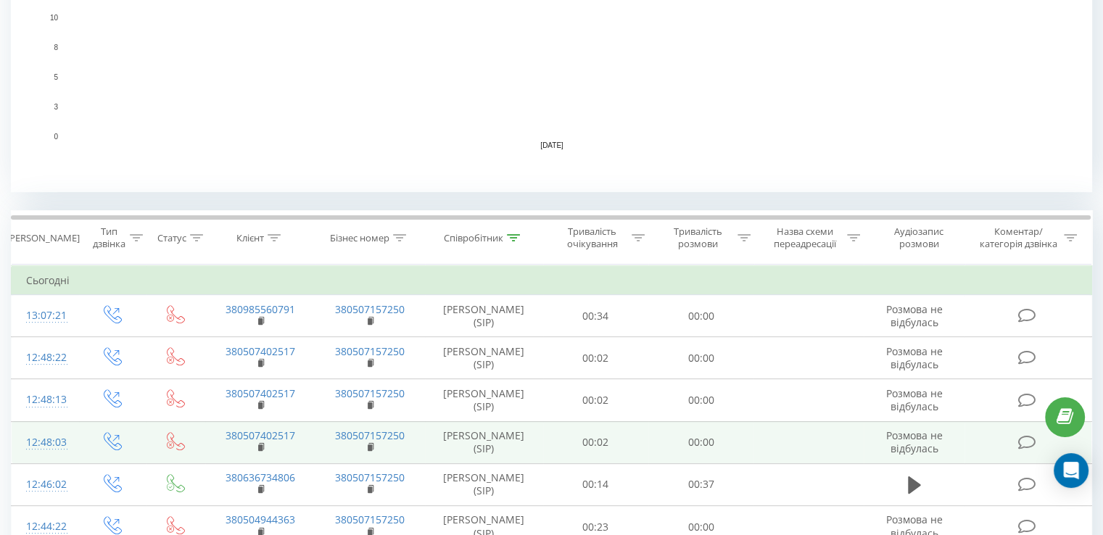
scroll to position [435, 0]
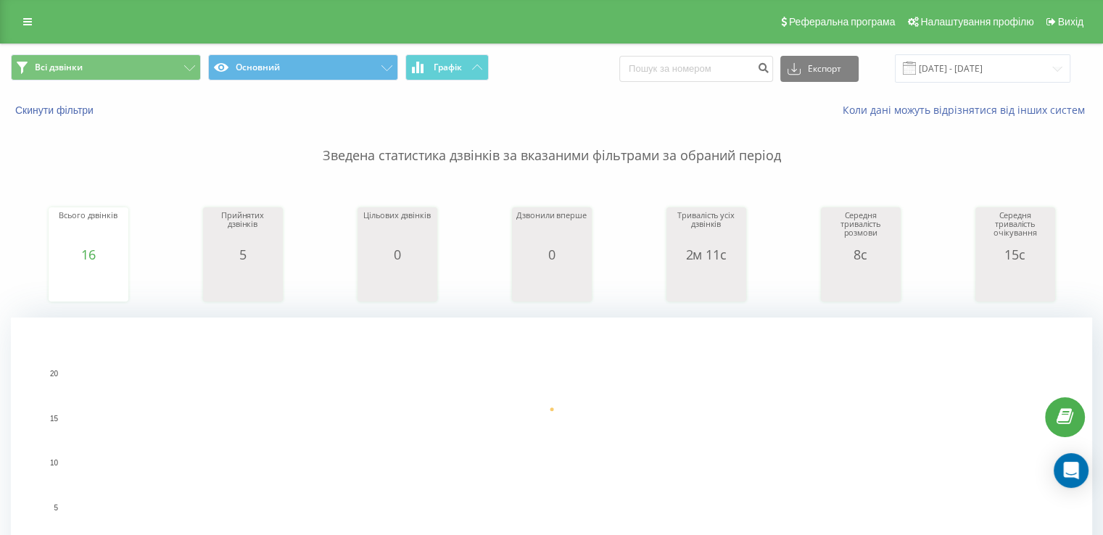
scroll to position [435, 0]
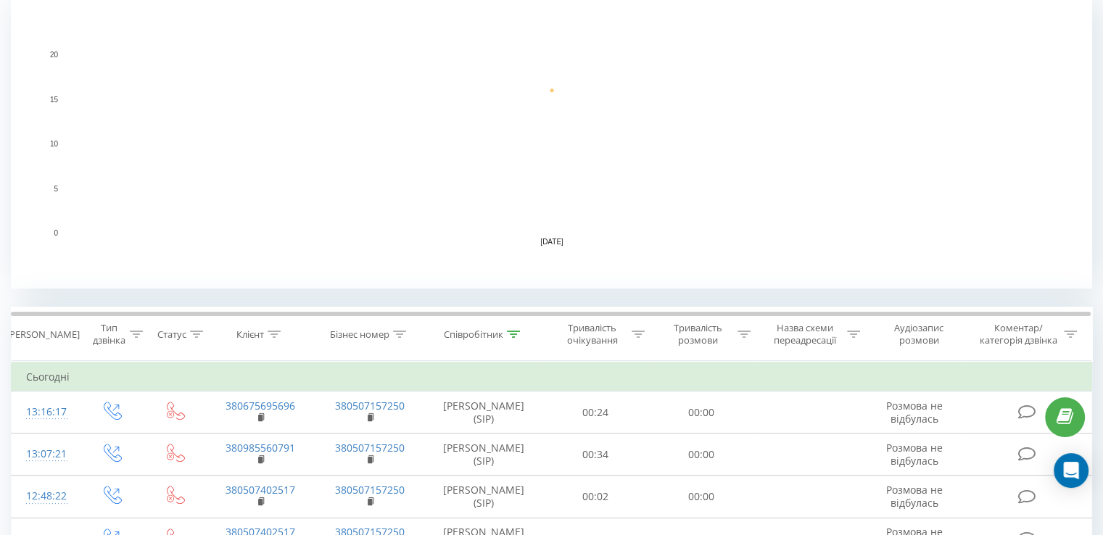
scroll to position [363, 0]
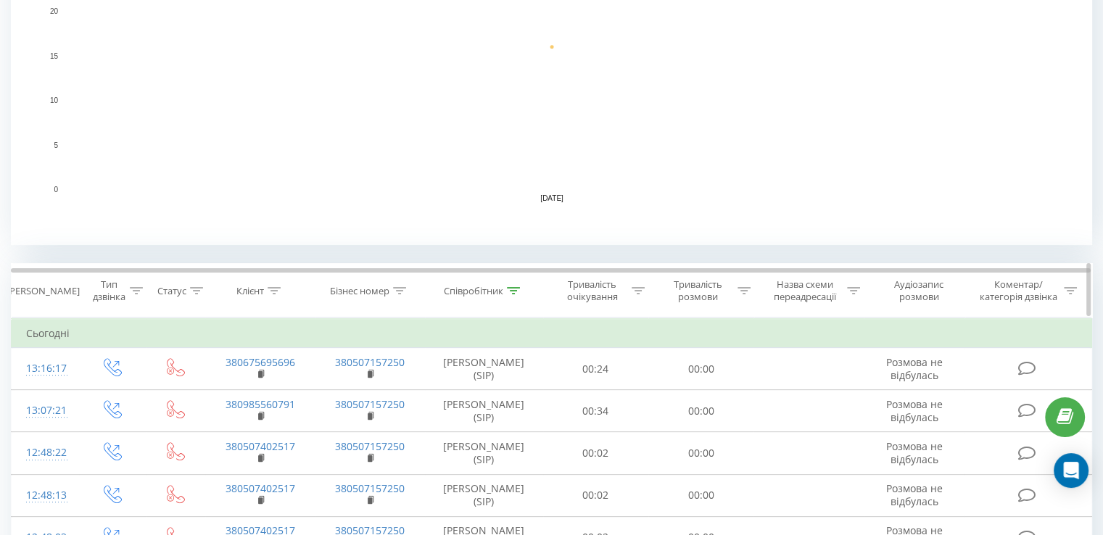
click at [517, 291] on icon at bounding box center [513, 290] width 13 height 7
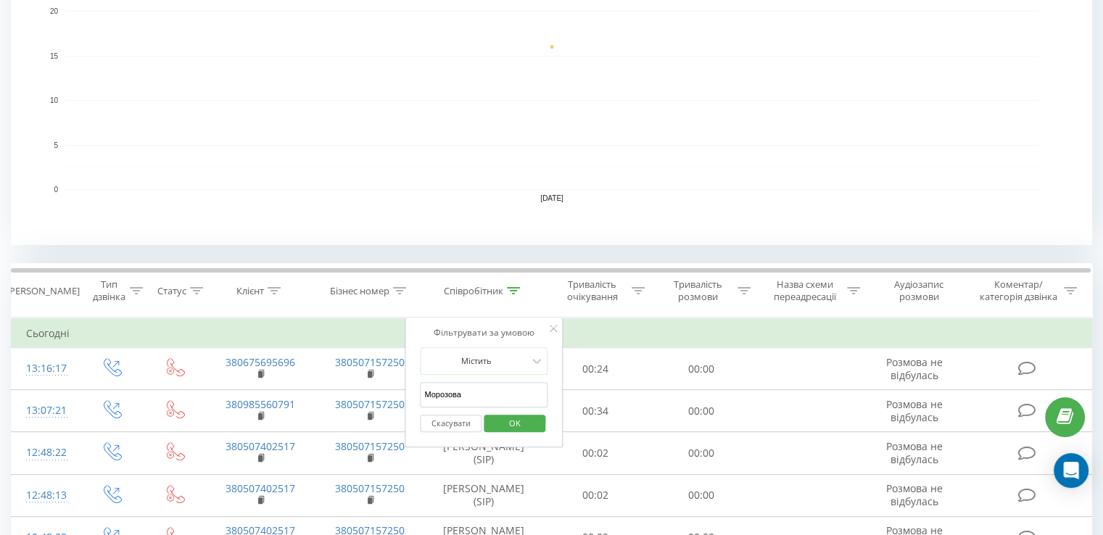
click at [442, 423] on button "Скасувати" at bounding box center [451, 424] width 62 height 18
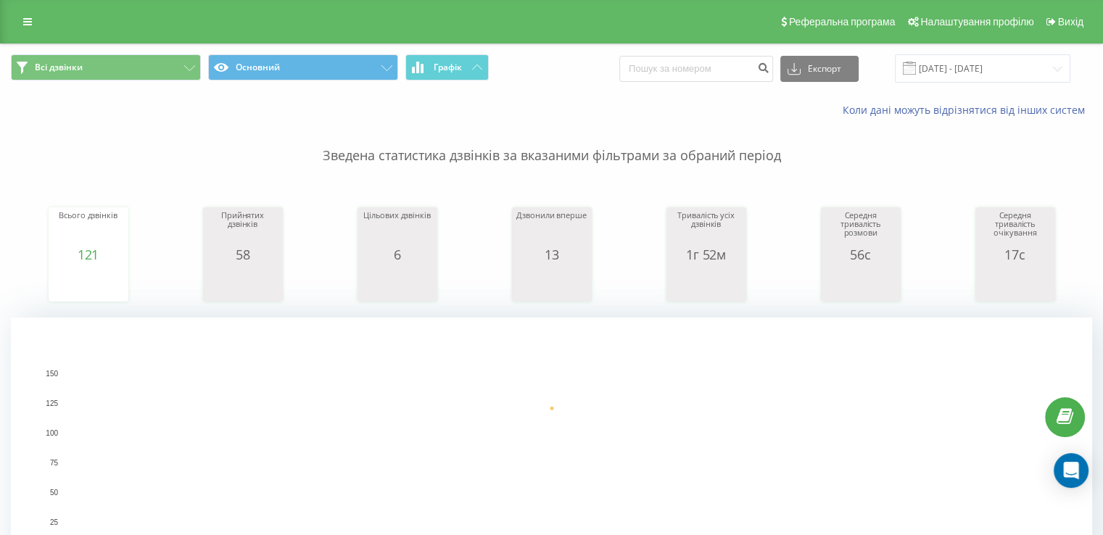
scroll to position [435, 0]
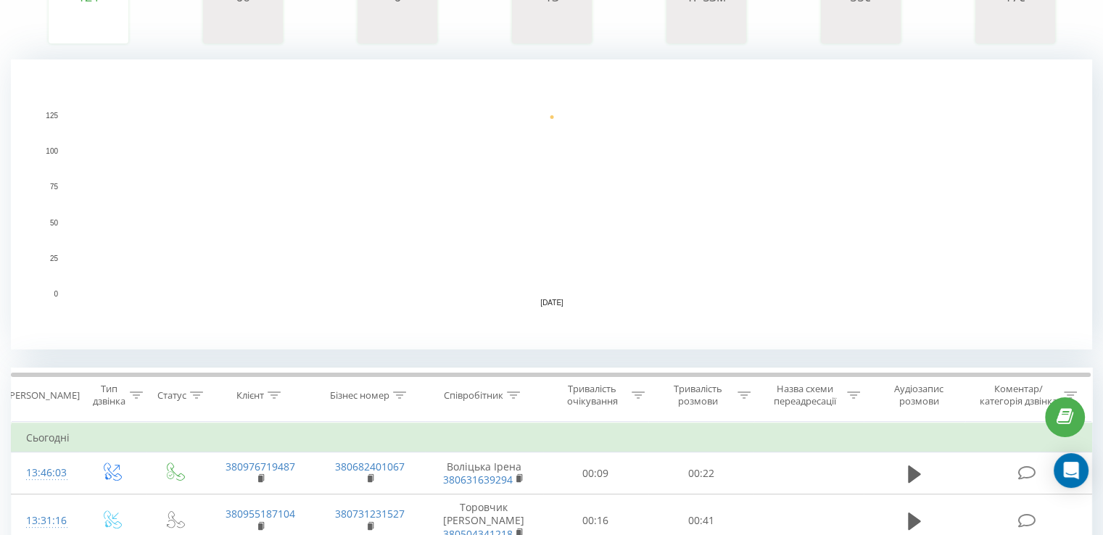
scroll to position [363, 0]
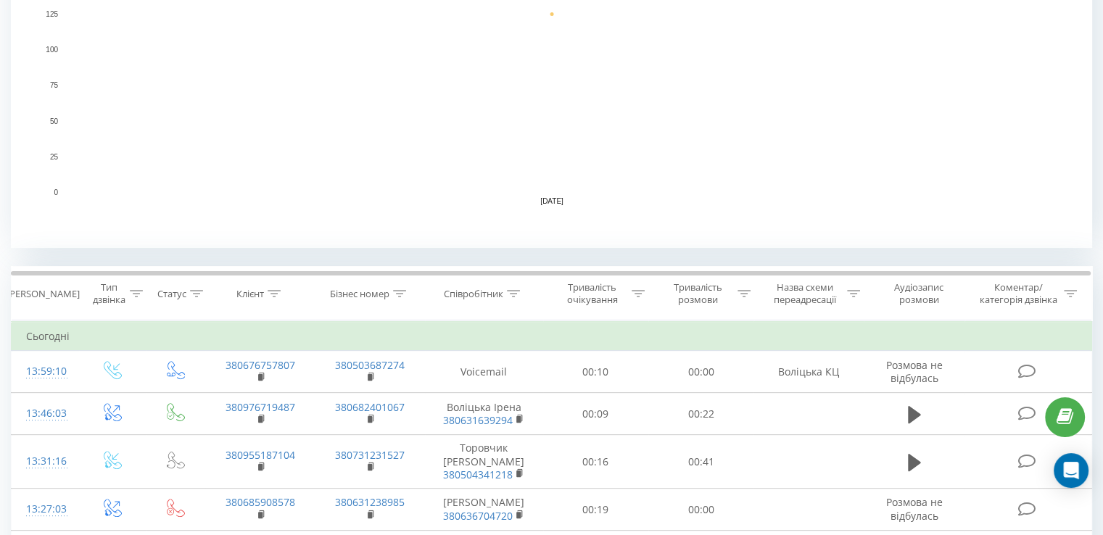
scroll to position [363, 0]
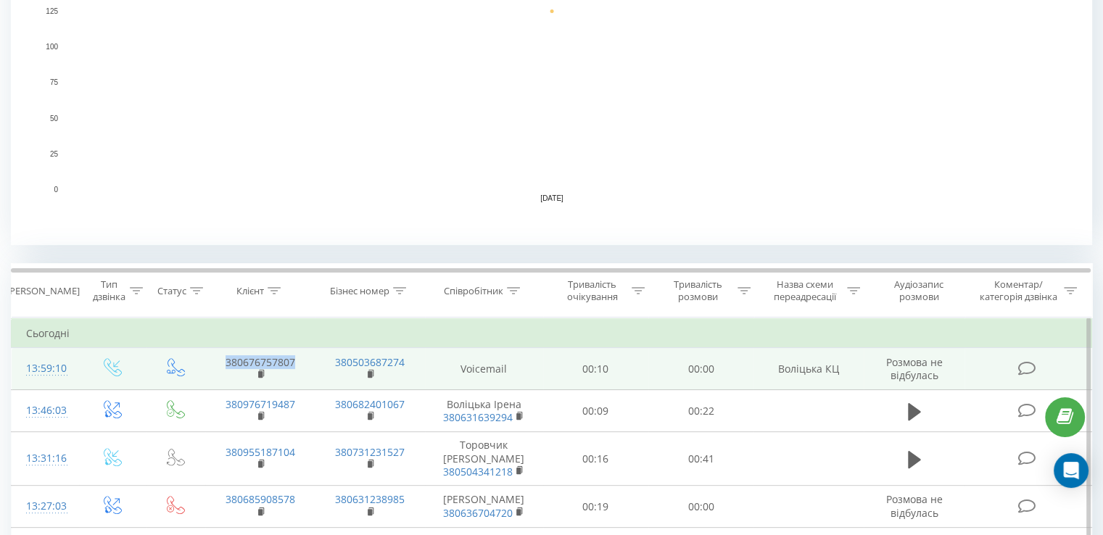
drag, startPoint x: 298, startPoint y: 363, endPoint x: 223, endPoint y: 359, distance: 74.8
click at [223, 359] on td "380676757807" at bounding box center [260, 369] width 110 height 42
copy link "380676757807"
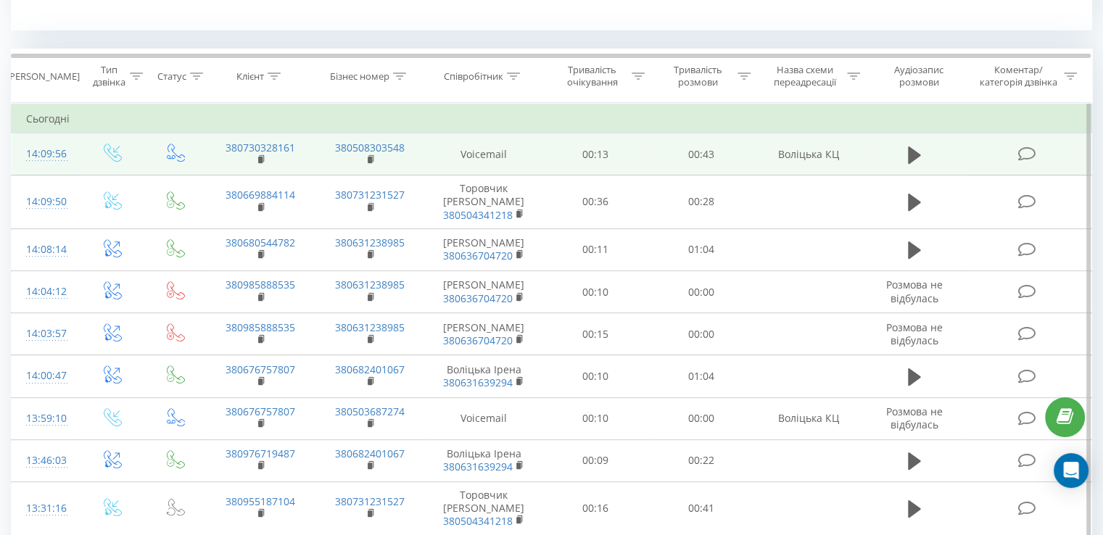
scroll to position [580, 0]
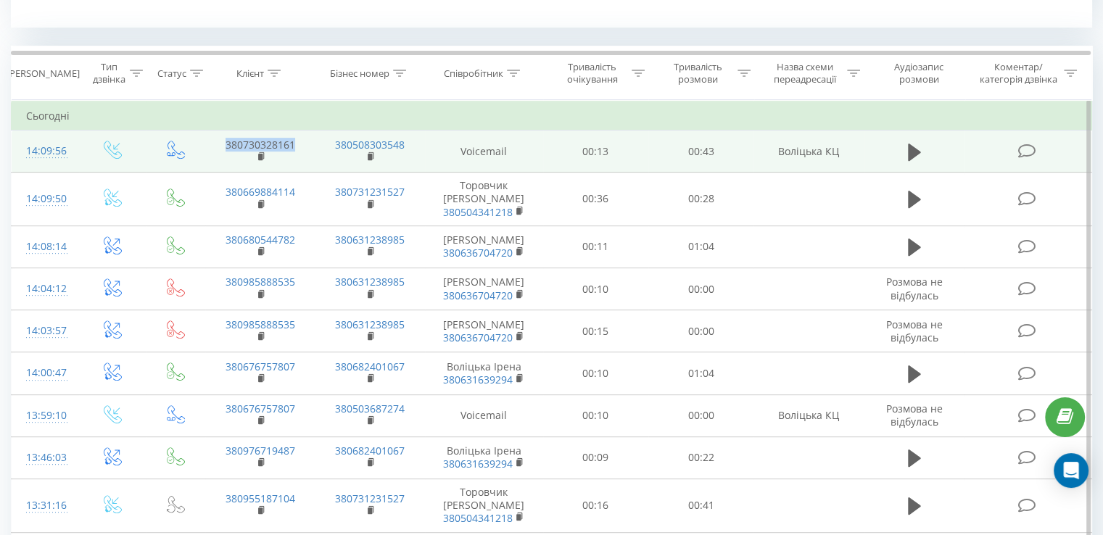
drag, startPoint x: 299, startPoint y: 141, endPoint x: 219, endPoint y: 136, distance: 79.9
click at [219, 136] on td "380730328161" at bounding box center [260, 152] width 110 height 42
copy link "380730328161"
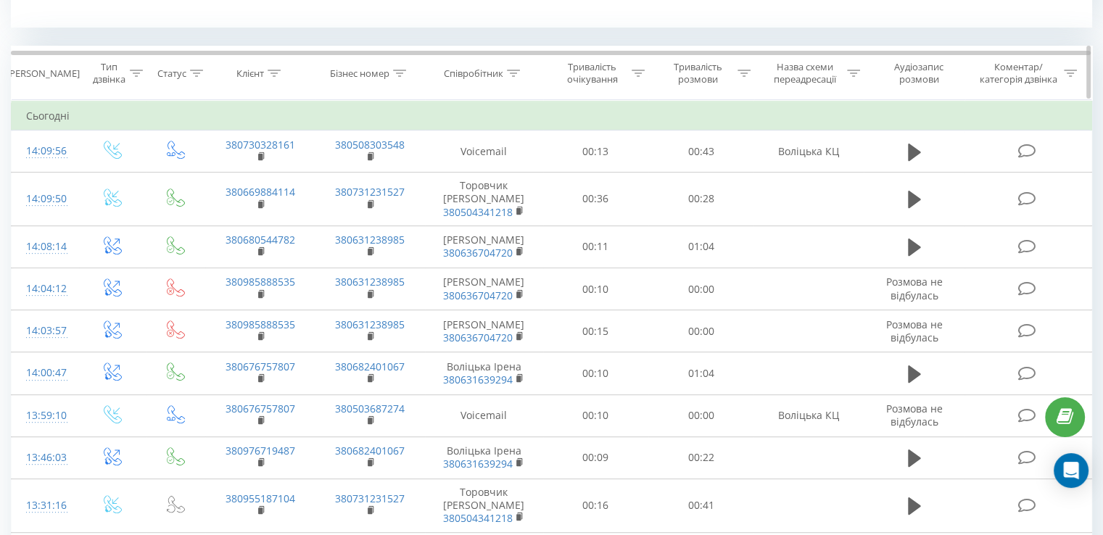
click at [513, 73] on icon at bounding box center [513, 73] width 13 height 7
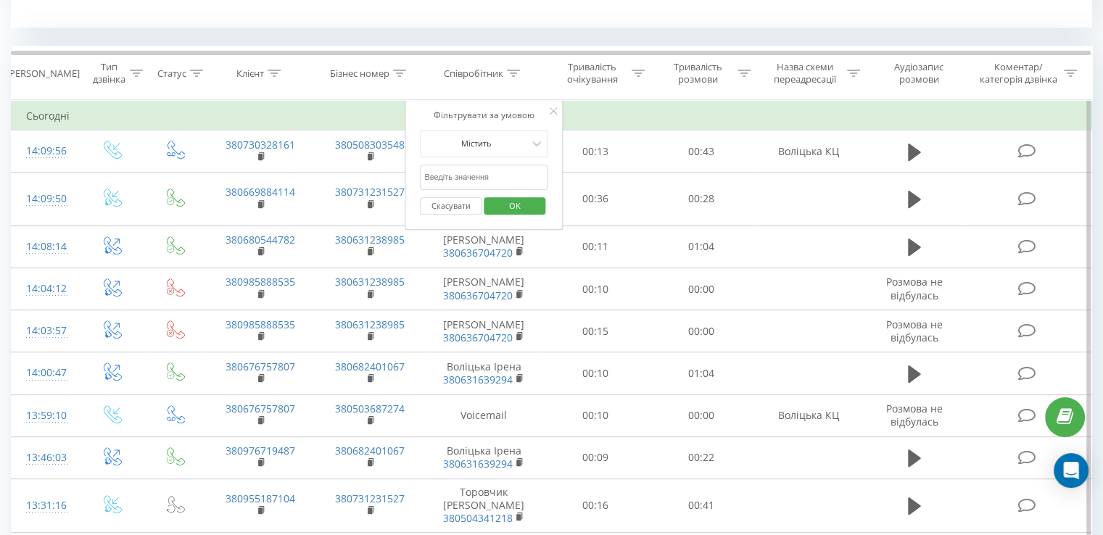
click at [473, 180] on input "text" at bounding box center [484, 177] width 128 height 25
click at [508, 207] on span "OK" at bounding box center [515, 205] width 41 height 22
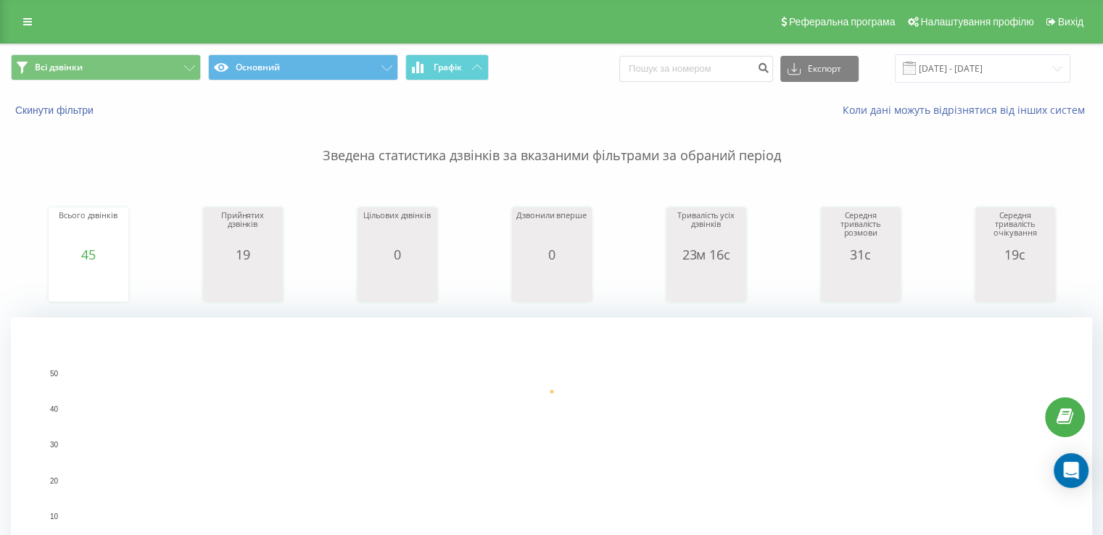
scroll to position [435, 0]
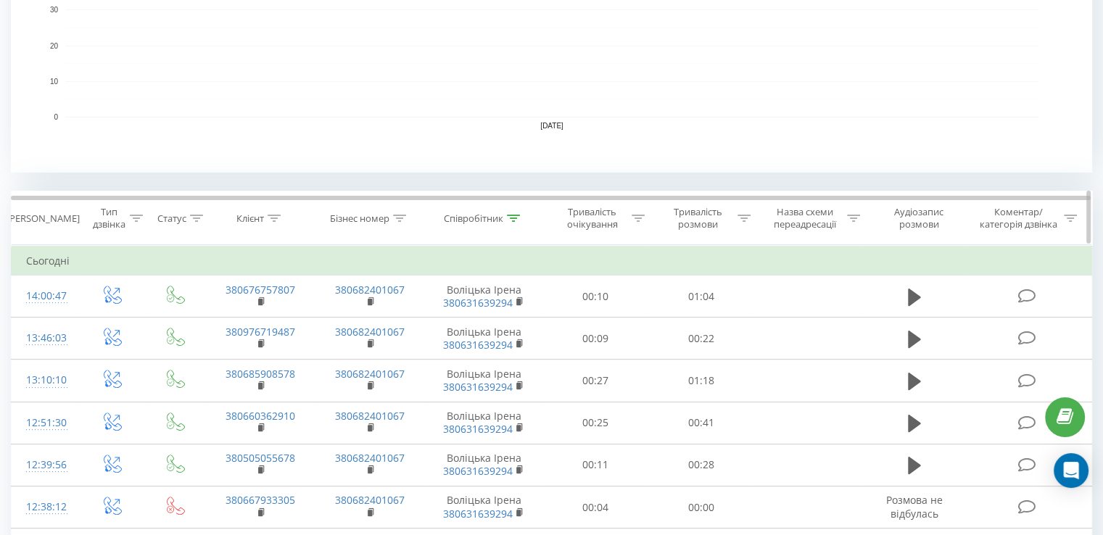
click at [513, 227] on th "Співробітник" at bounding box center [484, 218] width 118 height 54
click at [513, 222] on div at bounding box center [513, 218] width 13 height 12
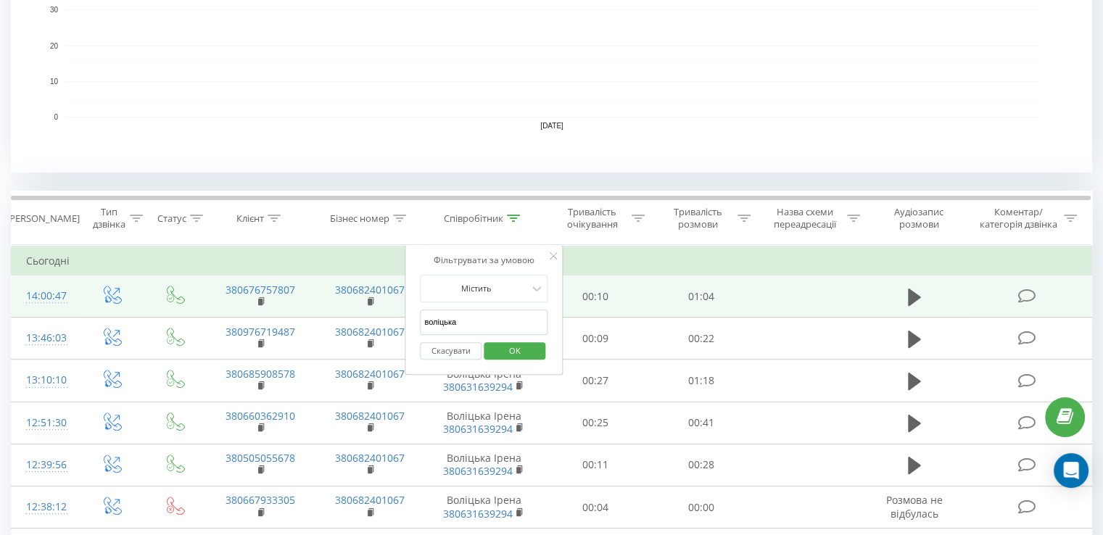
drag, startPoint x: 417, startPoint y: 311, endPoint x: 357, endPoint y: 304, distance: 60.6
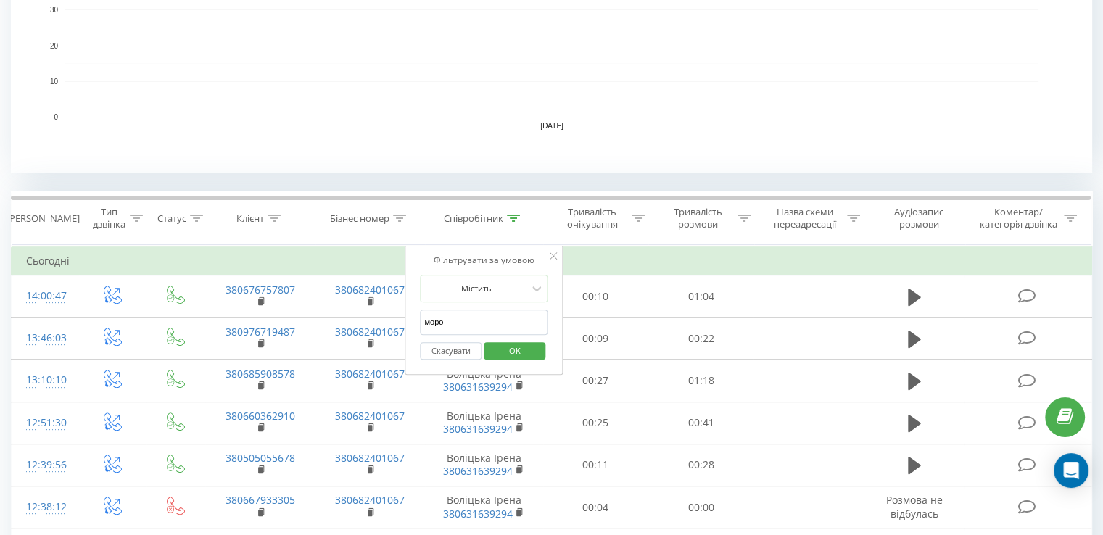
type input "Морозова"
click at [513, 350] on span "OK" at bounding box center [515, 350] width 41 height 22
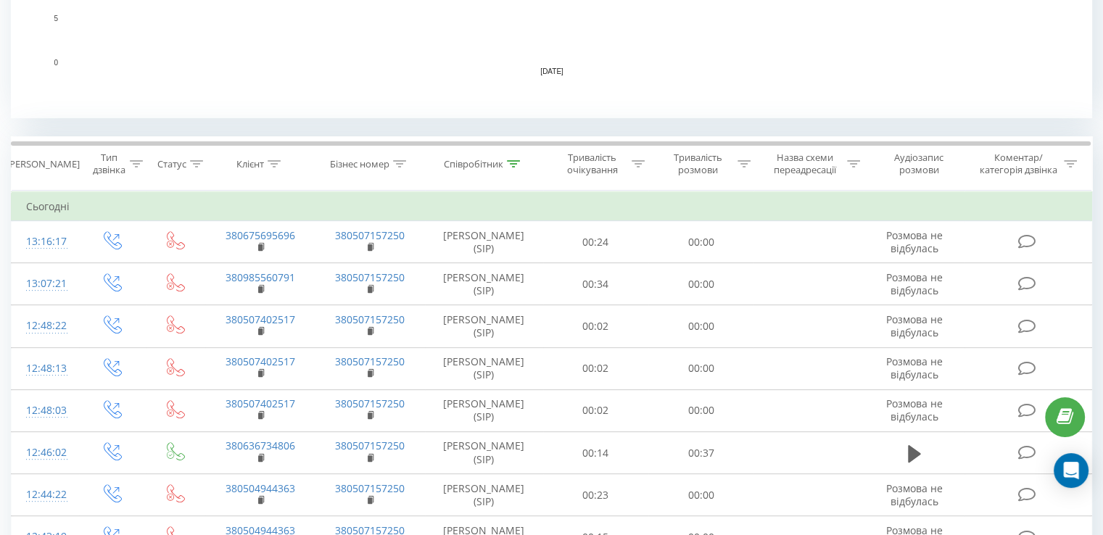
scroll to position [493, 0]
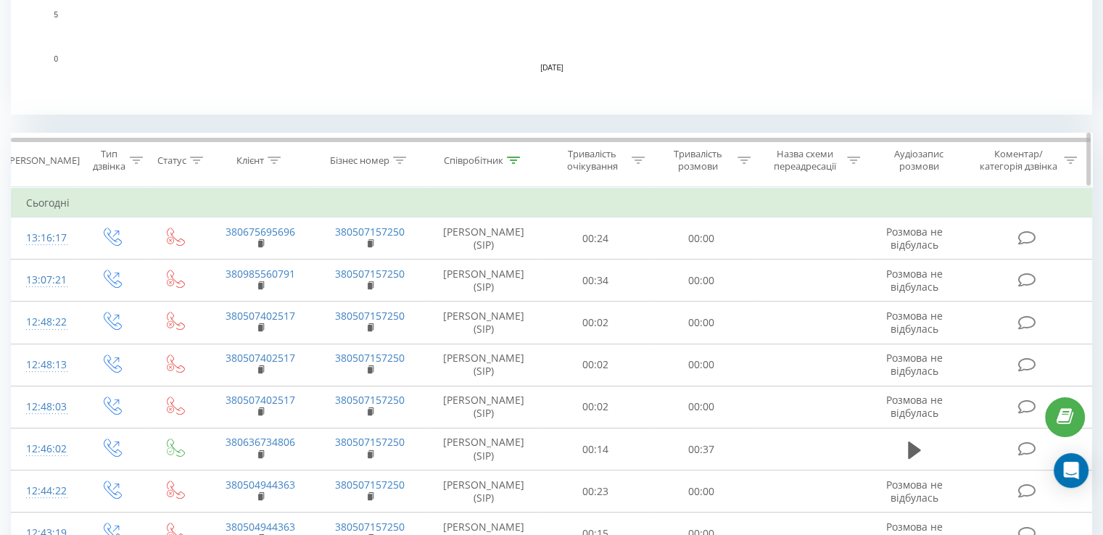
click at [513, 154] on th "Співробітник" at bounding box center [484, 160] width 118 height 54
click at [513, 154] on div at bounding box center [513, 160] width 13 height 12
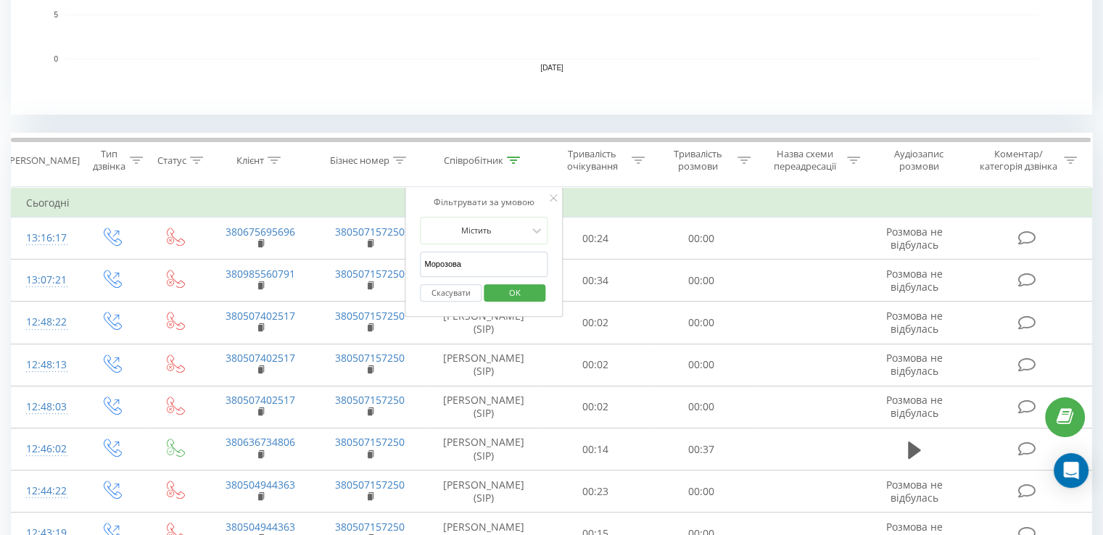
click at [463, 289] on button "Скасувати" at bounding box center [451, 293] width 62 height 18
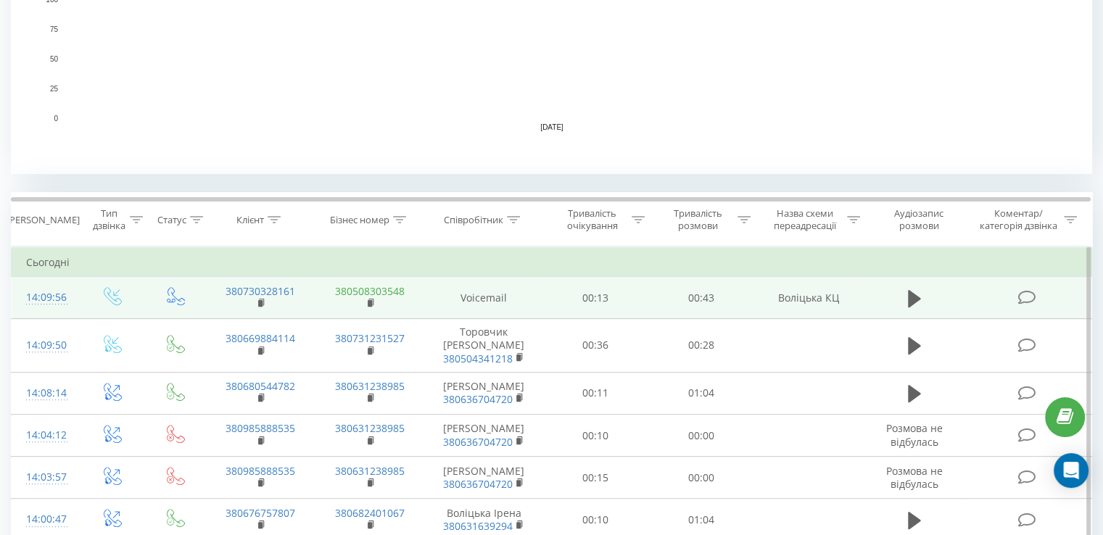
scroll to position [406, 0]
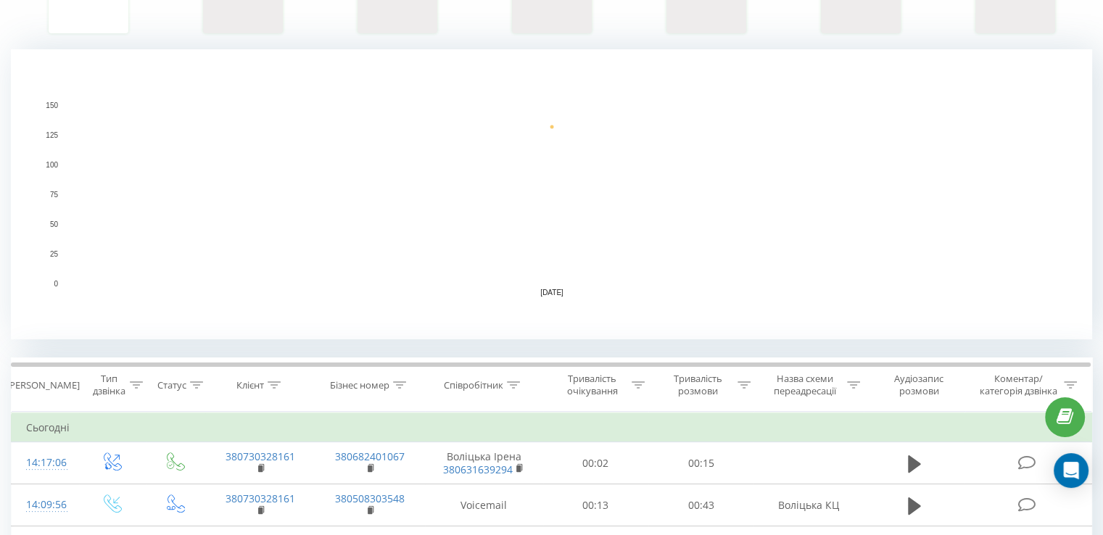
scroll to position [363, 0]
